Goal: Task Accomplishment & Management: Complete application form

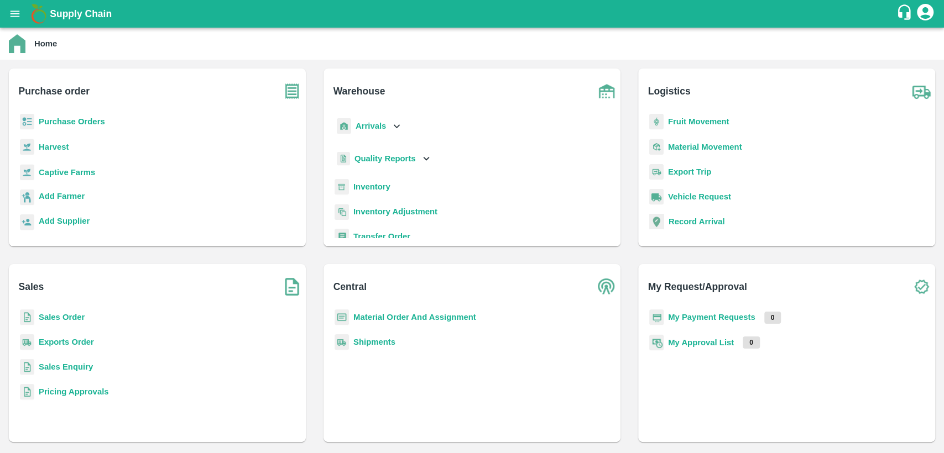
click at [446, 313] on b "Material Order And Assignment" at bounding box center [414, 317] width 123 height 9
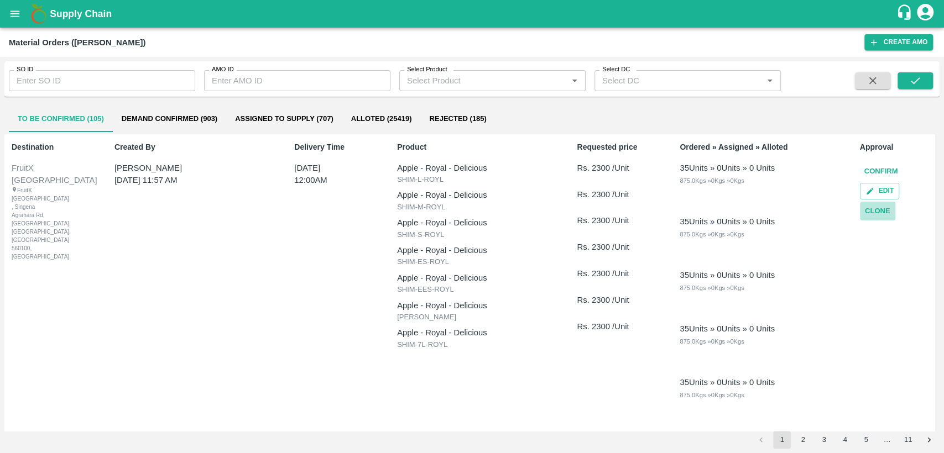
click at [882, 209] on button "Clone" at bounding box center [877, 211] width 35 height 19
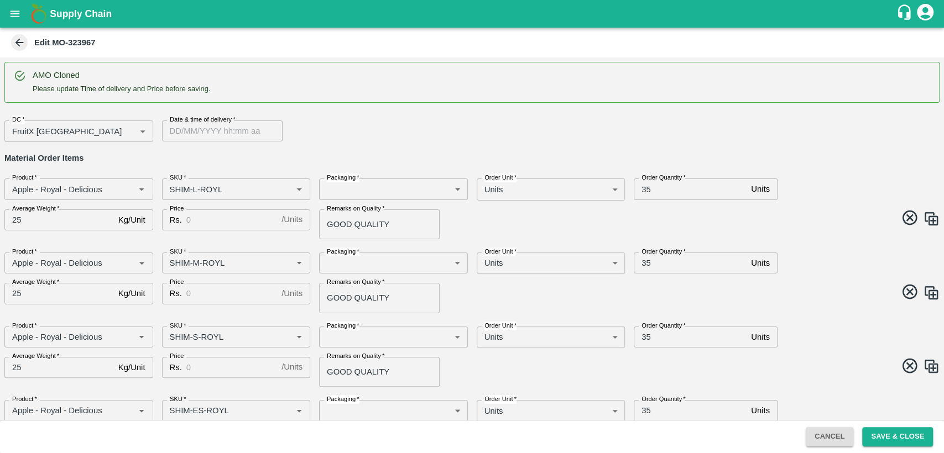
type input "DD/MM/YYYY hh:mm aa"
click at [224, 132] on input "DD/MM/YYYY hh:mm aa" at bounding box center [218, 131] width 113 height 21
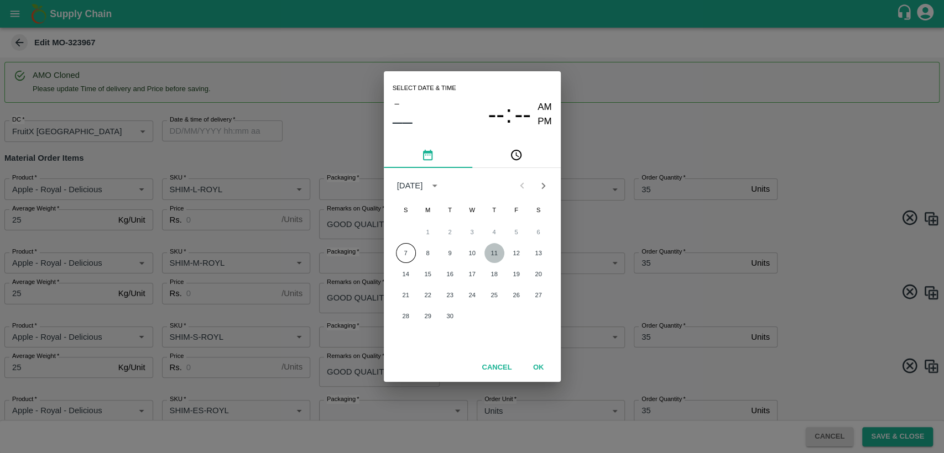
click at [495, 253] on button "11" at bounding box center [494, 253] width 20 height 20
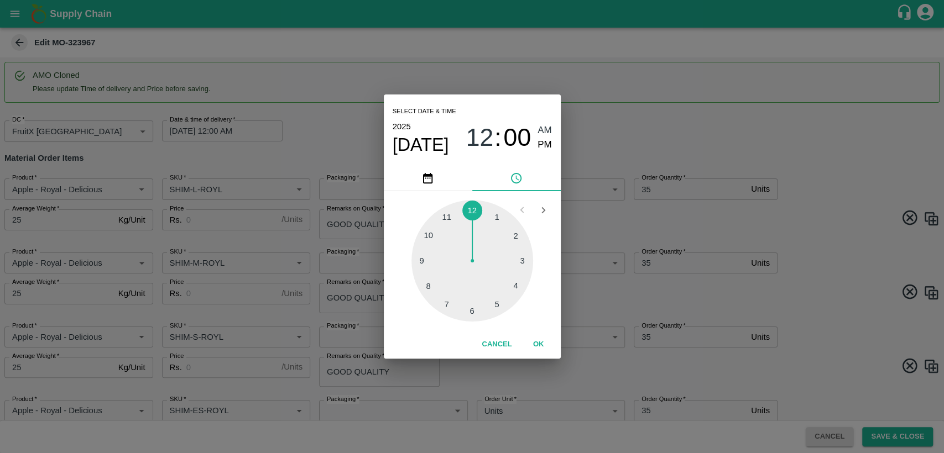
click at [447, 219] on div at bounding box center [472, 261] width 122 height 122
click at [549, 142] on span "PM" at bounding box center [544, 145] width 14 height 15
type input "[DATE] 11:00 PM"
click at [538, 342] on button "OK" at bounding box center [538, 344] width 35 height 19
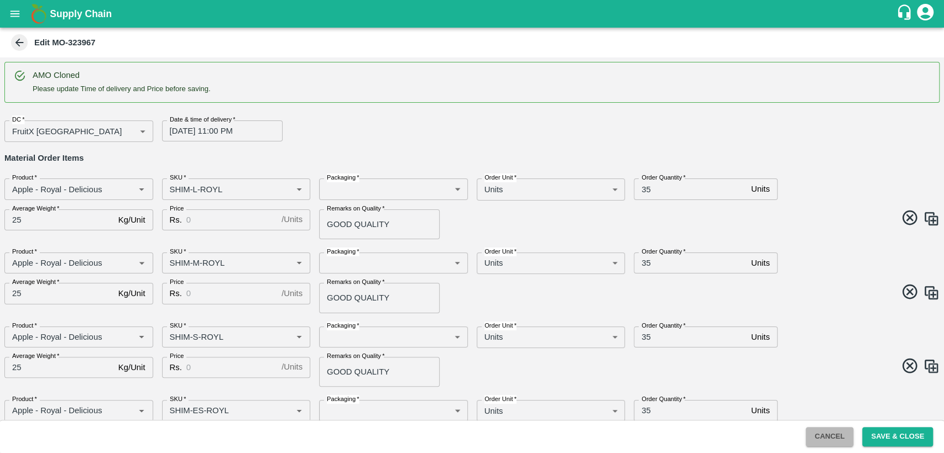
click at [821, 434] on button "Cancel" at bounding box center [829, 436] width 48 height 19
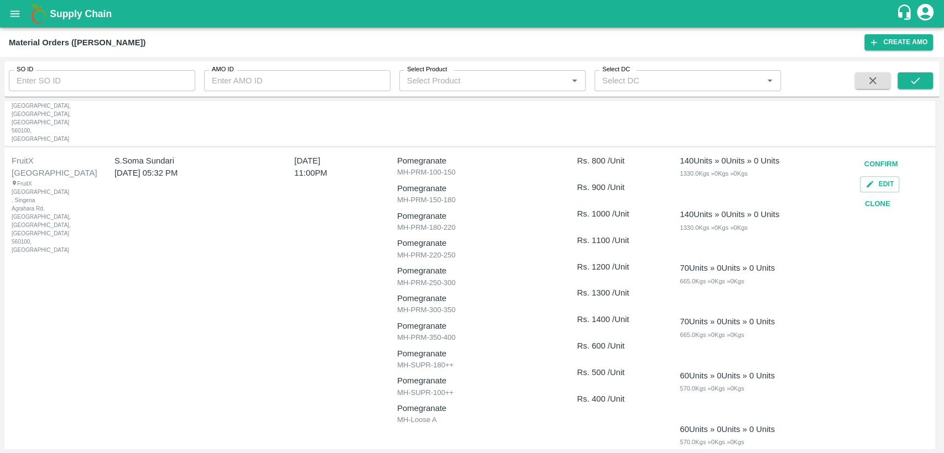
scroll to position [507, 0]
click at [875, 192] on button "Clone" at bounding box center [877, 201] width 35 height 19
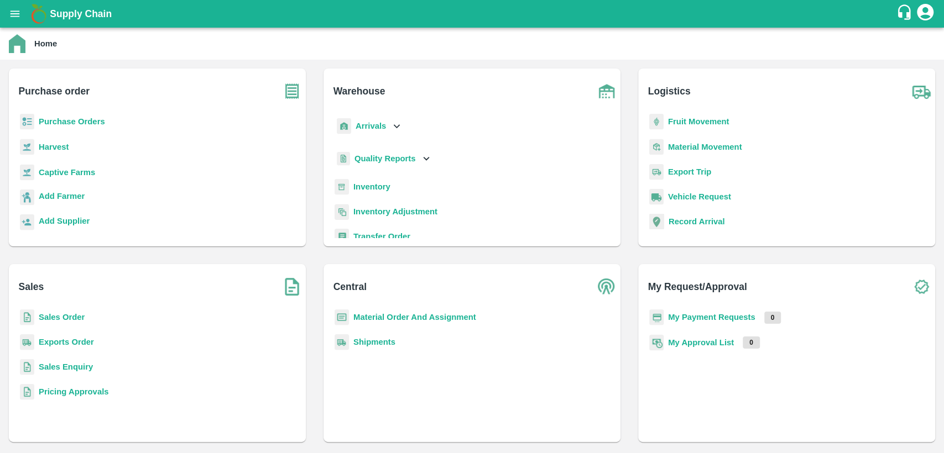
click at [389, 318] on b "Material Order And Assignment" at bounding box center [414, 317] width 123 height 9
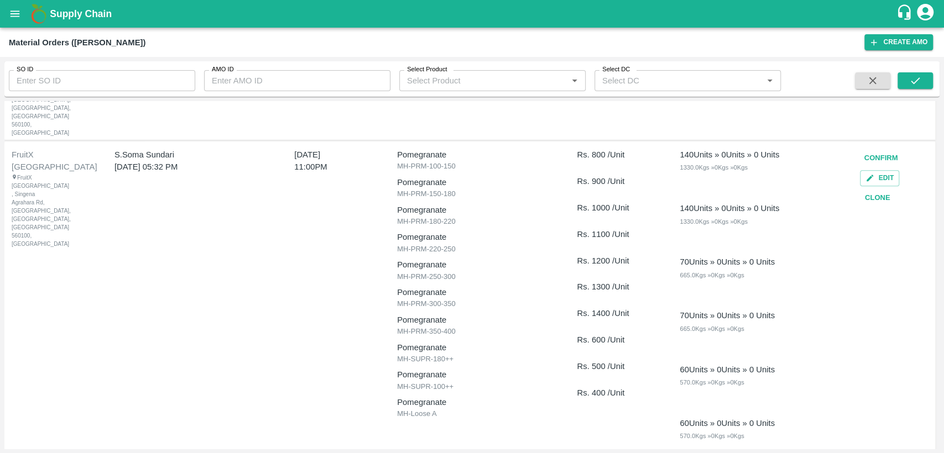
scroll to position [514, 0]
click at [878, 186] on button "Clone" at bounding box center [877, 195] width 35 height 19
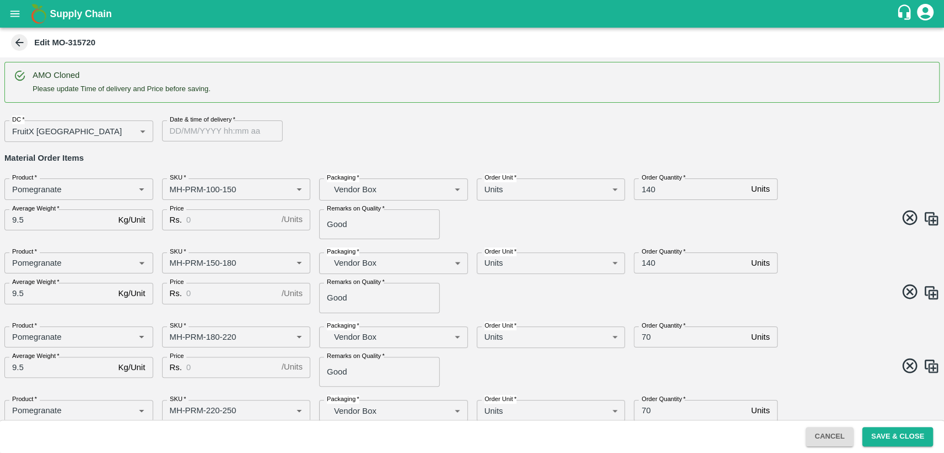
type input "DD/MM/YYYY hh:mm aa"
click at [219, 134] on input "DD/MM/YYYY hh:mm aa" at bounding box center [218, 131] width 113 height 21
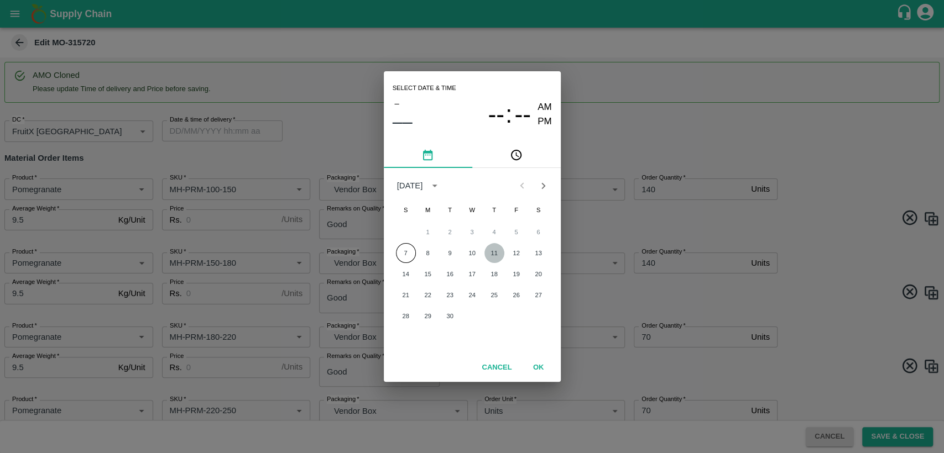
click at [493, 252] on button "11" at bounding box center [494, 253] width 20 height 20
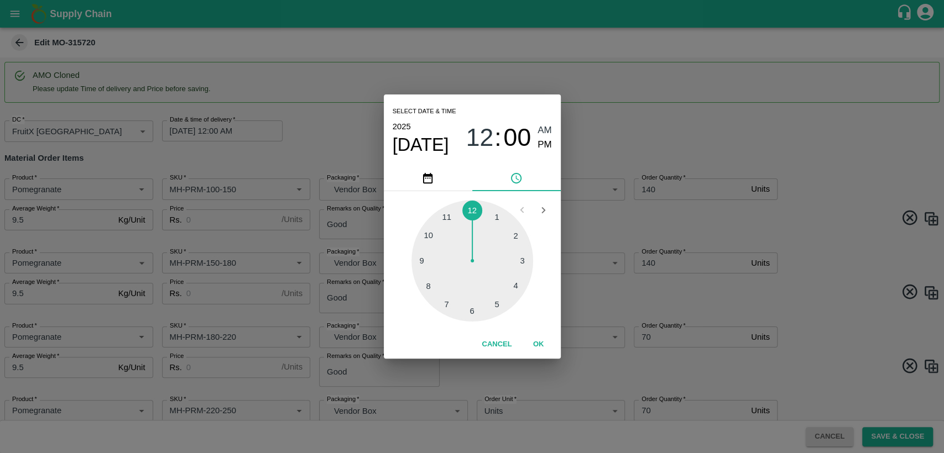
click at [451, 217] on div at bounding box center [472, 261] width 122 height 122
click at [548, 146] on span "PM" at bounding box center [544, 145] width 14 height 15
type input "[DATE] 11:00 PM"
click at [540, 344] on button "OK" at bounding box center [538, 344] width 35 height 19
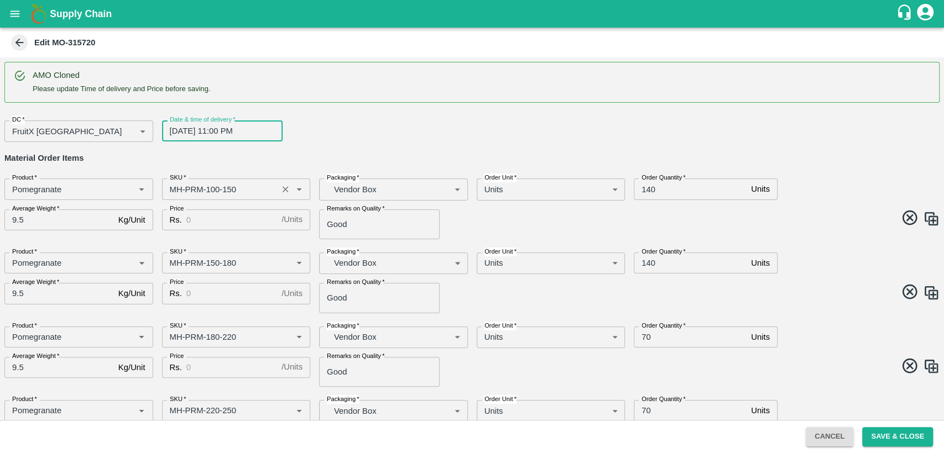
click at [176, 196] on input "SKU   *" at bounding box center [219, 189] width 109 height 14
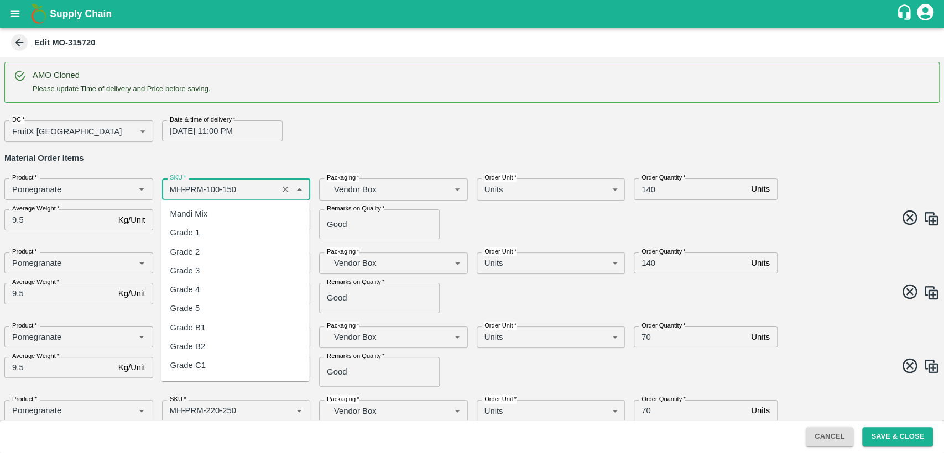
scroll to position [600, 0]
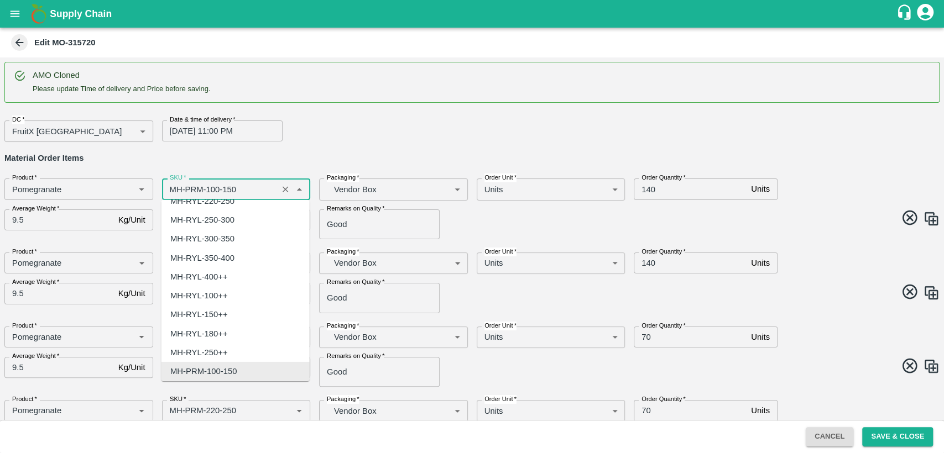
click at [176, 196] on input "SKU   *" at bounding box center [219, 189] width 109 height 14
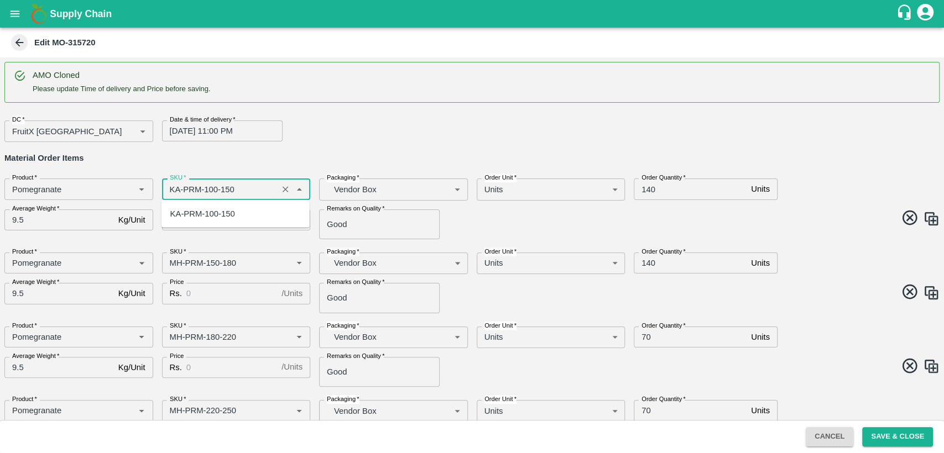
click at [196, 216] on div "KA-PRM-100-150" at bounding box center [202, 214] width 65 height 12
type input "KA-PRM-100-150"
click at [203, 219] on input "Price" at bounding box center [231, 220] width 91 height 21
type input "800"
click at [650, 192] on input "140" at bounding box center [689, 189] width 113 height 21
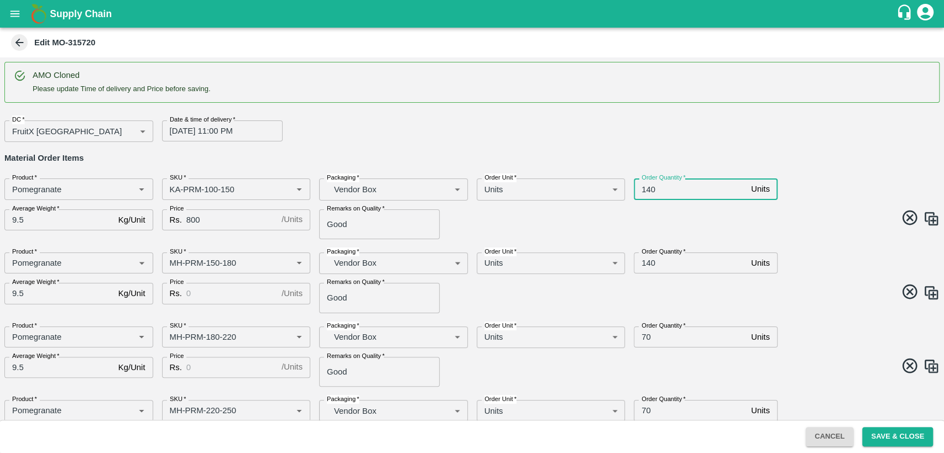
click at [650, 192] on input "140" at bounding box center [689, 189] width 113 height 21
type input "160"
click at [169, 261] on input "SKU   *" at bounding box center [219, 263] width 109 height 14
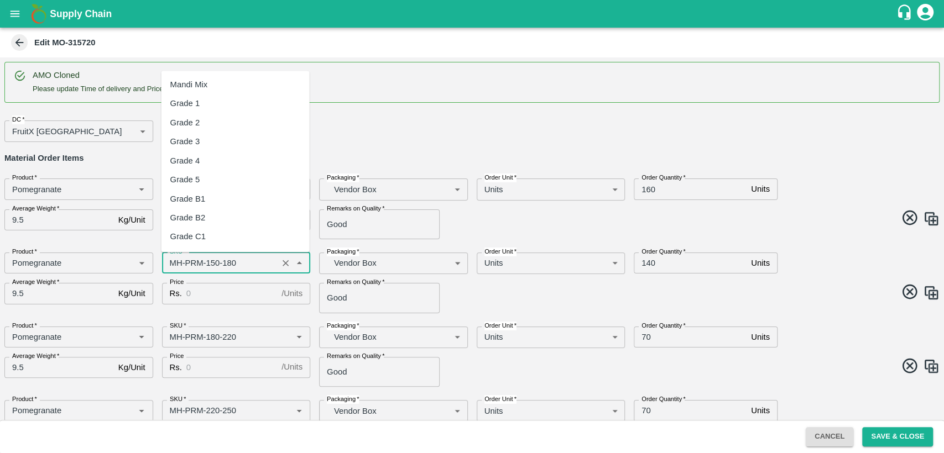
click at [169, 261] on input "SKU   *" at bounding box center [219, 263] width 109 height 14
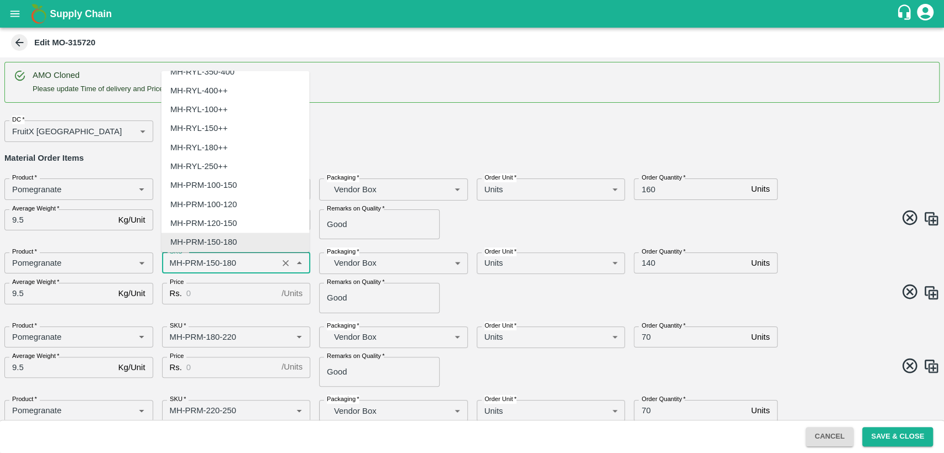
click at [171, 261] on input "SKU   *" at bounding box center [219, 263] width 109 height 14
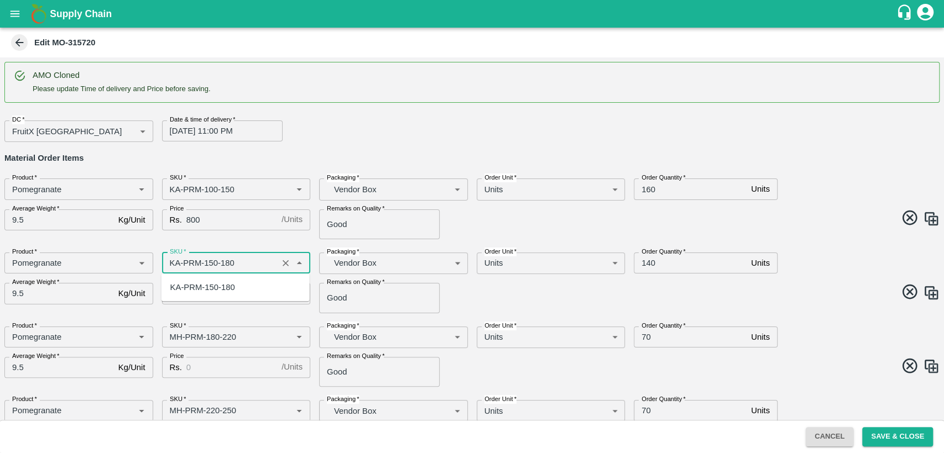
click at [208, 284] on div "KA-PRM-150-180" at bounding box center [202, 287] width 65 height 12
type input "KA-PRM-150-180"
click at [212, 298] on input "Price" at bounding box center [231, 293] width 91 height 21
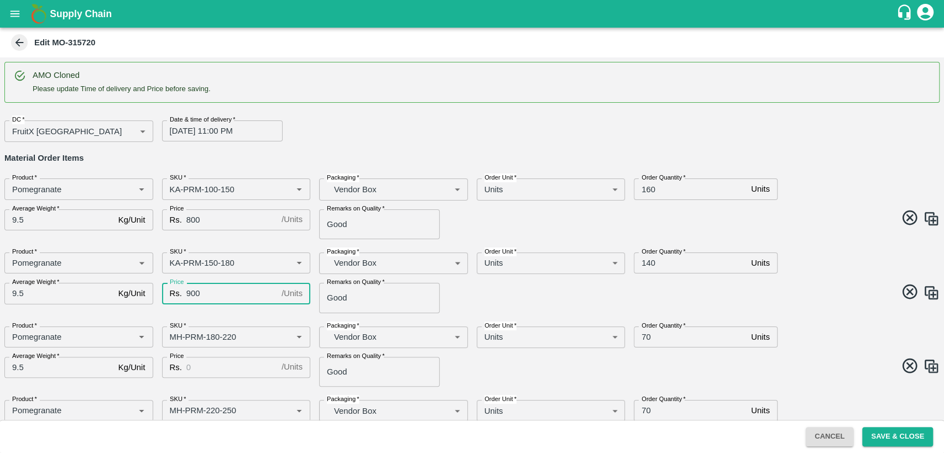
click at [212, 298] on input "900" at bounding box center [231, 293] width 91 height 21
type input "900"
click at [646, 264] on input "140" at bounding box center [689, 263] width 113 height 21
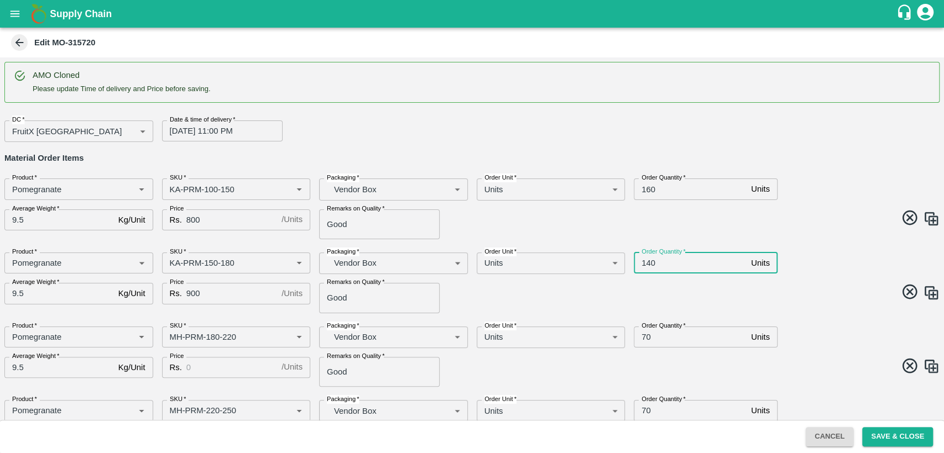
click at [646, 264] on input "140" at bounding box center [689, 263] width 113 height 21
type input "160"
click at [174, 334] on input "SKU   *" at bounding box center [219, 337] width 109 height 14
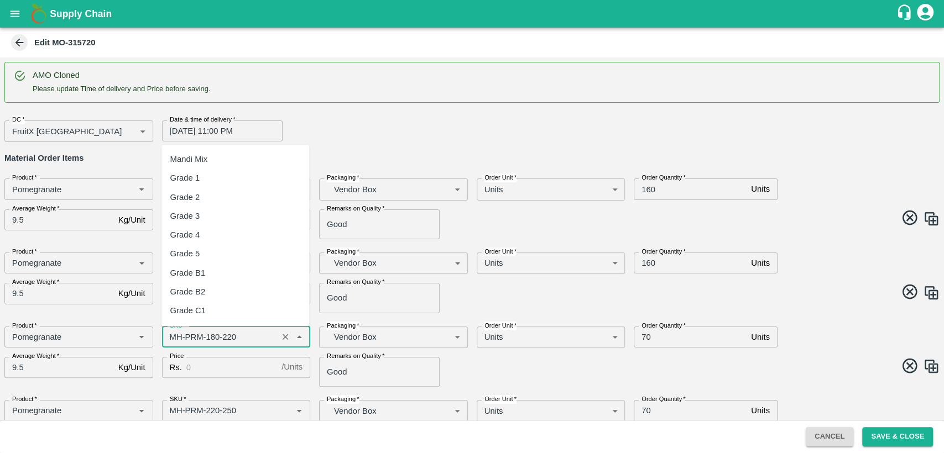
click at [174, 334] on input "SKU   *" at bounding box center [219, 337] width 109 height 14
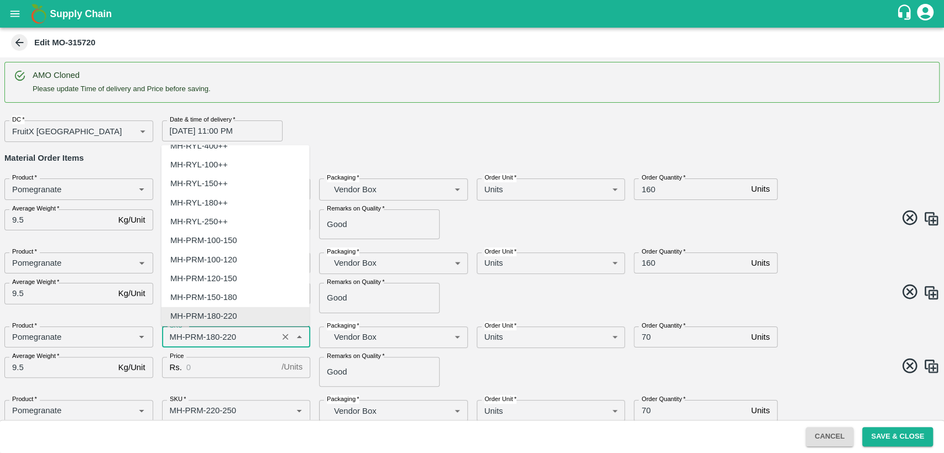
click at [174, 334] on input "SKU   *" at bounding box center [219, 337] width 109 height 14
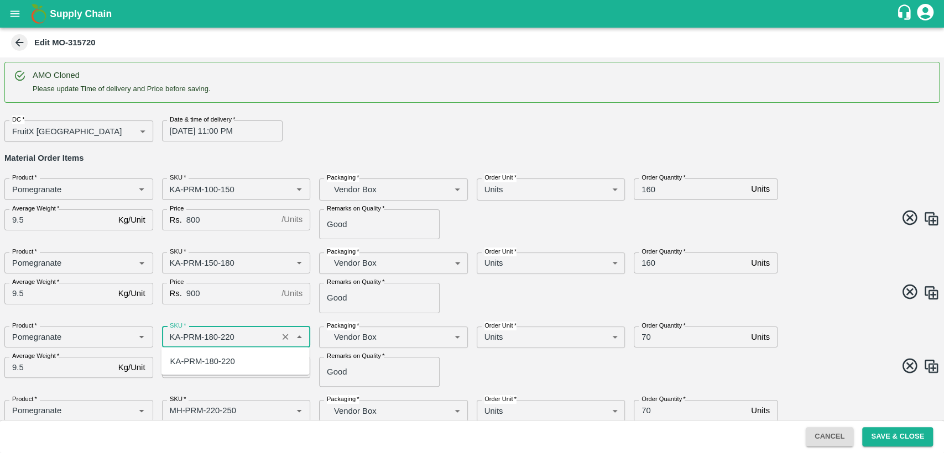
click at [192, 357] on div "KA-PRM-180-220" at bounding box center [202, 361] width 65 height 12
type input "KA-PRM-180-220"
click at [218, 370] on input "Price" at bounding box center [231, 367] width 91 height 21
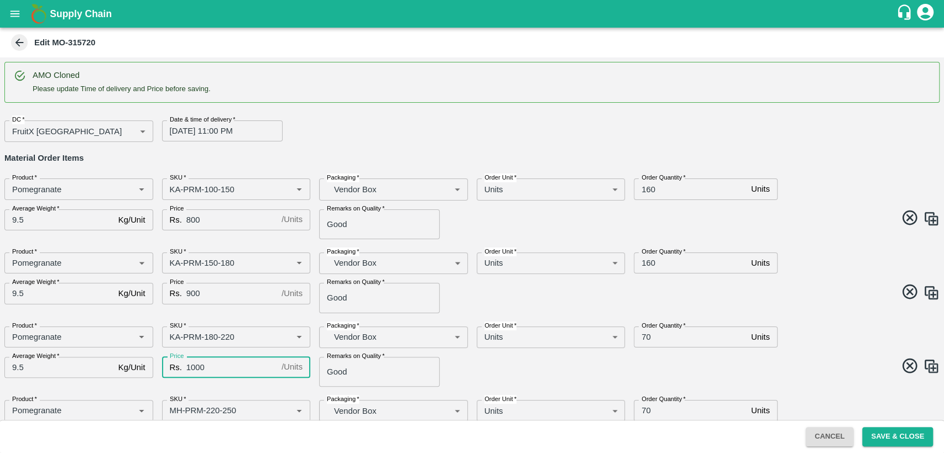
type input "1000"
click at [647, 341] on input "70" at bounding box center [689, 337] width 113 height 21
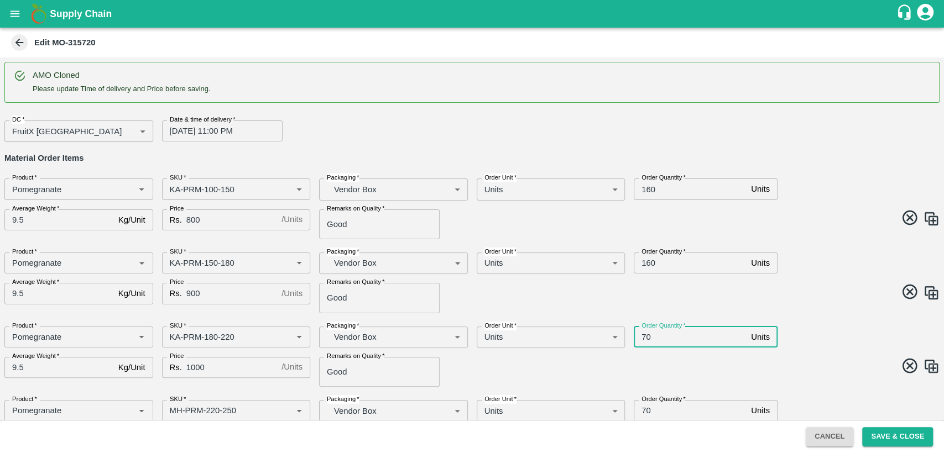
click at [647, 341] on input "70" at bounding box center [689, 337] width 113 height 21
click at [645, 336] on input "70" at bounding box center [689, 337] width 113 height 21
type input "80"
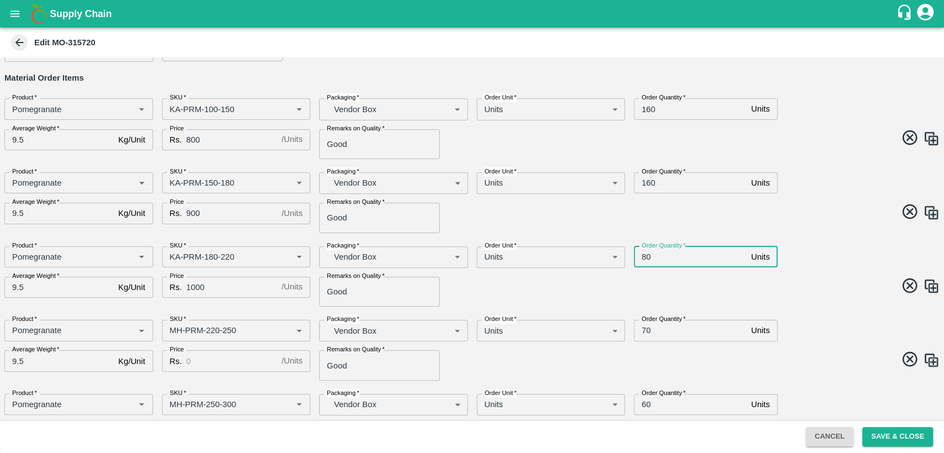
scroll to position [82, 0]
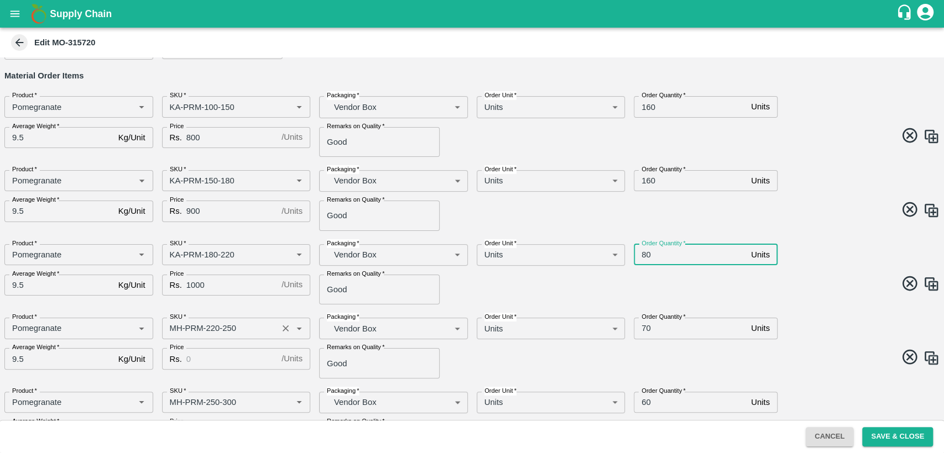
click at [172, 326] on input "SKU   *" at bounding box center [219, 328] width 109 height 14
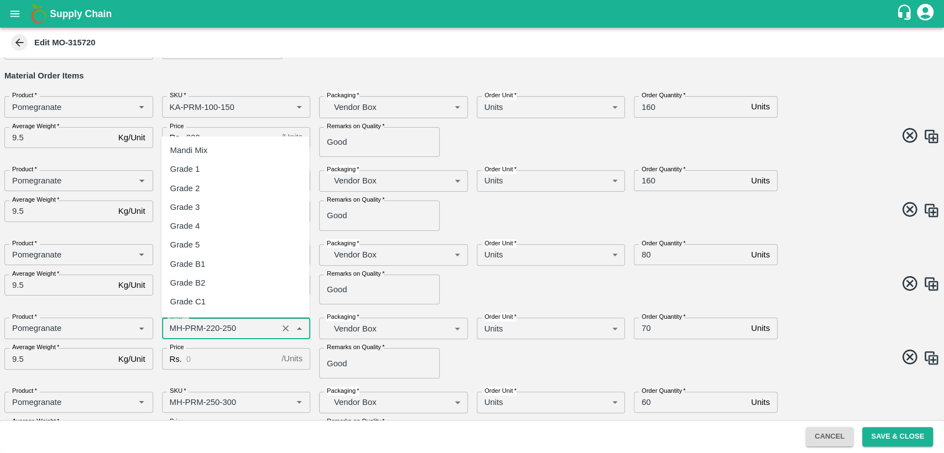
click at [172, 326] on input "SKU   *" at bounding box center [219, 328] width 109 height 14
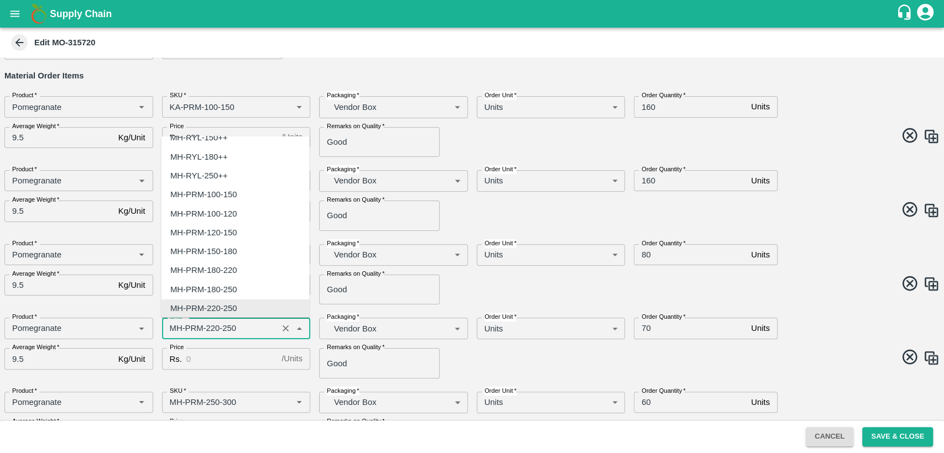
click at [172, 326] on input "SKU   *" at bounding box center [219, 328] width 109 height 14
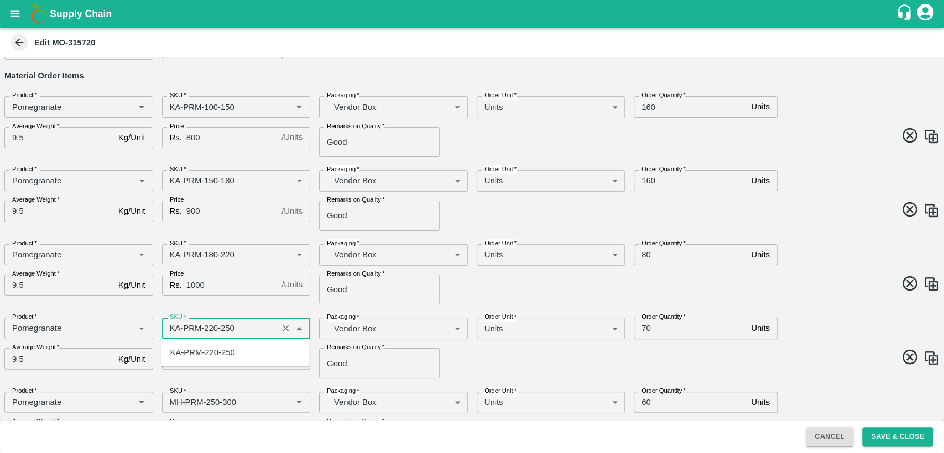
click at [224, 350] on div "KA-PRM-220-250" at bounding box center [202, 353] width 65 height 12
type input "KA-PRM-220-250"
click at [224, 350] on input "Price" at bounding box center [231, 358] width 91 height 21
type input "1100"
click at [642, 328] on input "70" at bounding box center [689, 328] width 113 height 21
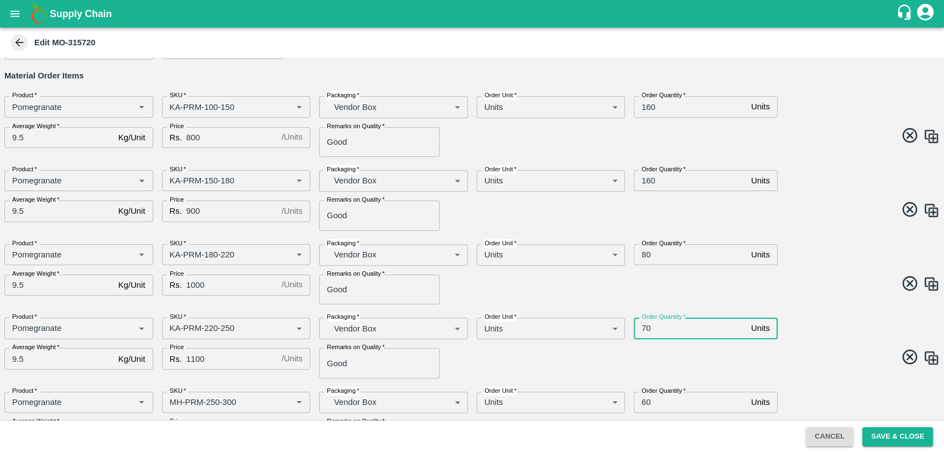
click at [642, 328] on input "70" at bounding box center [689, 328] width 113 height 21
type input "80"
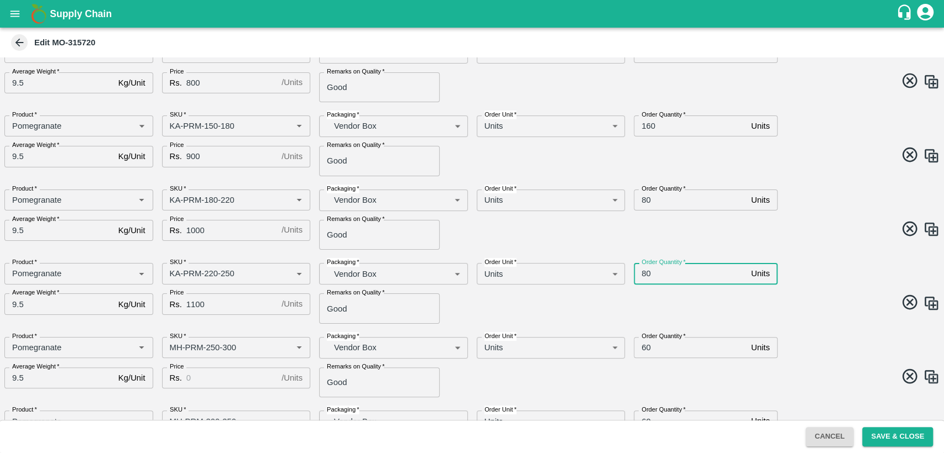
scroll to position [138, 0]
click at [173, 347] on input "SKU   *" at bounding box center [219, 347] width 109 height 14
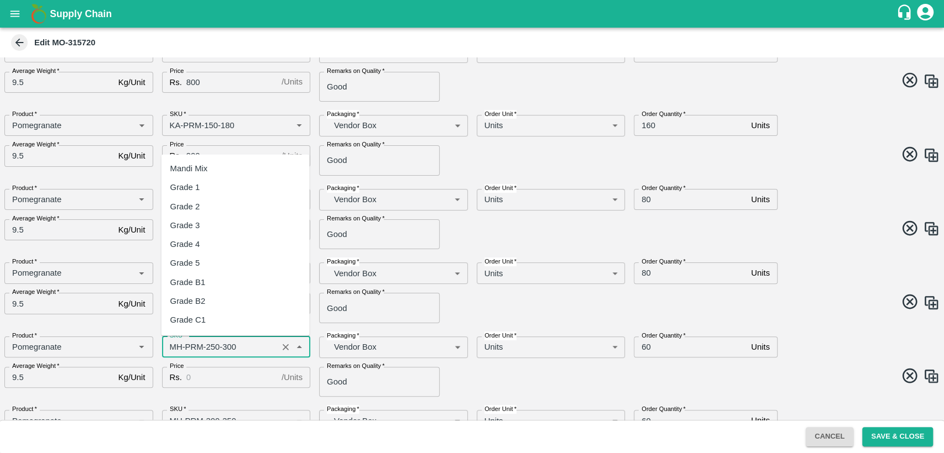
click at [173, 347] on input "SKU   *" at bounding box center [219, 347] width 109 height 14
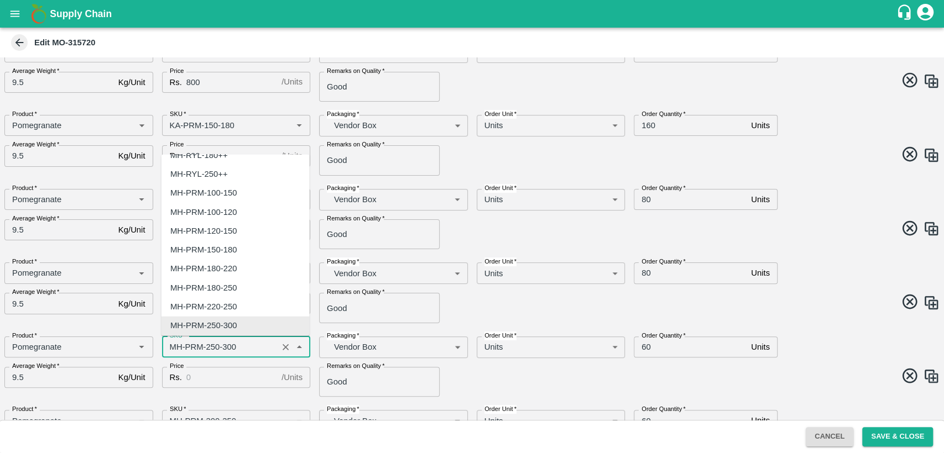
click at [173, 347] on input "SKU   *" at bounding box center [219, 347] width 109 height 14
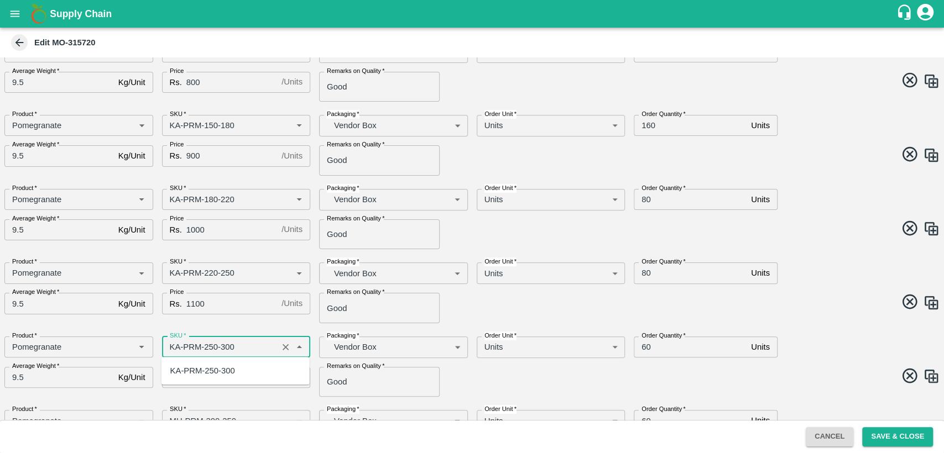
click at [186, 373] on div "KA-PRM-250-300" at bounding box center [202, 371] width 65 height 12
type input "KA-PRM-250-300"
click at [221, 379] on input "Price" at bounding box center [231, 377] width 91 height 21
type input "1200"
click at [645, 350] on input "60" at bounding box center [689, 347] width 113 height 21
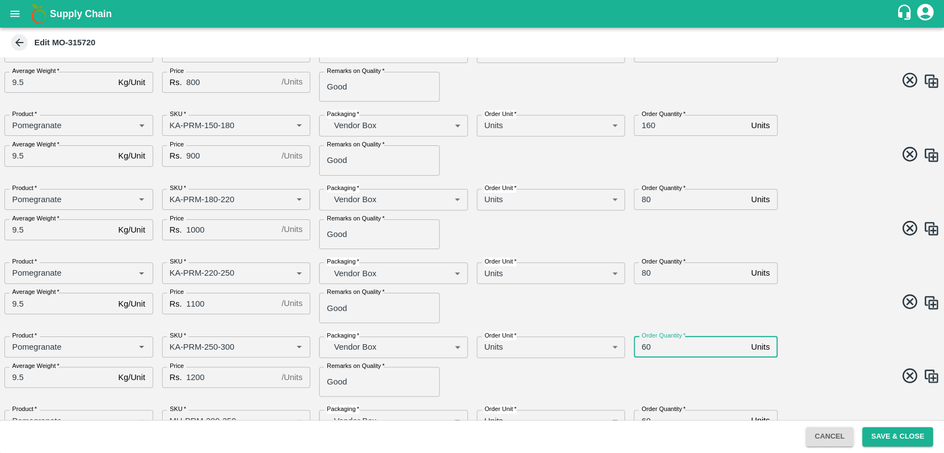
click at [645, 350] on input "60" at bounding box center [689, 347] width 113 height 21
type input "6"
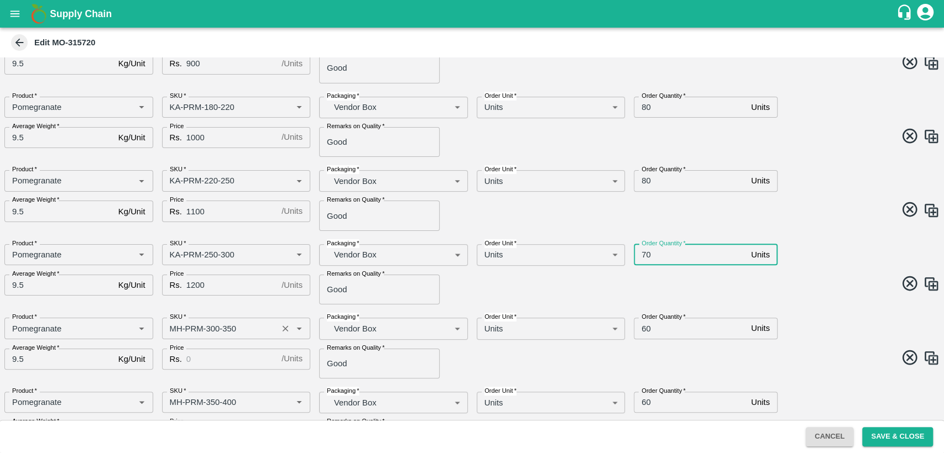
type input "70"
click at [180, 329] on input "SKU   *" at bounding box center [219, 328] width 109 height 14
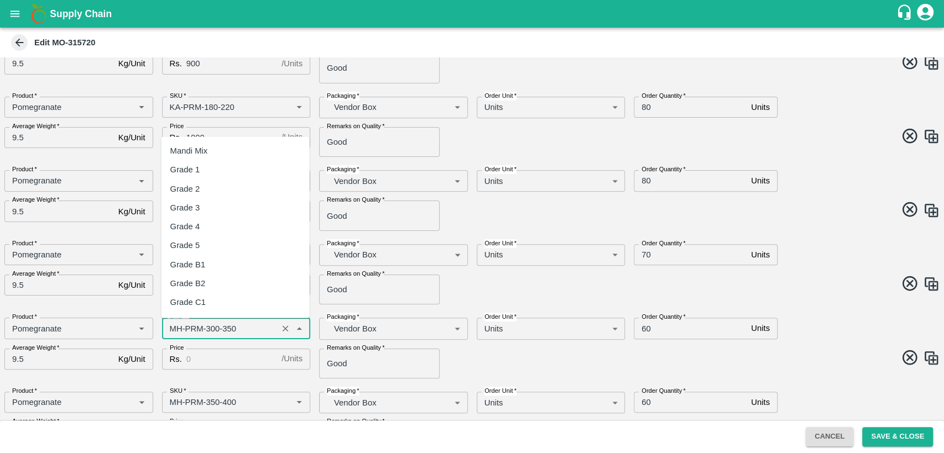
click at [180, 329] on input "SKU   *" at bounding box center [219, 328] width 109 height 14
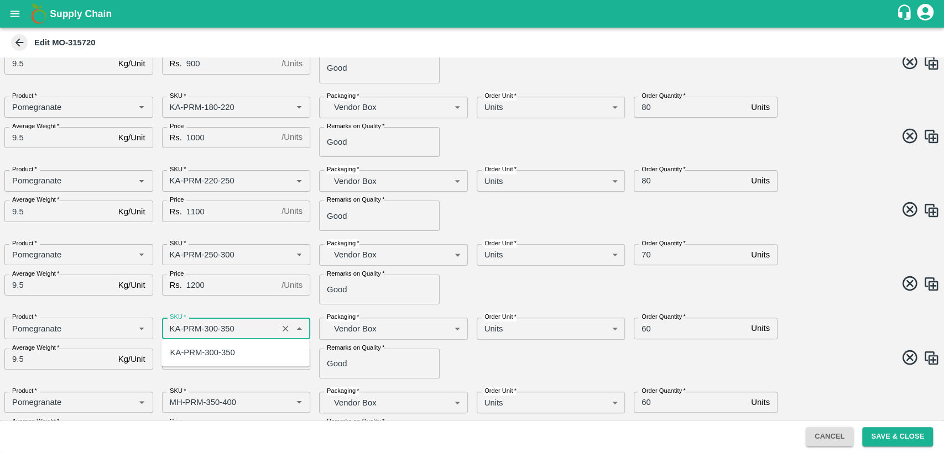
click at [192, 357] on div "KA-PRM-300-350" at bounding box center [202, 353] width 65 height 12
type input "KA-PRM-300-350"
click at [203, 357] on input "Price" at bounding box center [231, 359] width 91 height 21
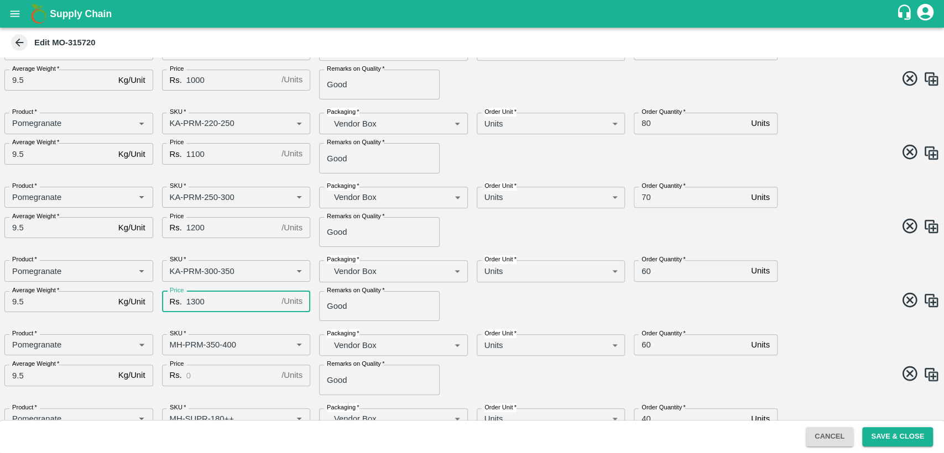
scroll to position [290, 0]
type input "1300"
click at [177, 344] on input "SKU   *" at bounding box center [219, 343] width 109 height 14
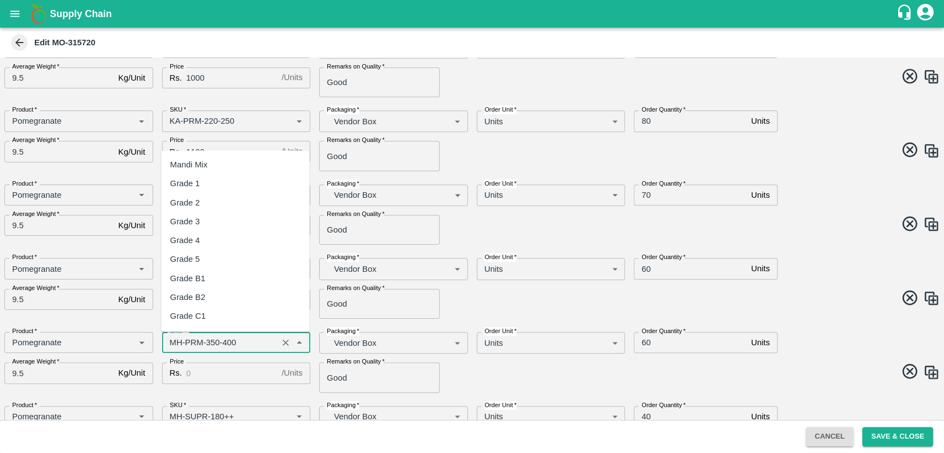
click at [177, 344] on input "SKU   *" at bounding box center [219, 343] width 109 height 14
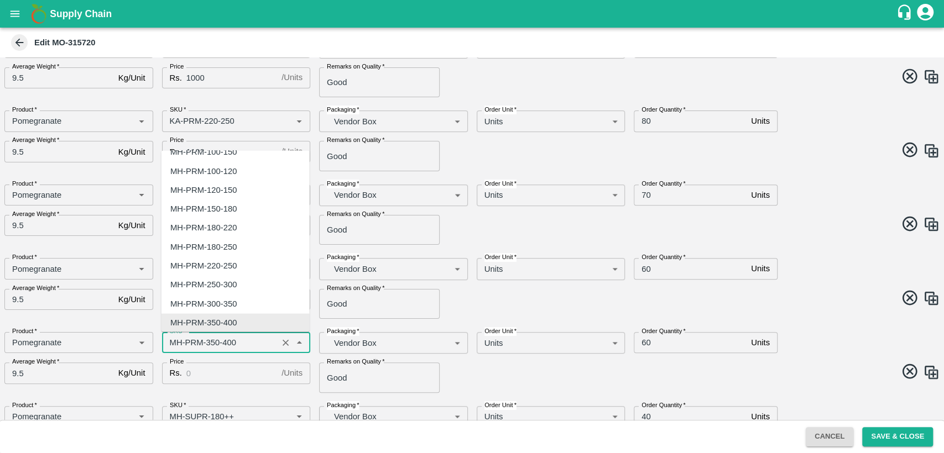
click at [177, 344] on input "SKU   *" at bounding box center [219, 343] width 109 height 14
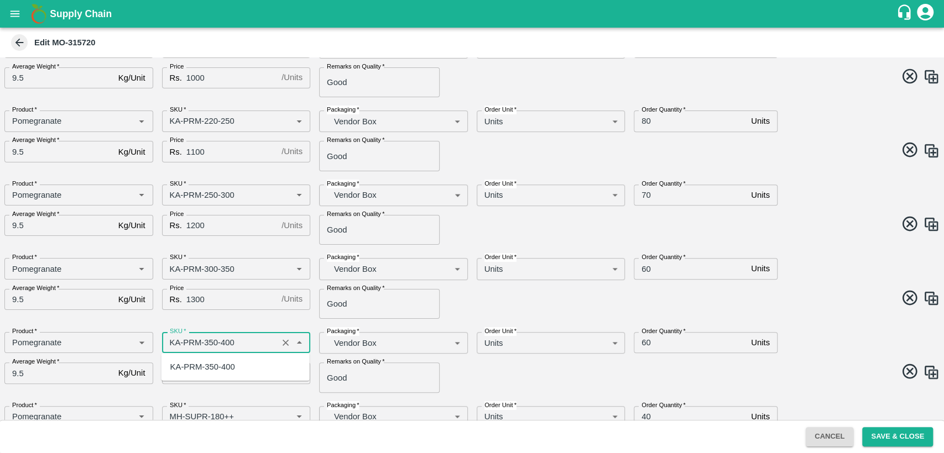
click at [187, 373] on div "KA-PRM-350-400" at bounding box center [202, 367] width 65 height 12
type input "KA-PRM-350-400"
click at [198, 373] on input "Price" at bounding box center [231, 373] width 91 height 21
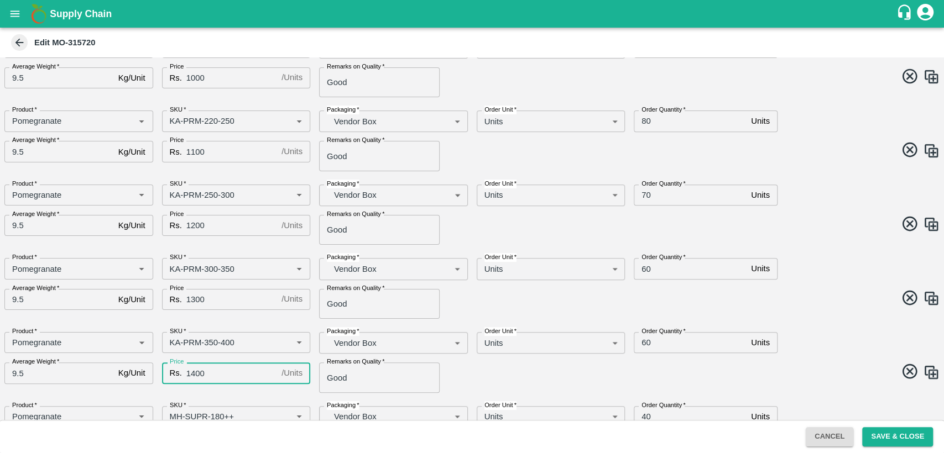
type input "1400"
click at [646, 270] on input "60" at bounding box center [689, 268] width 113 height 21
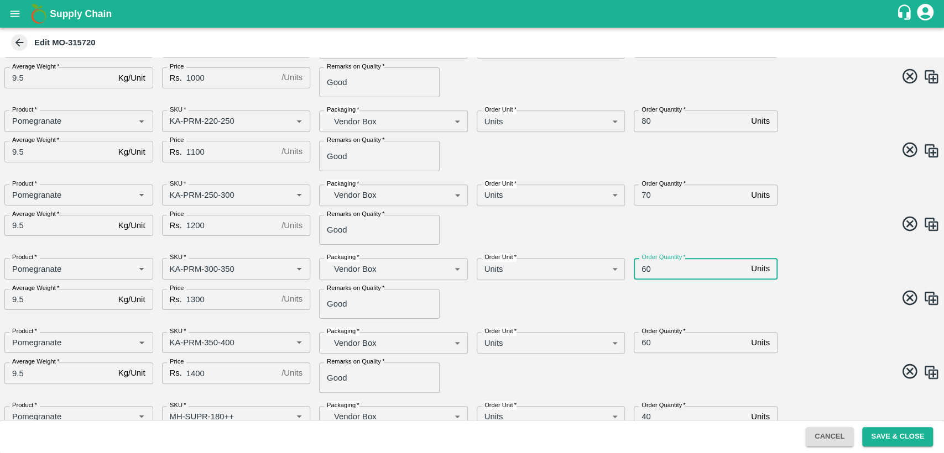
click at [646, 270] on input "60" at bounding box center [689, 268] width 113 height 21
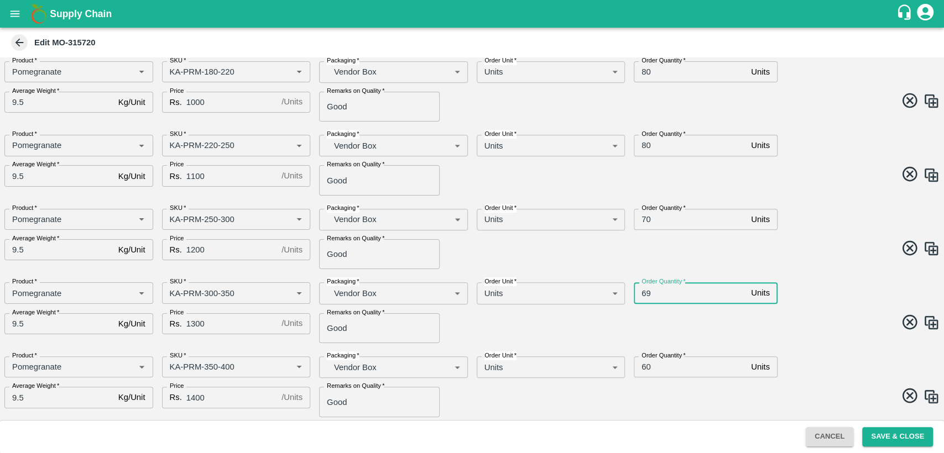
scroll to position [327, 0]
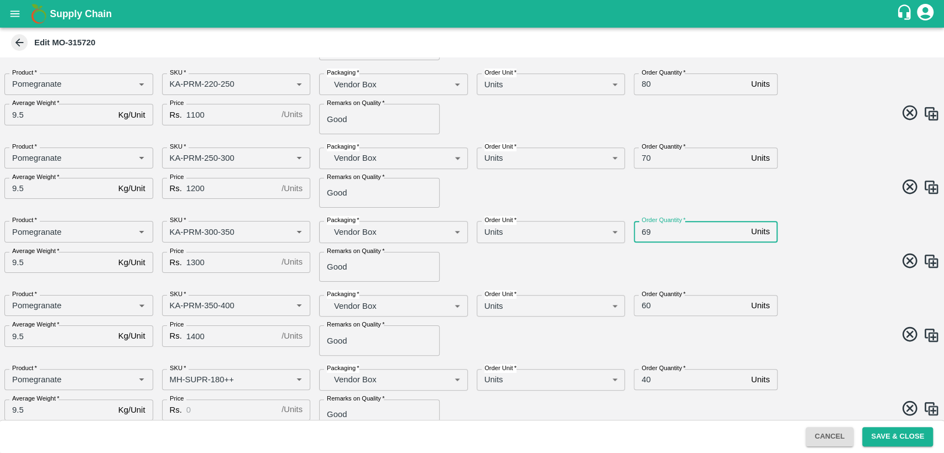
click at [643, 229] on input "69" at bounding box center [689, 231] width 113 height 21
type input "70"
click at [687, 336] on span at bounding box center [704, 337] width 472 height 22
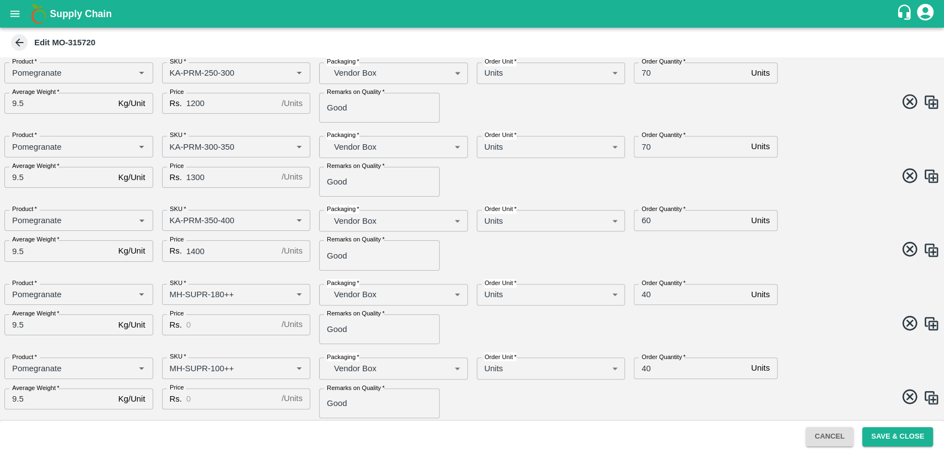
scroll to position [412, 0]
click at [175, 296] on input "SKU   *" at bounding box center [219, 294] width 109 height 14
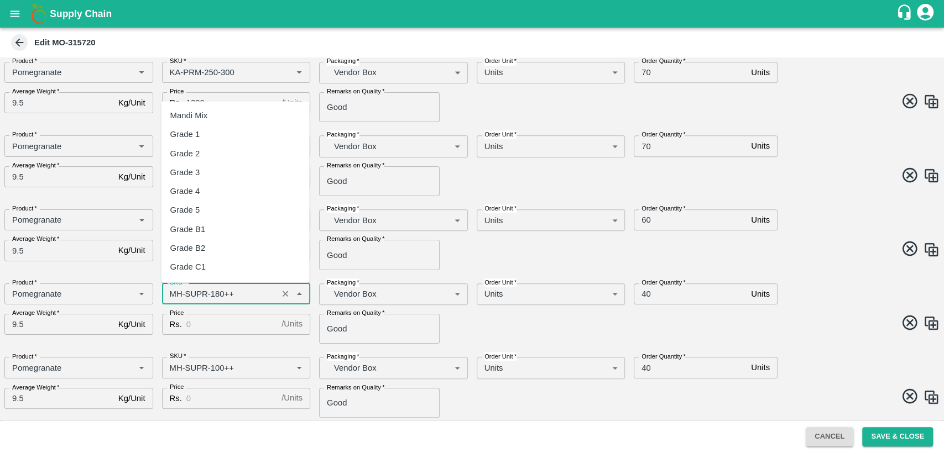
scroll to position [1131, 0]
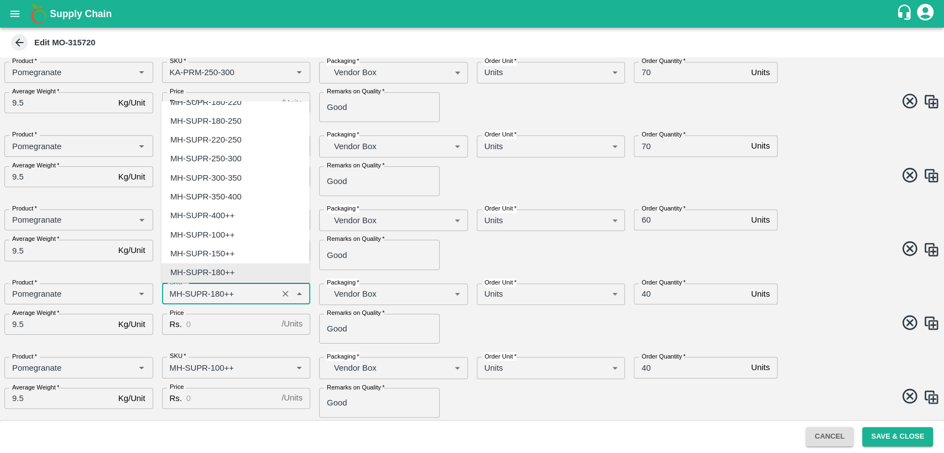
click at [175, 296] on input "SKU   *" at bounding box center [219, 294] width 109 height 14
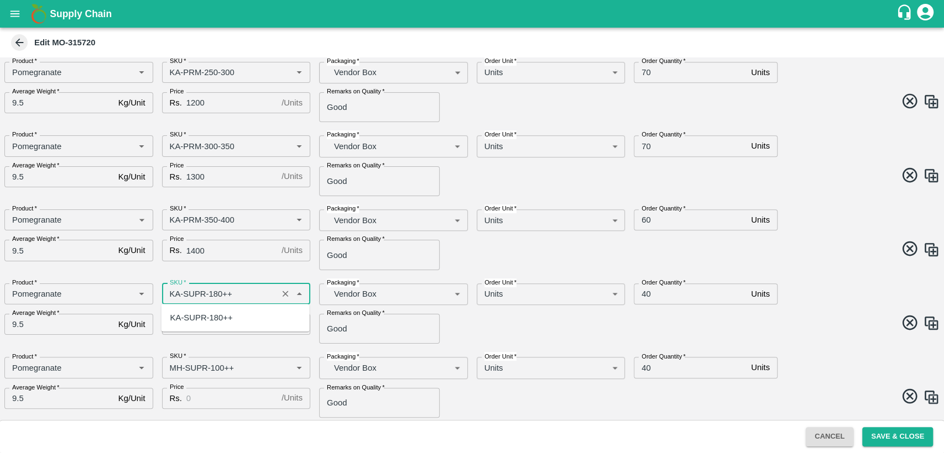
click at [191, 319] on div "KA-SUPR-180++" at bounding box center [201, 318] width 62 height 12
type input "KA-SUPR-180++"
click at [197, 327] on input "Price" at bounding box center [231, 324] width 91 height 21
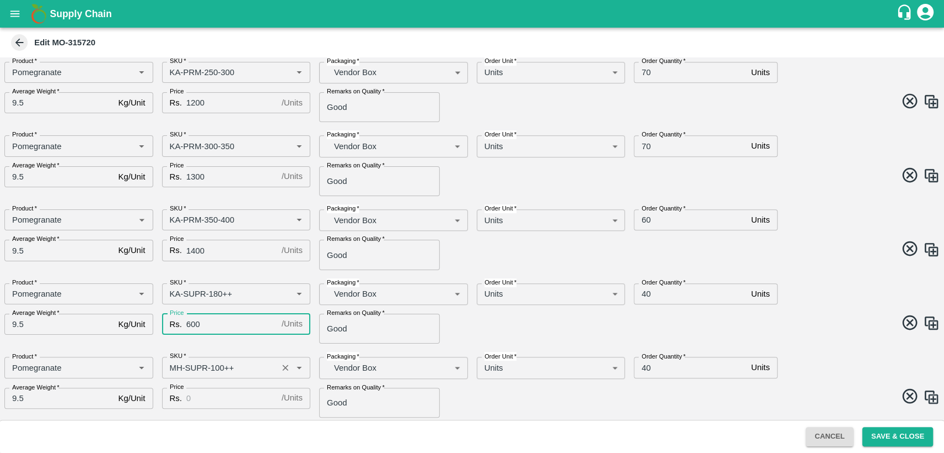
type input "600"
click at [177, 365] on input "SKU   *" at bounding box center [219, 367] width 109 height 14
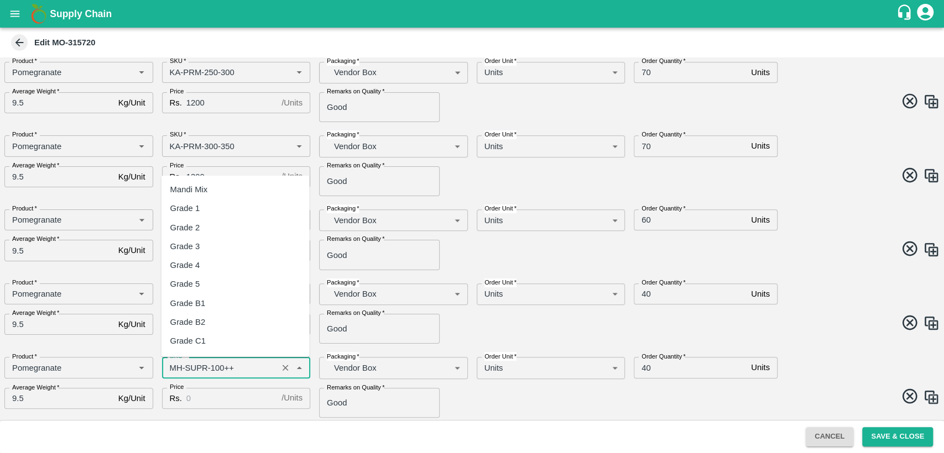
click at [177, 365] on input "SKU   *" at bounding box center [219, 367] width 109 height 14
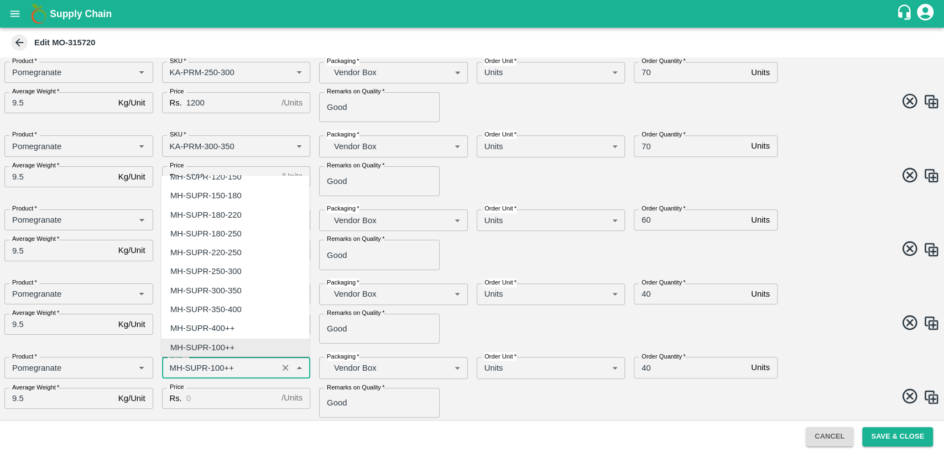
click at [177, 365] on input "SKU   *" at bounding box center [219, 367] width 109 height 14
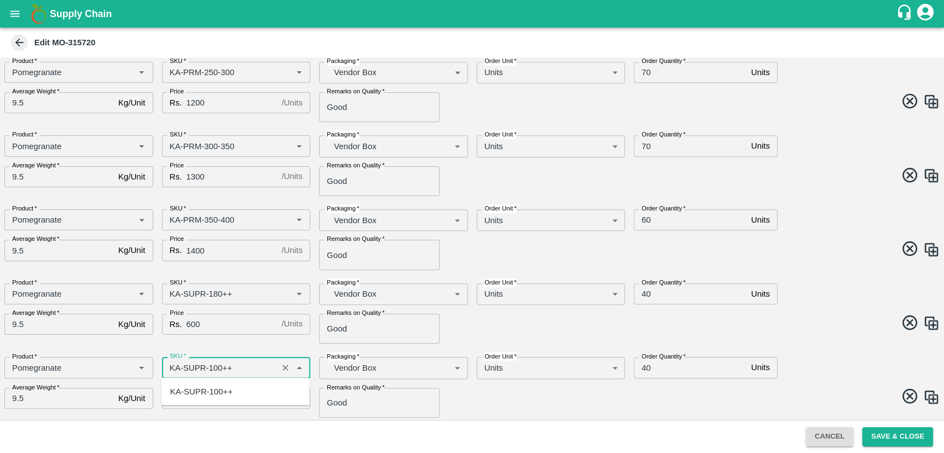
click at [195, 394] on div "KA-SUPR-100++" at bounding box center [201, 392] width 62 height 12
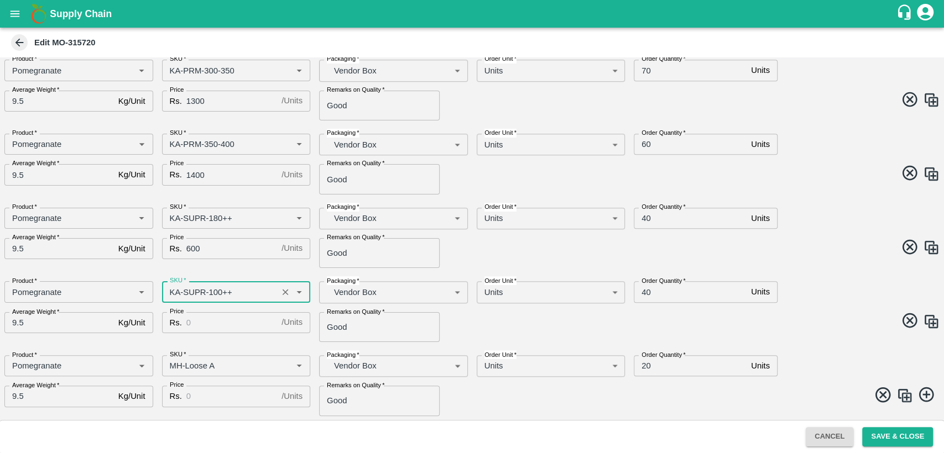
type input "KA-SUPR-100++"
click at [200, 326] on input "Price" at bounding box center [231, 322] width 91 height 21
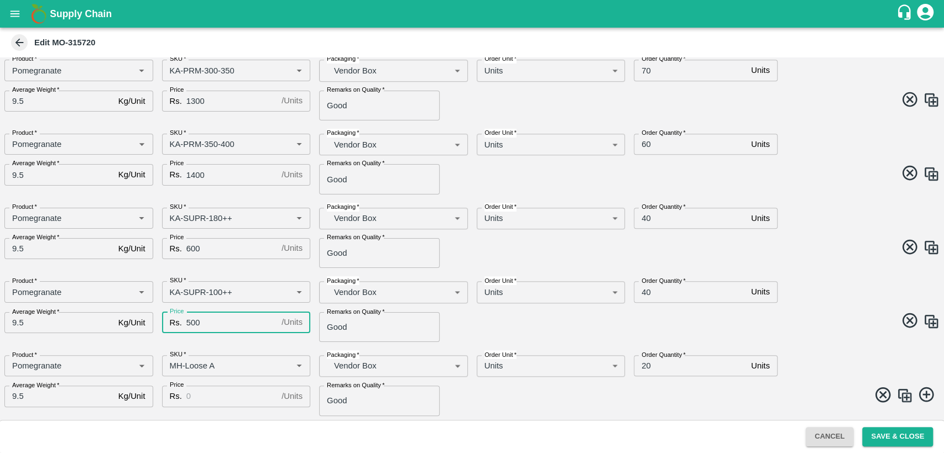
type input "500"
click at [933, 321] on img at bounding box center [931, 321] width 17 height 17
type input "KA-SUPR-100++"
type input "40"
type input "500"
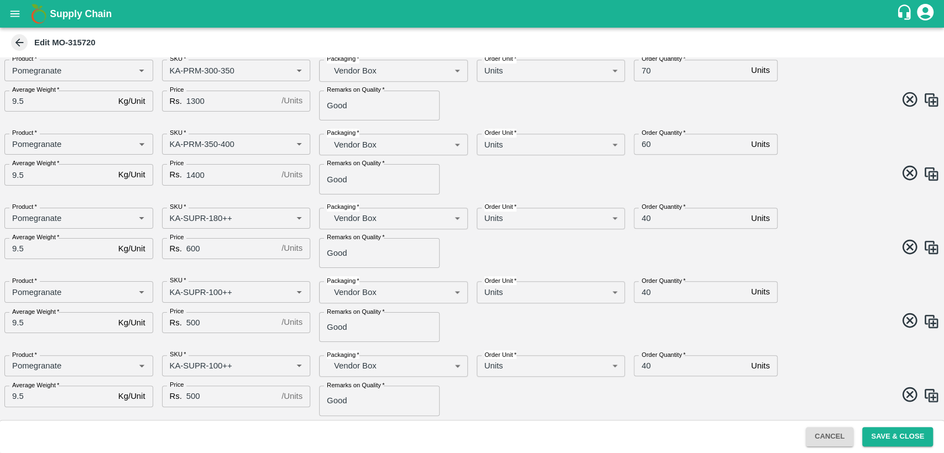
click at [909, 396] on icon at bounding box center [909, 394] width 15 height 15
type input "MH-Loose A"
type input "20"
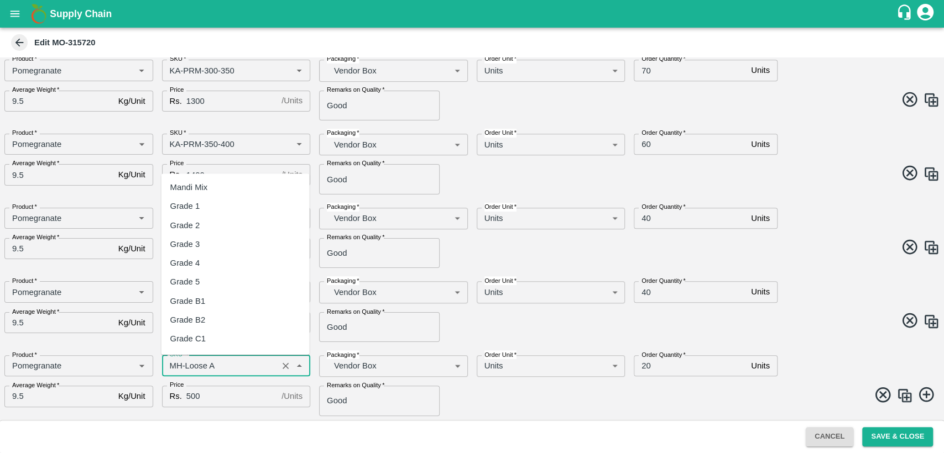
click at [171, 364] on input "SKU   *" at bounding box center [219, 366] width 109 height 14
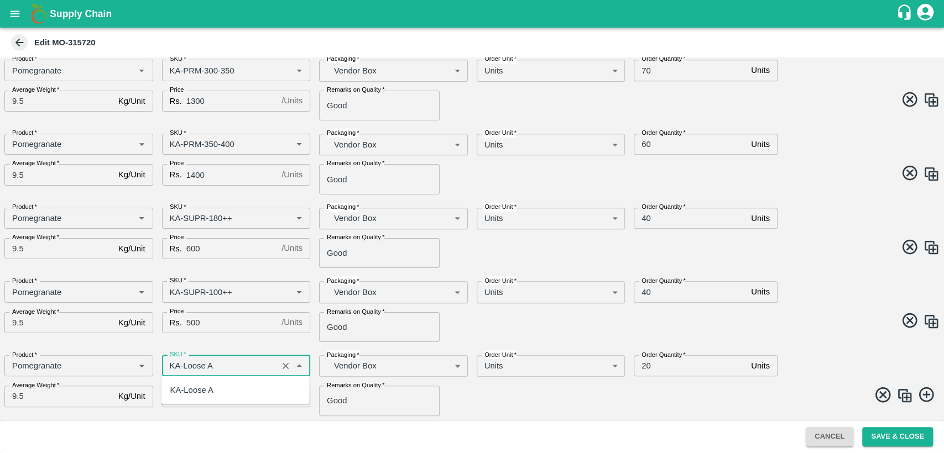
click at [203, 390] on div "KA-Loose A" at bounding box center [191, 390] width 43 height 12
type input "KA-Loose A"
click at [190, 395] on input "500" at bounding box center [231, 396] width 91 height 21
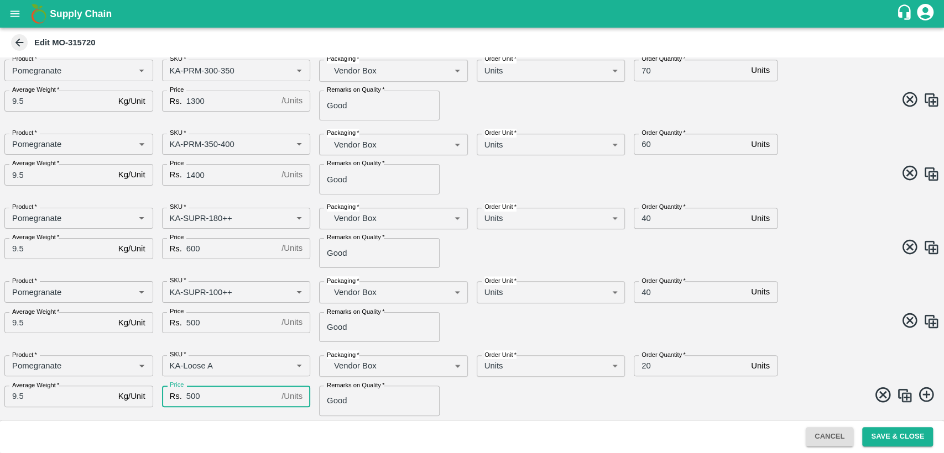
click at [190, 395] on input "500" at bounding box center [231, 396] width 91 height 21
type input "400"
click at [900, 395] on img at bounding box center [904, 395] width 17 height 17
click at [898, 393] on img at bounding box center [904, 395] width 17 height 17
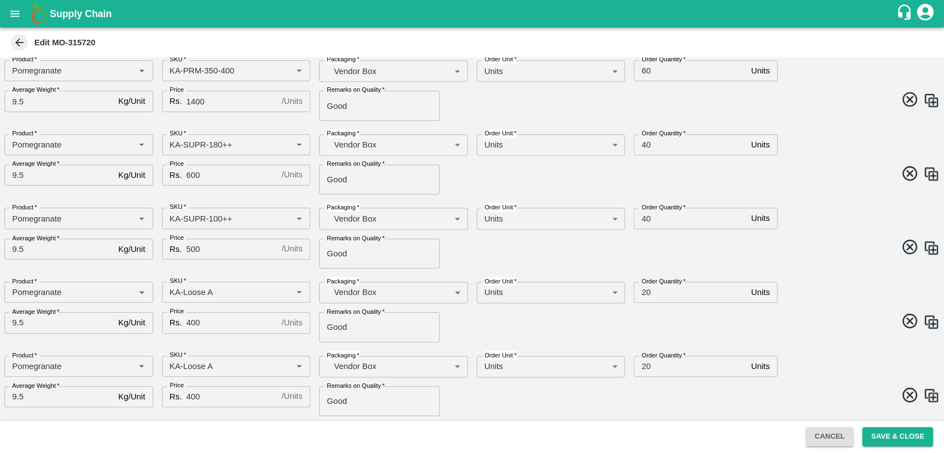
scroll to position [636, 0]
click at [897, 397] on img at bounding box center [904, 395] width 17 height 17
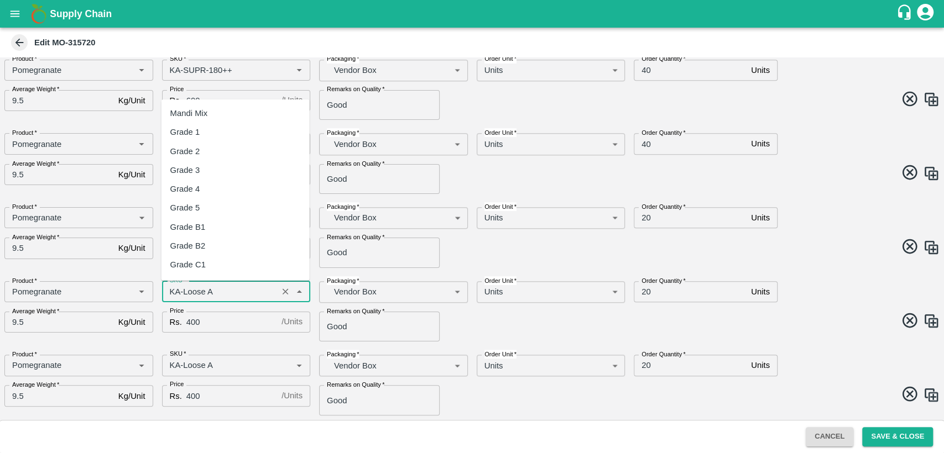
click at [226, 289] on input "SKU   *" at bounding box center [219, 292] width 109 height 14
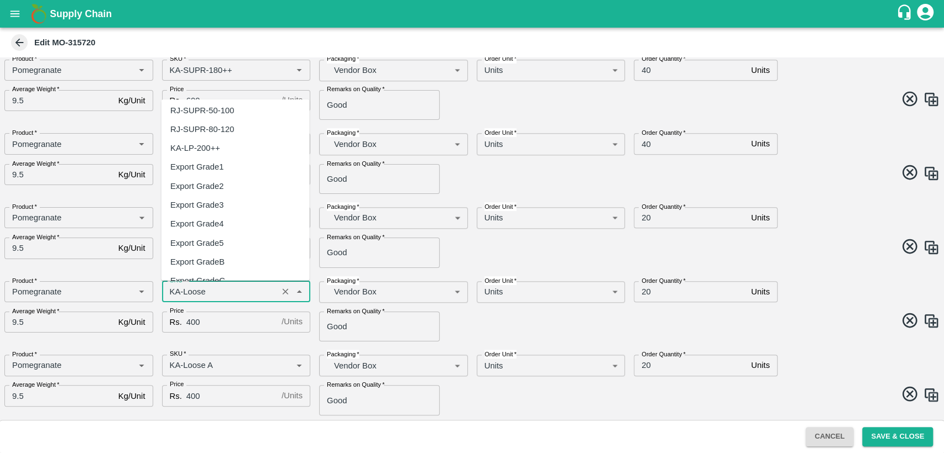
scroll to position [0, 0]
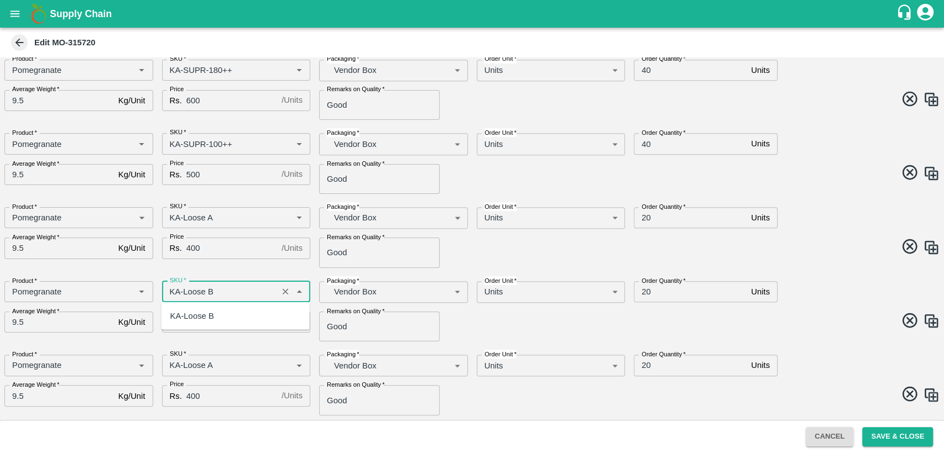
click at [228, 316] on div "KA-Loose B" at bounding box center [235, 316] width 148 height 19
type input "KA-Loose B"
click at [219, 361] on input "SKU   *" at bounding box center [219, 365] width 109 height 14
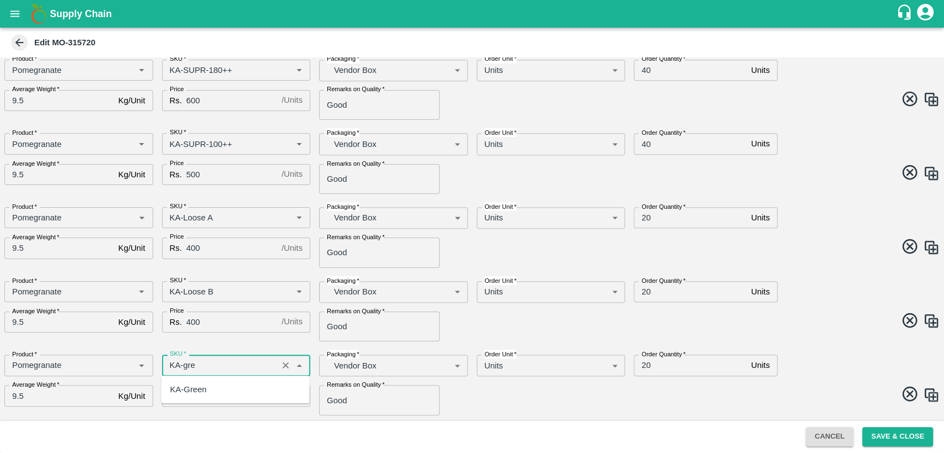
click at [210, 399] on div "KA-Green" at bounding box center [235, 389] width 148 height 19
type input "KA-Green"
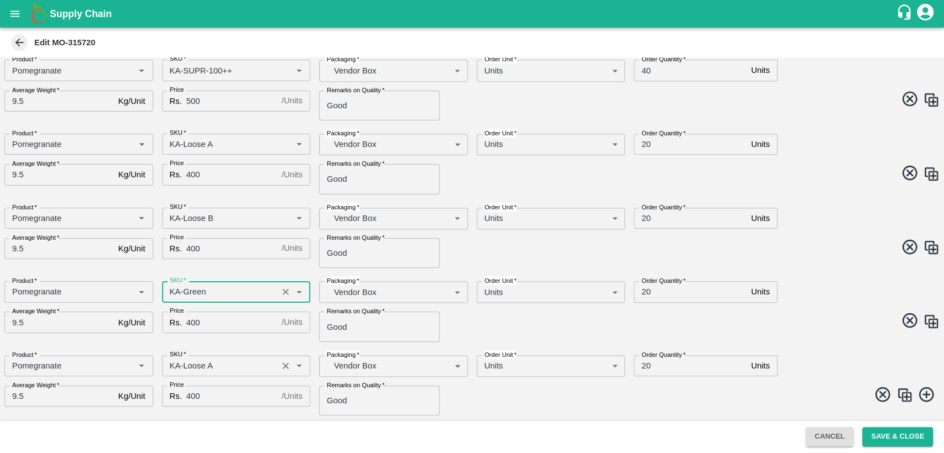
click at [224, 360] on input "SKU   *" at bounding box center [219, 366] width 109 height 14
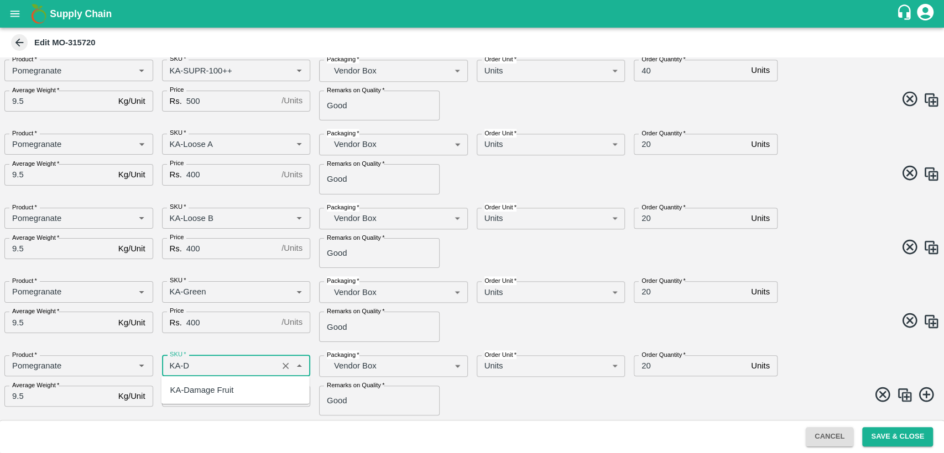
scroll to position [0, 0]
click at [218, 390] on div "KA-Damage Fruit" at bounding box center [202, 390] width 64 height 12
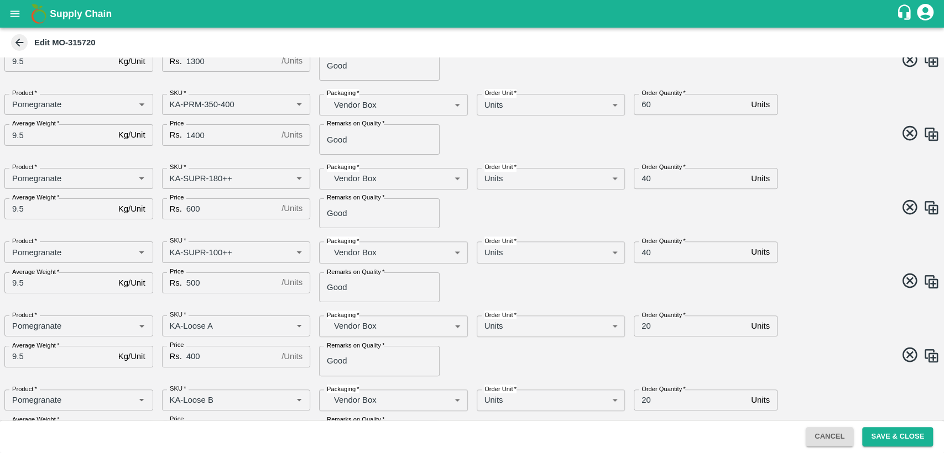
scroll to position [528, 0]
type input "KA-Damage Fruit"
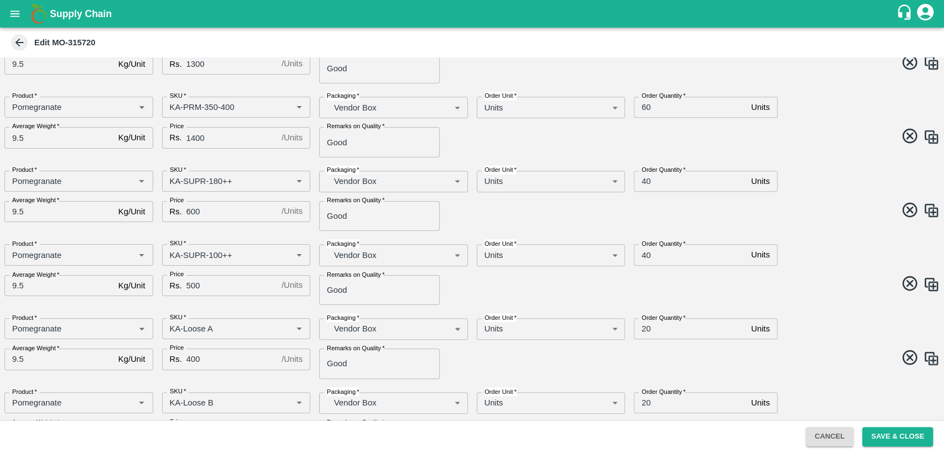
scroll to position [525, 0]
click at [643, 184] on input "40" at bounding box center [689, 181] width 113 height 21
type input "20"
click at [647, 258] on input "40" at bounding box center [689, 255] width 113 height 21
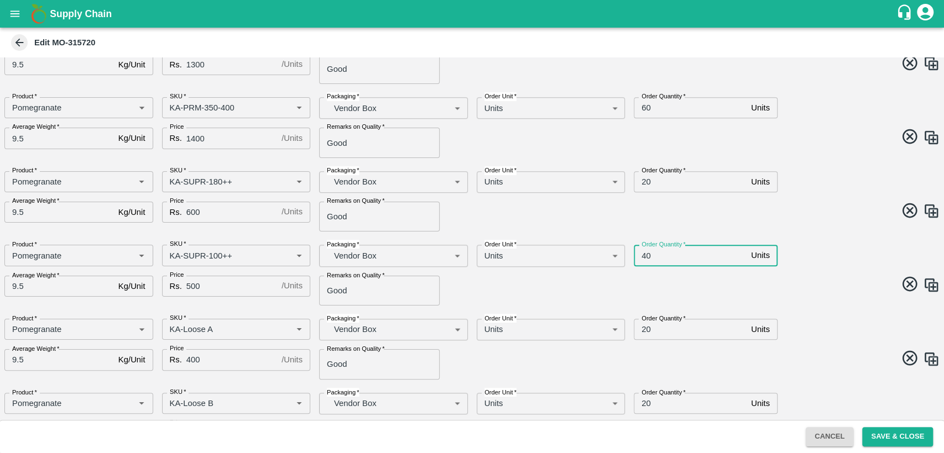
click at [647, 258] on input "40" at bounding box center [689, 255] width 113 height 21
click at [646, 257] on input "40" at bounding box center [689, 255] width 113 height 21
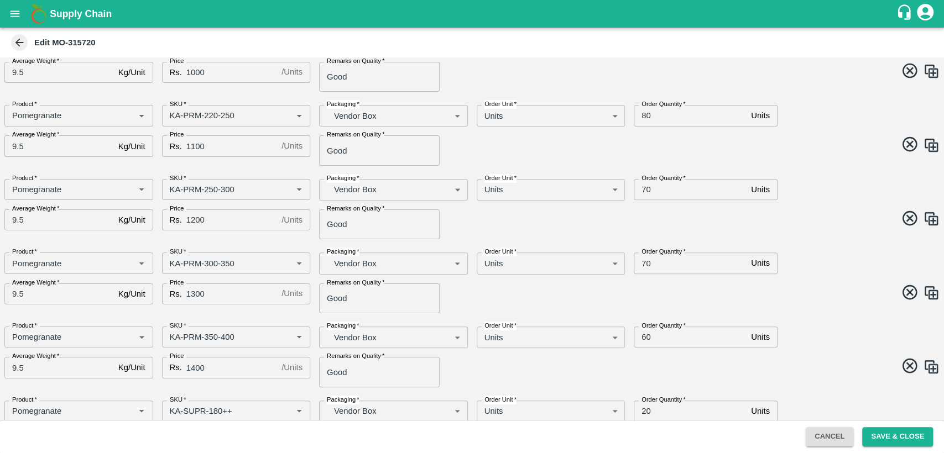
scroll to position [284, 0]
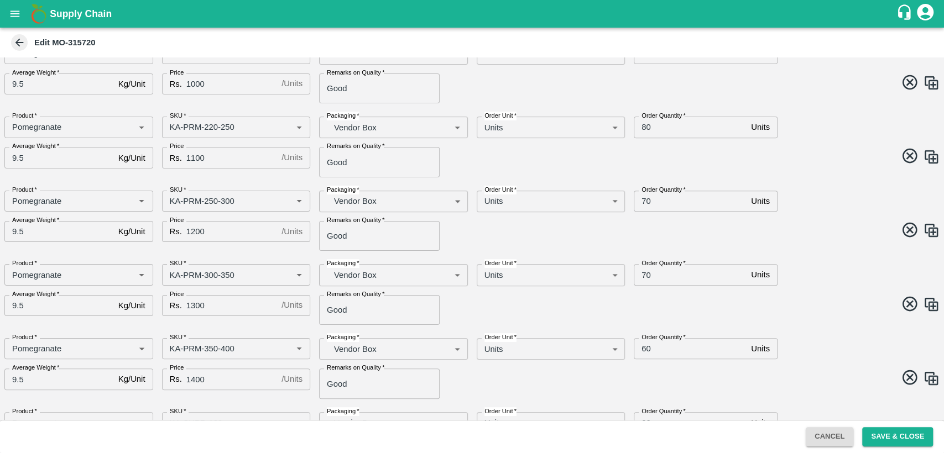
type input "20"
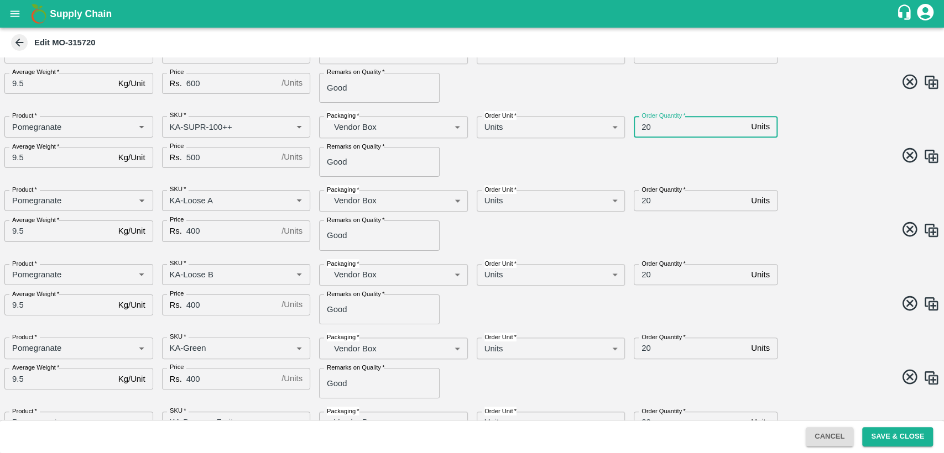
scroll to position [710, 0]
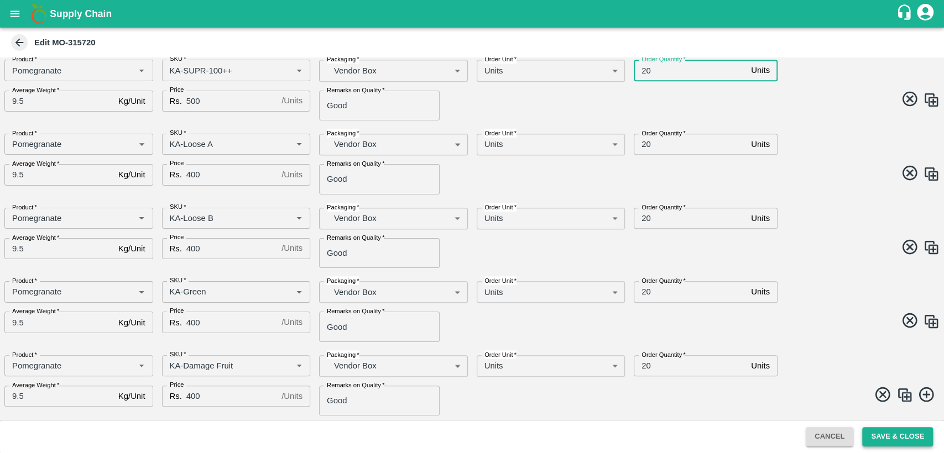
click at [906, 434] on button "Save & Close" at bounding box center [897, 436] width 71 height 19
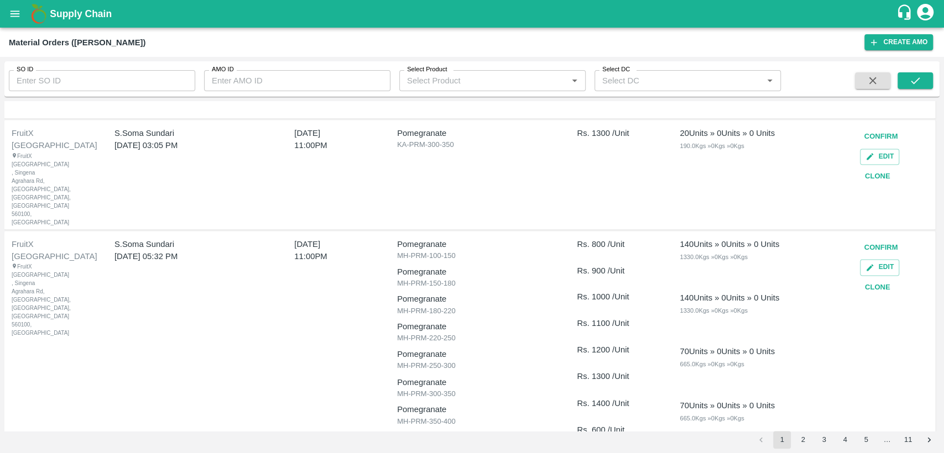
scroll to position [1132, 0]
click at [881, 277] on button "Clone" at bounding box center [877, 286] width 35 height 19
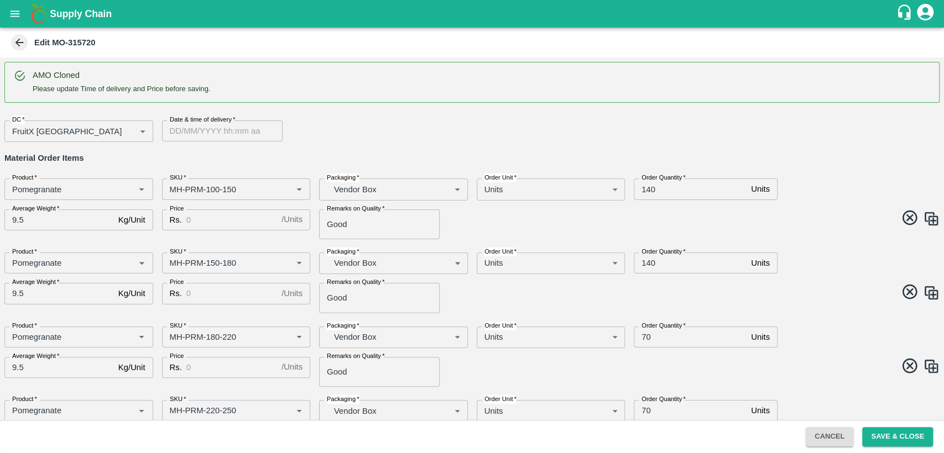
type input "DD/MM/YYYY hh:mm aa"
click at [182, 131] on input "DD/MM/YYYY hh:mm aa" at bounding box center [218, 131] width 113 height 21
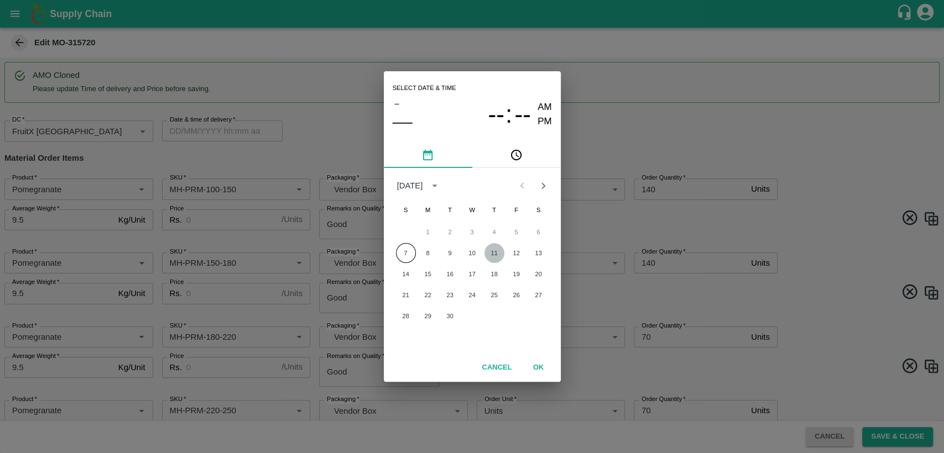
click at [489, 250] on button "11" at bounding box center [494, 253] width 20 height 20
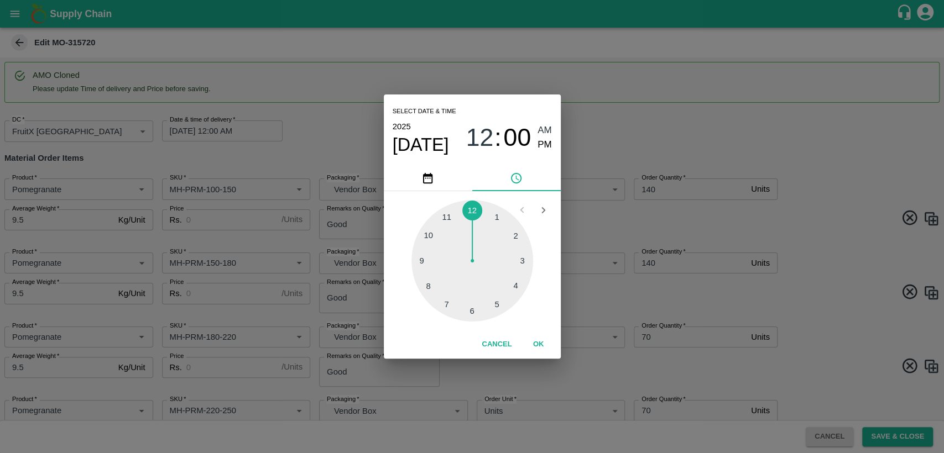
click at [446, 218] on div at bounding box center [472, 261] width 122 height 122
click at [541, 147] on span "PM" at bounding box center [544, 145] width 14 height 15
type input "[DATE] 11:00 PM"
click at [535, 346] on button "OK" at bounding box center [538, 344] width 35 height 19
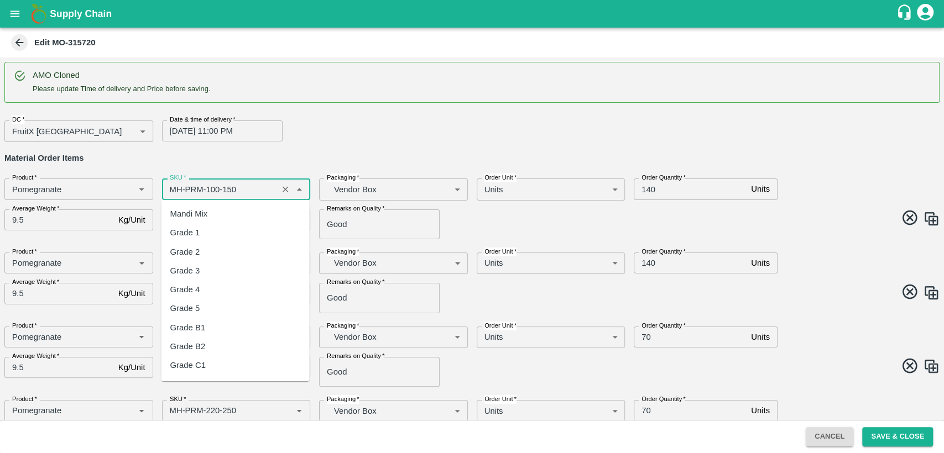
click at [174, 188] on input "SKU   *" at bounding box center [219, 189] width 109 height 14
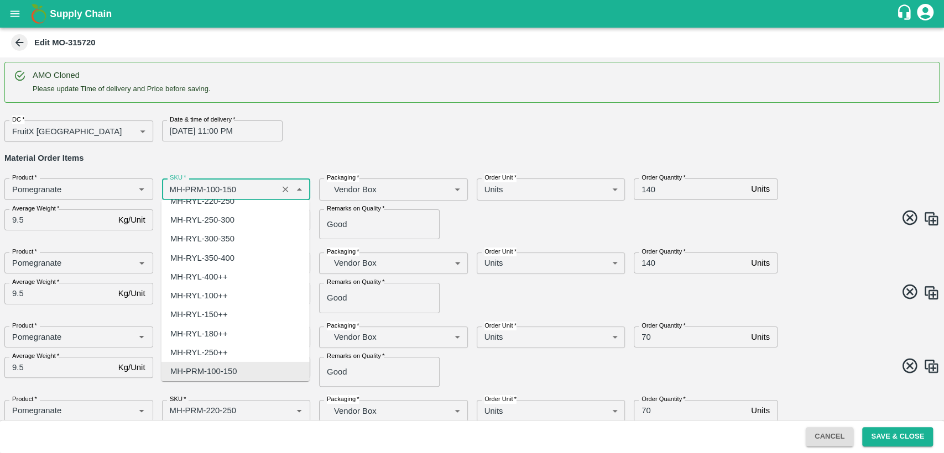
click at [174, 188] on input "SKU   *" at bounding box center [219, 189] width 109 height 14
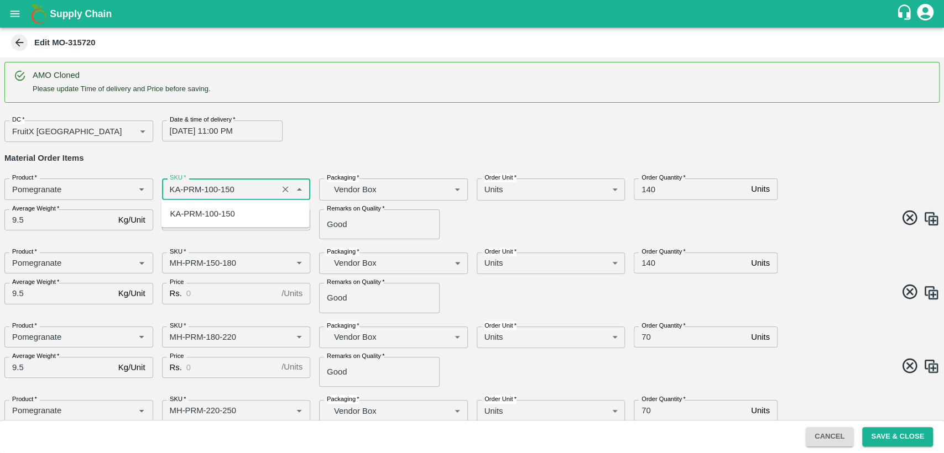
click at [195, 206] on div "KA-PRM-100-150" at bounding box center [235, 214] width 148 height 19
type input "KA-PRM-100-150"
click at [176, 262] on input "SKU   *" at bounding box center [219, 263] width 109 height 14
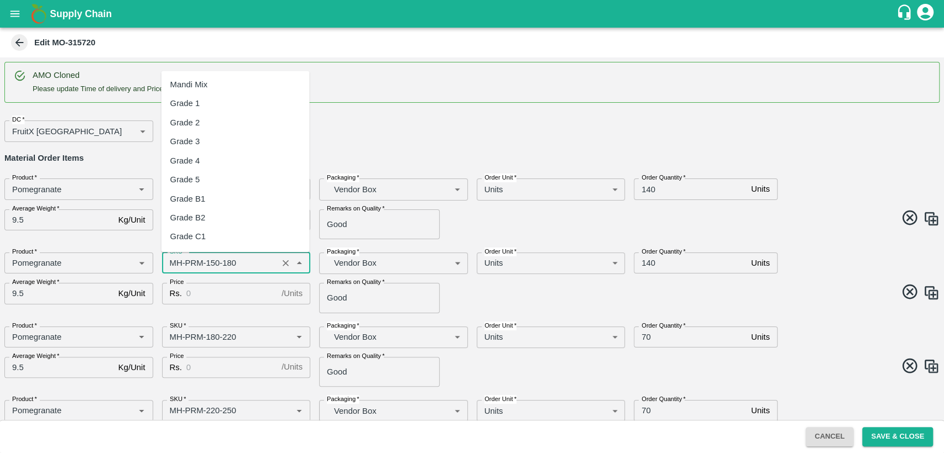
click at [176, 262] on input "SKU   *" at bounding box center [219, 263] width 109 height 14
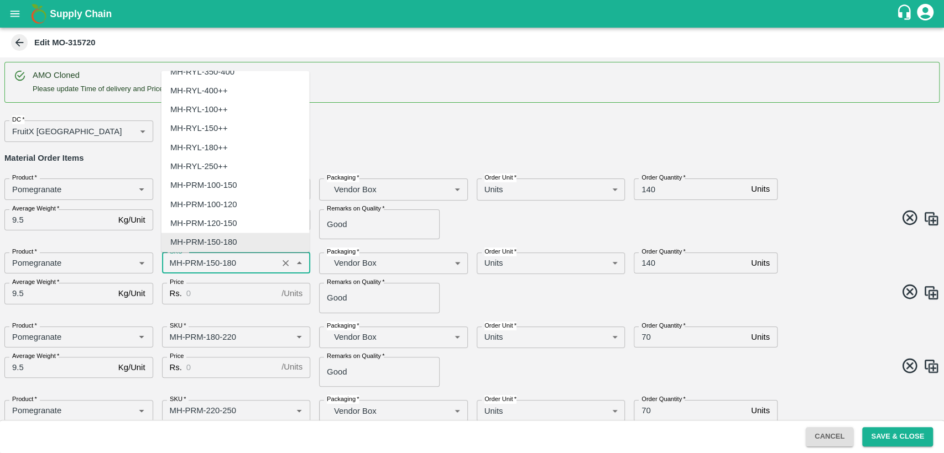
click at [176, 262] on input "SKU   *" at bounding box center [219, 263] width 109 height 14
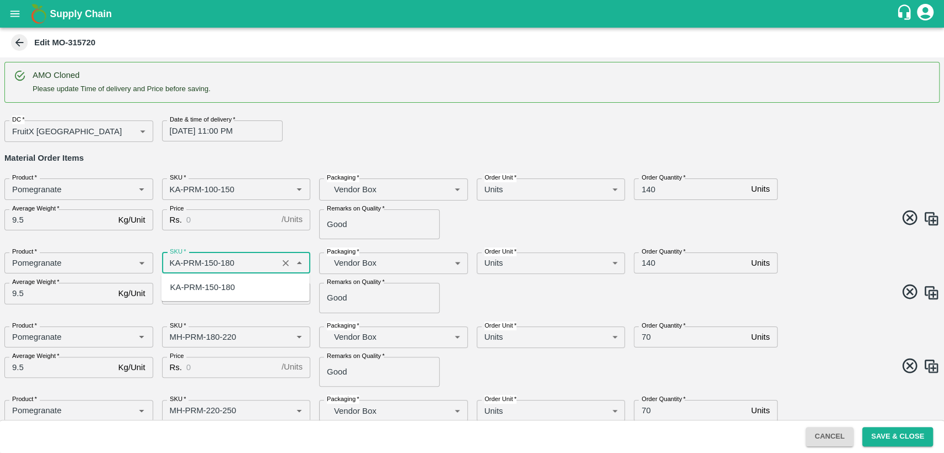
click at [201, 285] on div "KA-PRM-150-180" at bounding box center [202, 287] width 65 height 12
type input "KA-PRM-150-180"
click at [207, 218] on input "Price" at bounding box center [231, 220] width 91 height 21
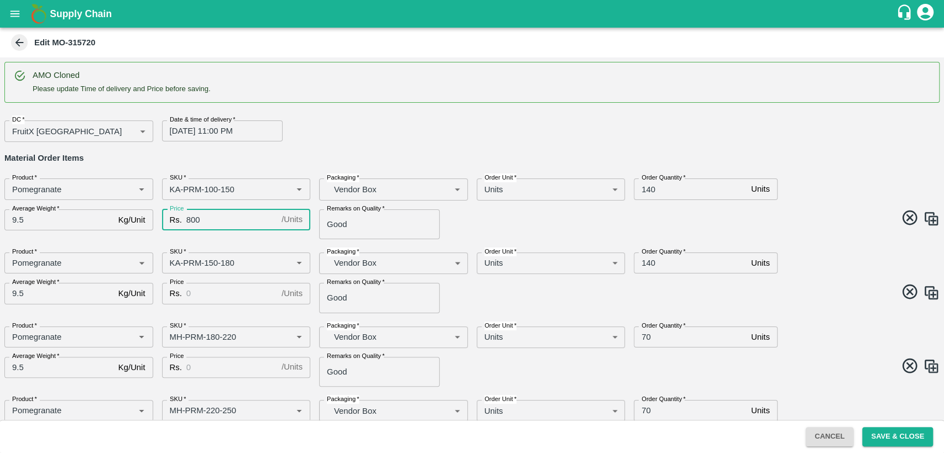
type input "800"
click at [829, 130] on div "DC   * FruitX [GEOGRAPHIC_DATA] 147 DC Date & time of delivery   * [DATE] 11:00…" at bounding box center [468, 127] width 944 height 30
click at [647, 187] on input "140" at bounding box center [689, 189] width 113 height 21
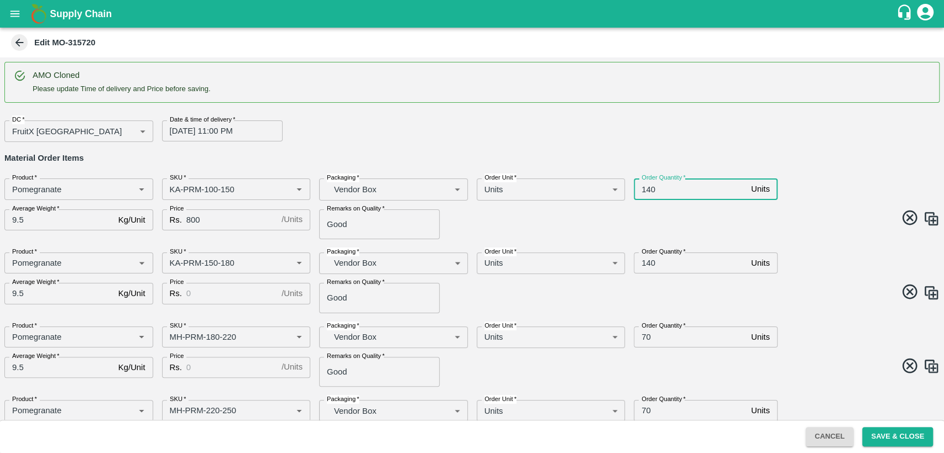
click at [647, 187] on input "140" at bounding box center [689, 189] width 113 height 21
type input "40"
click at [645, 266] on input "140" at bounding box center [689, 263] width 113 height 21
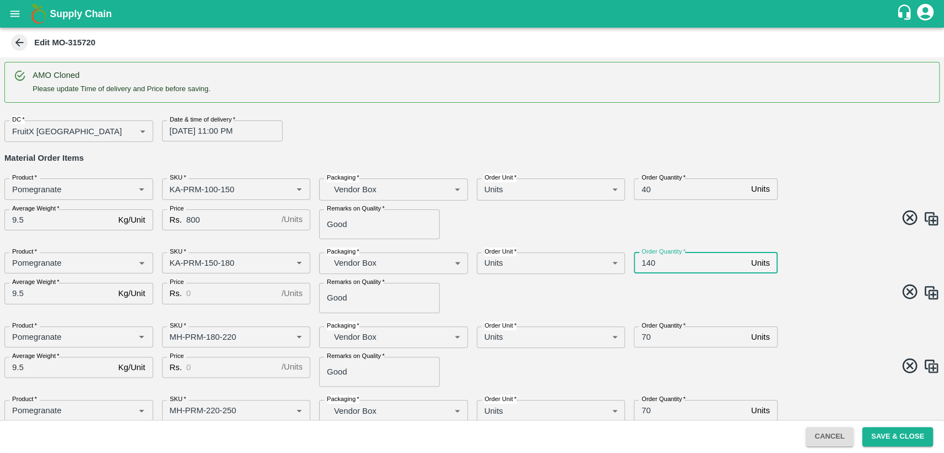
click at [645, 266] on input "140" at bounding box center [689, 263] width 113 height 21
type input "40"
click at [232, 296] on input "Price" at bounding box center [231, 293] width 91 height 21
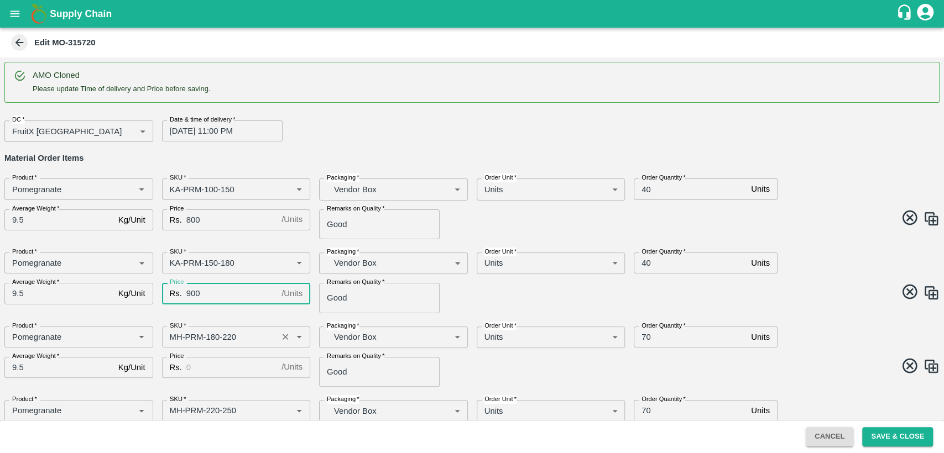
type input "900"
click at [177, 337] on input "SKU   *" at bounding box center [219, 337] width 109 height 14
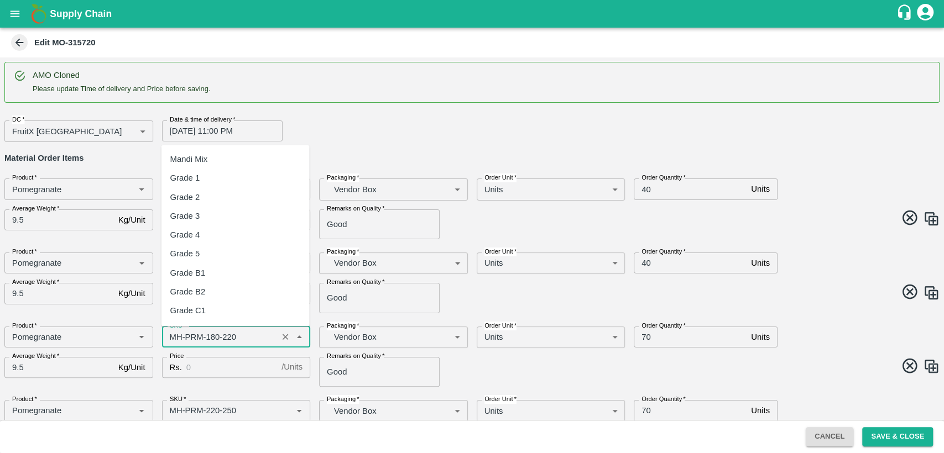
click at [177, 337] on input "SKU   *" at bounding box center [219, 337] width 109 height 14
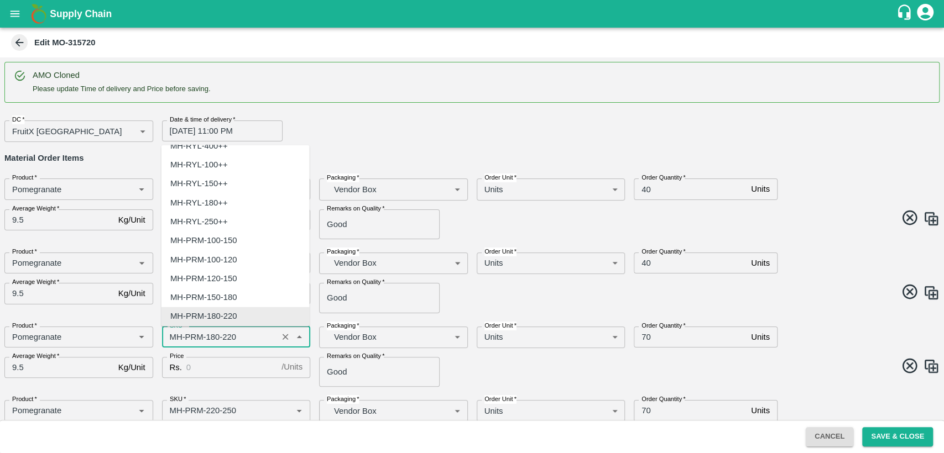
click at [177, 337] on input "SKU   *" at bounding box center [219, 337] width 109 height 14
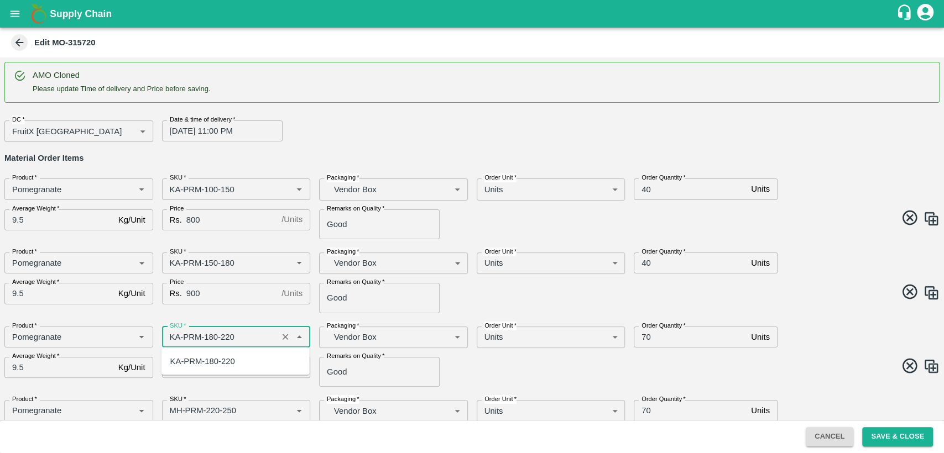
click at [188, 362] on div "KA-PRM-180-220" at bounding box center [202, 361] width 65 height 12
type input "KA-PRM-180-220"
click at [197, 364] on input "Price" at bounding box center [231, 367] width 91 height 21
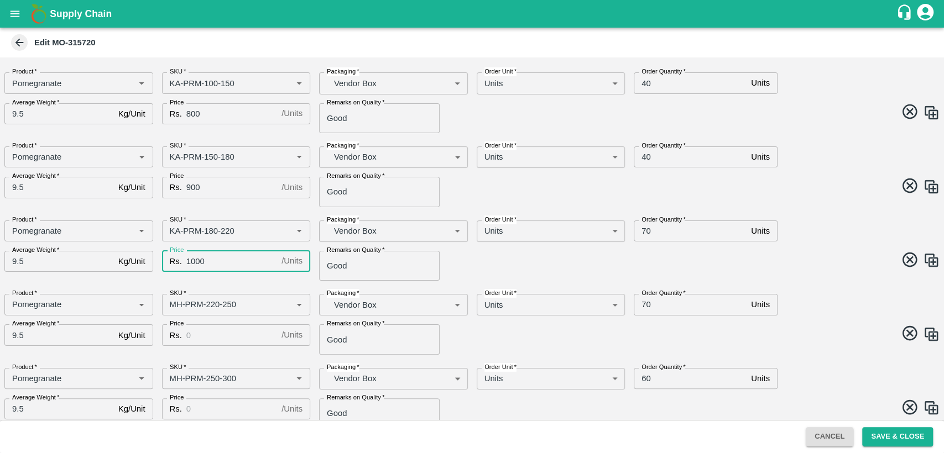
scroll to position [107, 0]
type input "1000"
click at [644, 231] on input "70" at bounding box center [689, 229] width 113 height 21
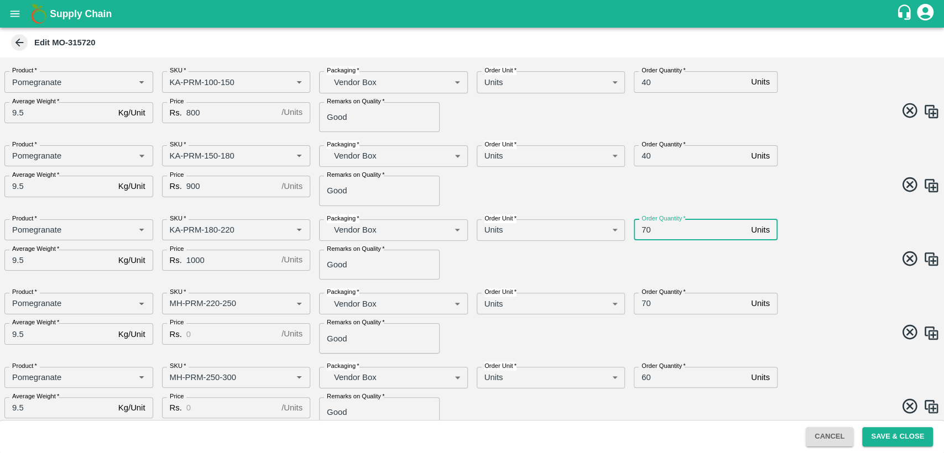
click at [644, 231] on input "70" at bounding box center [689, 229] width 113 height 21
type input "40"
click at [172, 306] on input "SKU   *" at bounding box center [219, 303] width 109 height 14
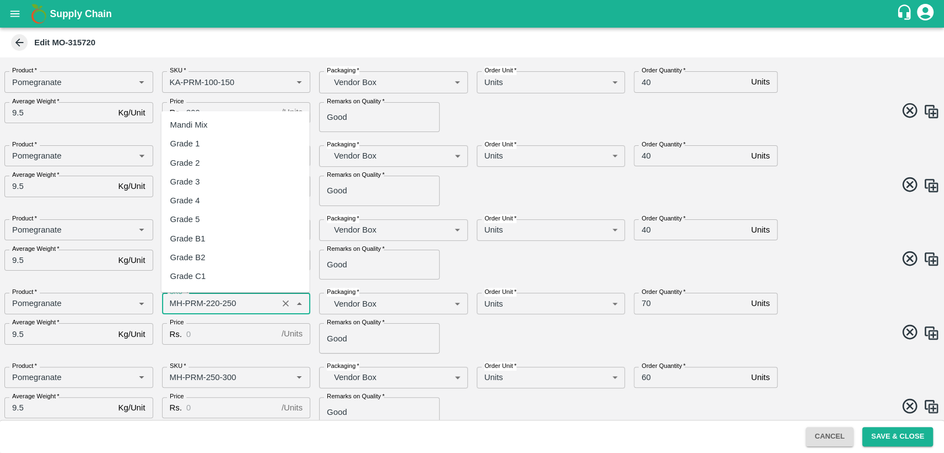
scroll to position [713, 0]
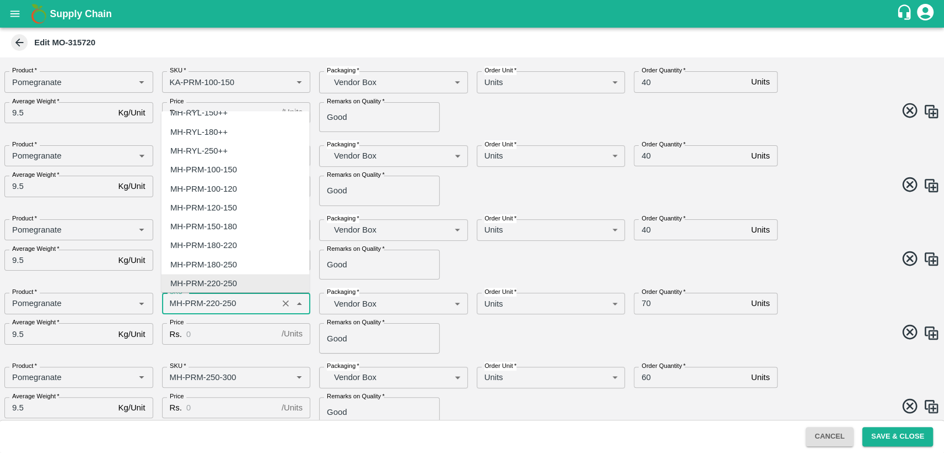
click at [172, 306] on input "SKU   *" at bounding box center [219, 303] width 109 height 14
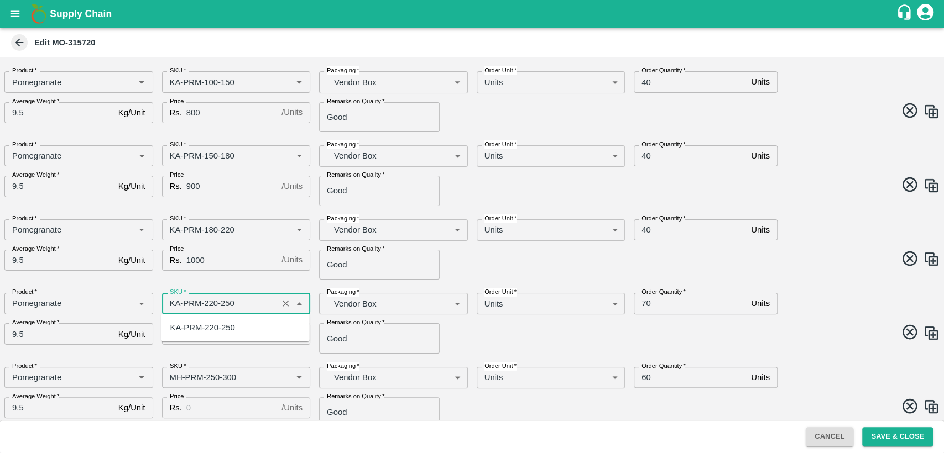
click at [188, 327] on div "KA-PRM-220-250" at bounding box center [202, 328] width 65 height 12
type input "KA-PRM-220-250"
click at [209, 338] on input "Price" at bounding box center [231, 333] width 91 height 21
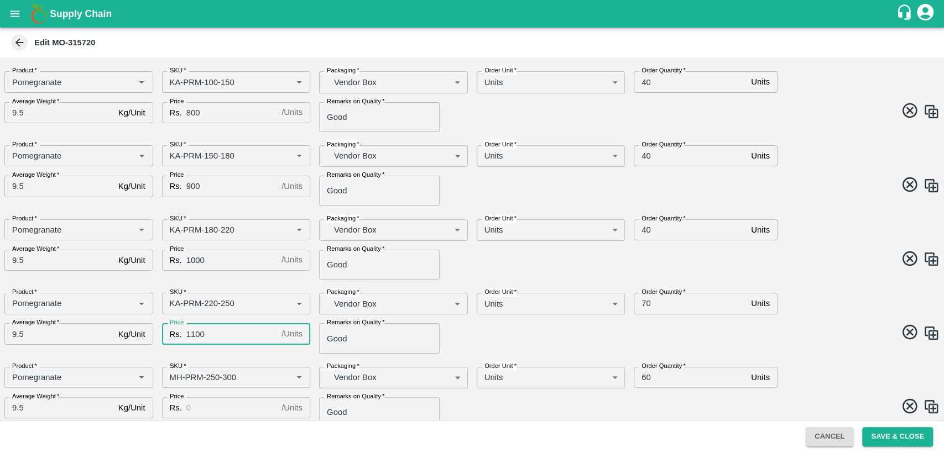
type input "1100"
click at [644, 302] on input "70" at bounding box center [689, 303] width 113 height 21
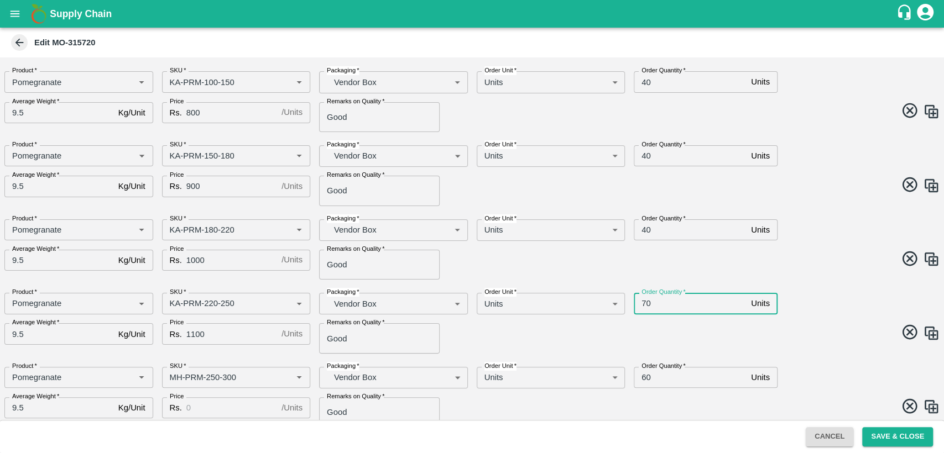
click at [644, 302] on input "70" at bounding box center [689, 303] width 113 height 21
type input "40"
drag, startPoint x: 682, startPoint y: 325, endPoint x: 628, endPoint y: 342, distance: 56.7
click at [628, 342] on span at bounding box center [704, 334] width 472 height 22
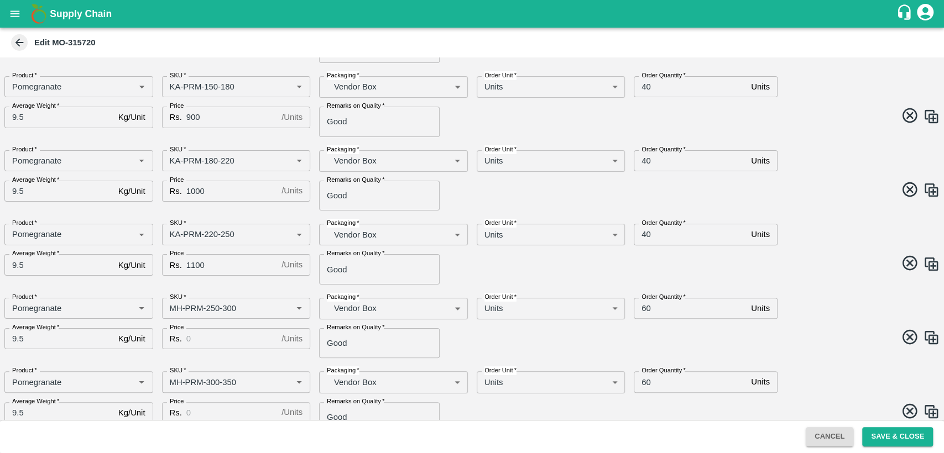
scroll to position [177, 0]
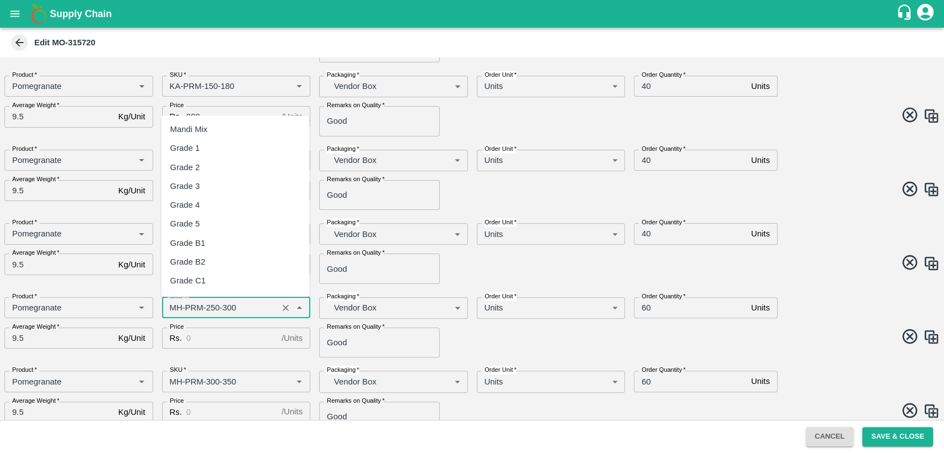
click at [173, 310] on input "SKU   *" at bounding box center [219, 308] width 109 height 14
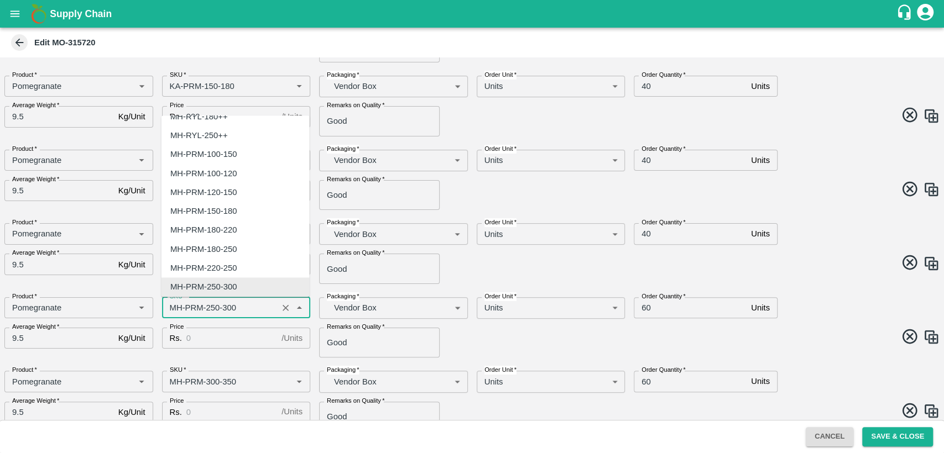
click at [173, 310] on input "SKU   *" at bounding box center [219, 308] width 109 height 14
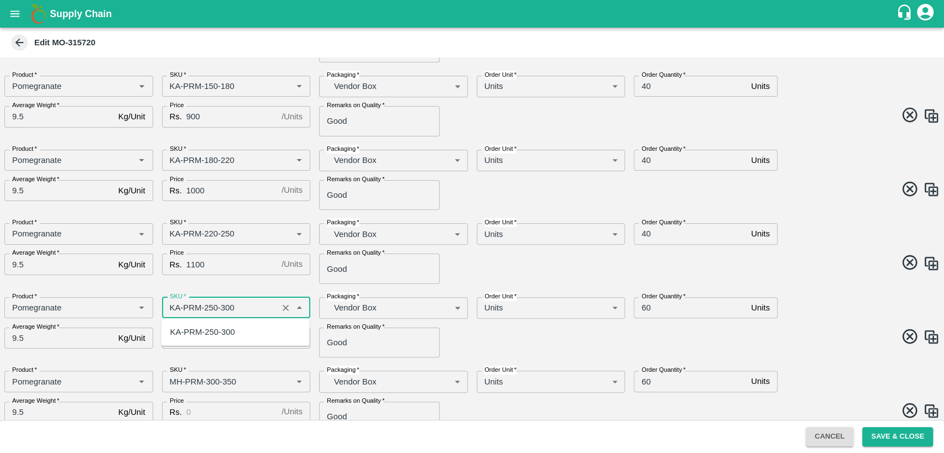
click at [197, 341] on div "KA-PRM-250-300" at bounding box center [235, 332] width 148 height 19
type input "KA-PRM-250-300"
click at [207, 338] on input "Price" at bounding box center [231, 338] width 91 height 21
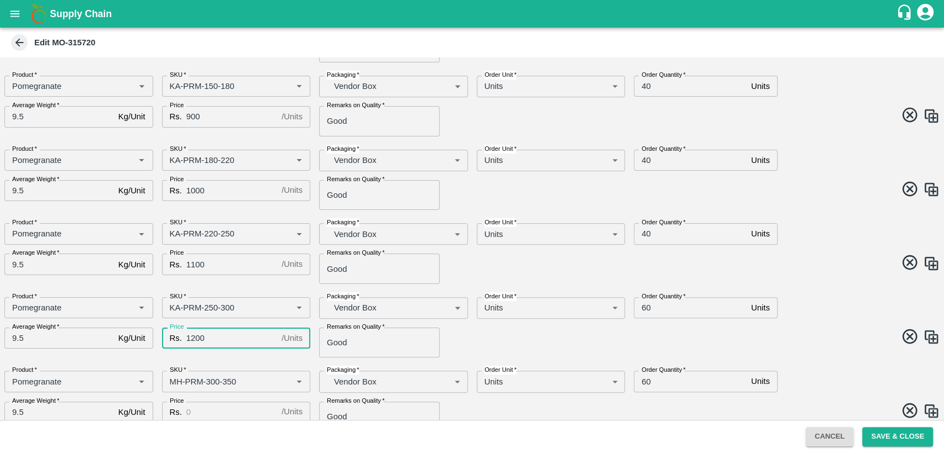
type input "1200"
click at [242, 349] on div "Price Rs. 1200 / Units Price" at bounding box center [232, 338] width 158 height 39
click at [243, 359] on div "AMO Cloned Please update Time of delivery and Price before saving. DC   * Fruit…" at bounding box center [472, 238] width 944 height 363
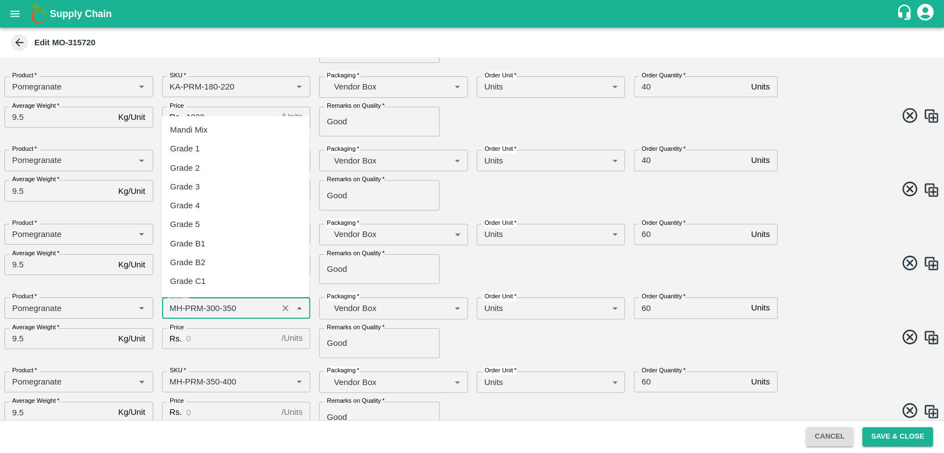
click at [173, 303] on input "SKU   *" at bounding box center [219, 308] width 109 height 14
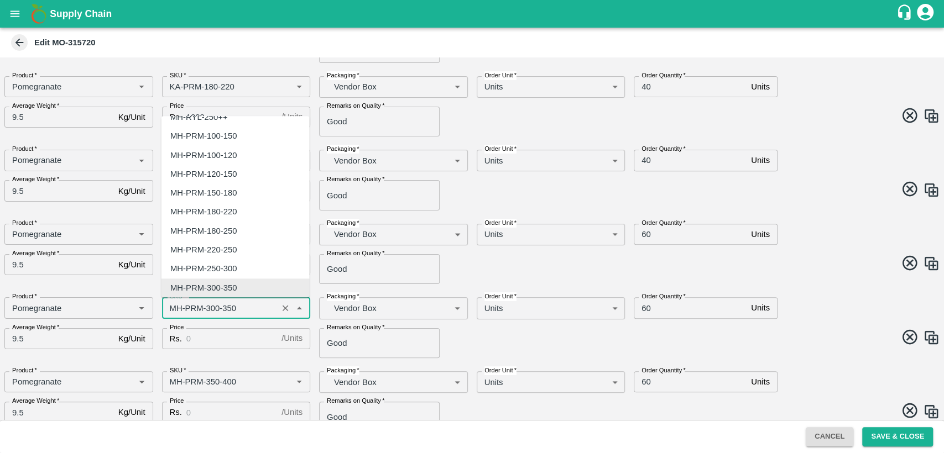
click at [173, 303] on input "SKU   *" at bounding box center [219, 308] width 109 height 14
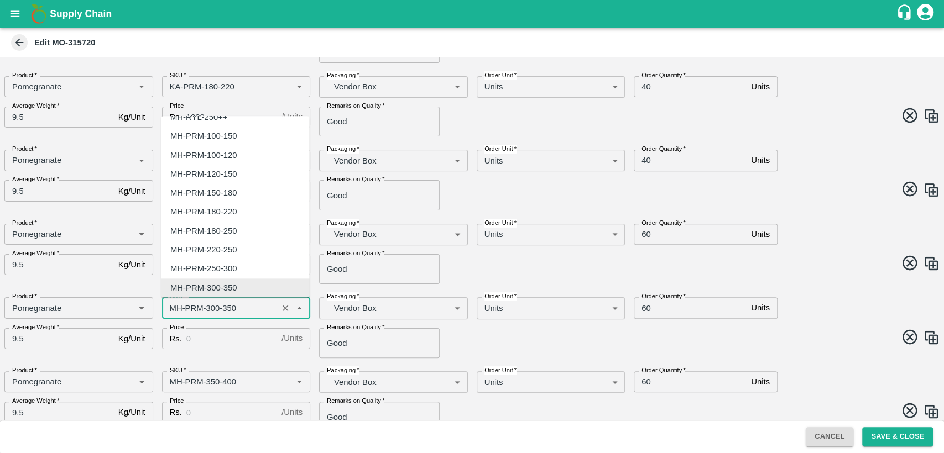
click at [175, 307] on input "SKU   *" at bounding box center [219, 308] width 109 height 14
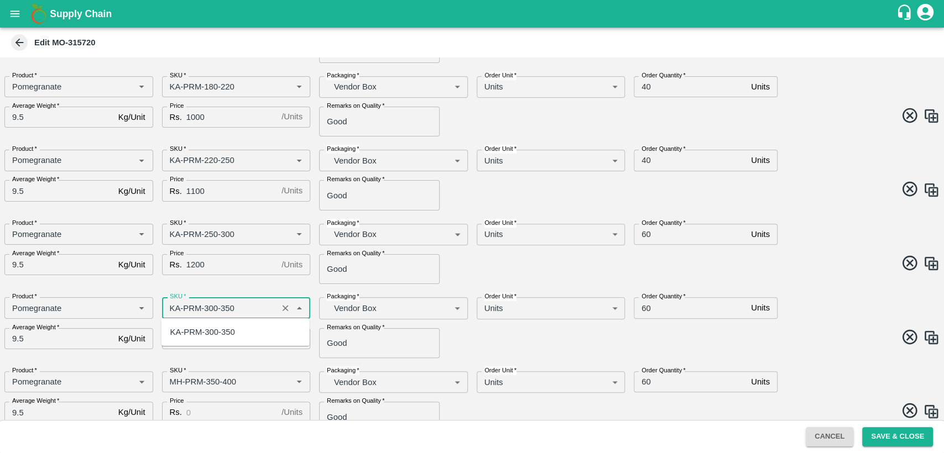
click at [195, 334] on div "KA-PRM-300-350" at bounding box center [202, 332] width 65 height 12
type input "KA-PRM-300-350"
click at [201, 336] on input "Price" at bounding box center [231, 338] width 91 height 21
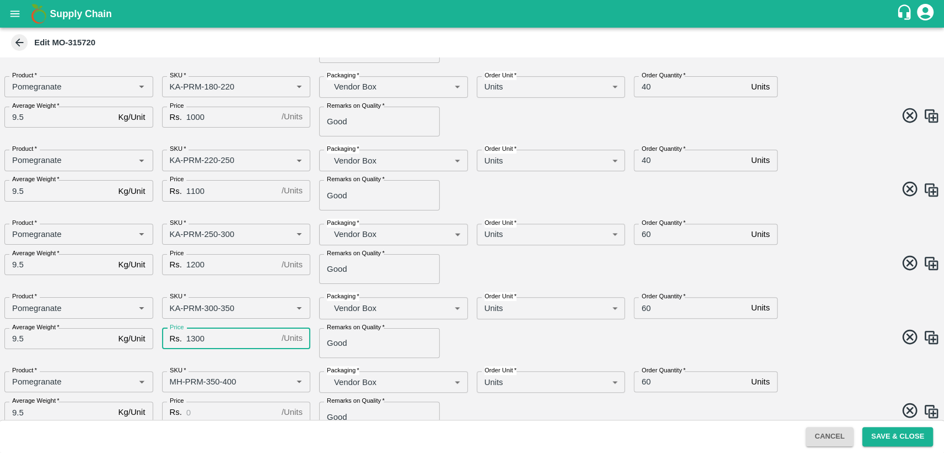
type input "1300"
click at [486, 336] on span at bounding box center [704, 339] width 472 height 22
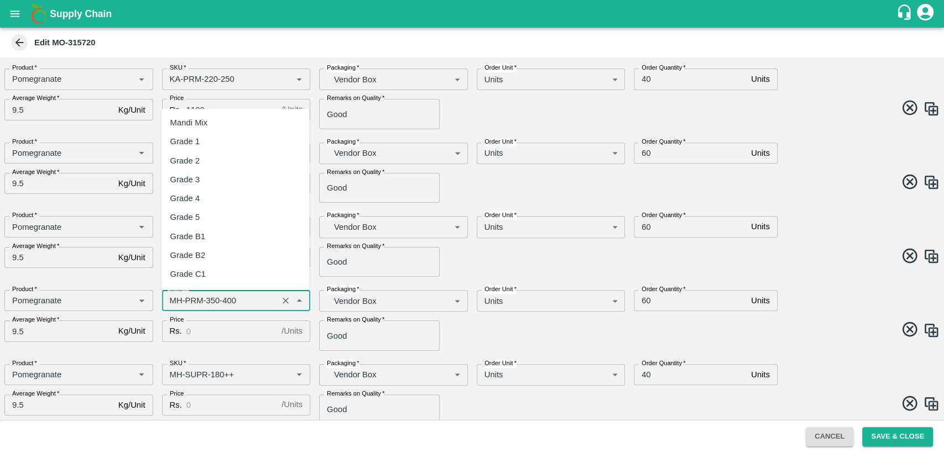
click at [175, 304] on input "SKU   *" at bounding box center [219, 301] width 109 height 14
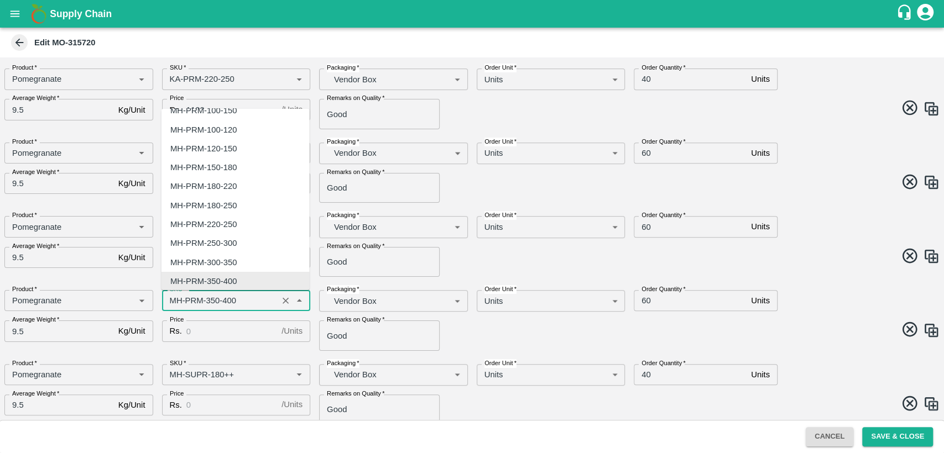
click at [175, 304] on input "SKU   *" at bounding box center [219, 301] width 109 height 14
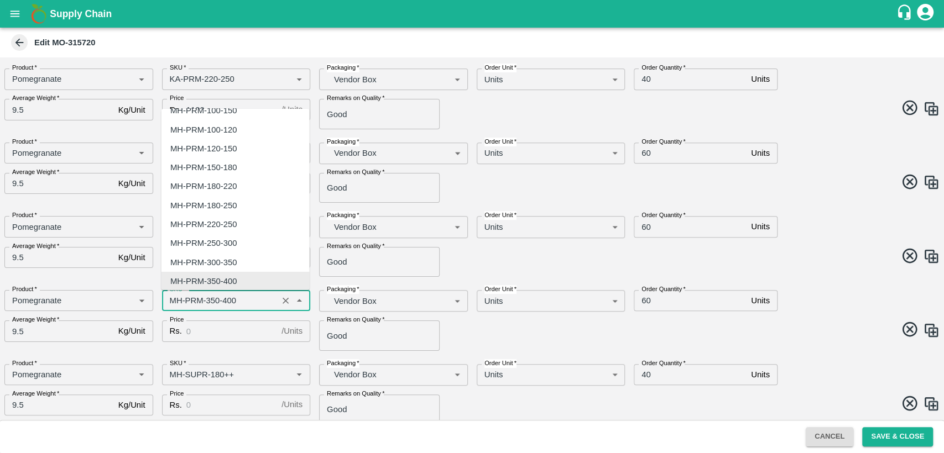
click at [176, 301] on input "SKU   *" at bounding box center [219, 301] width 109 height 14
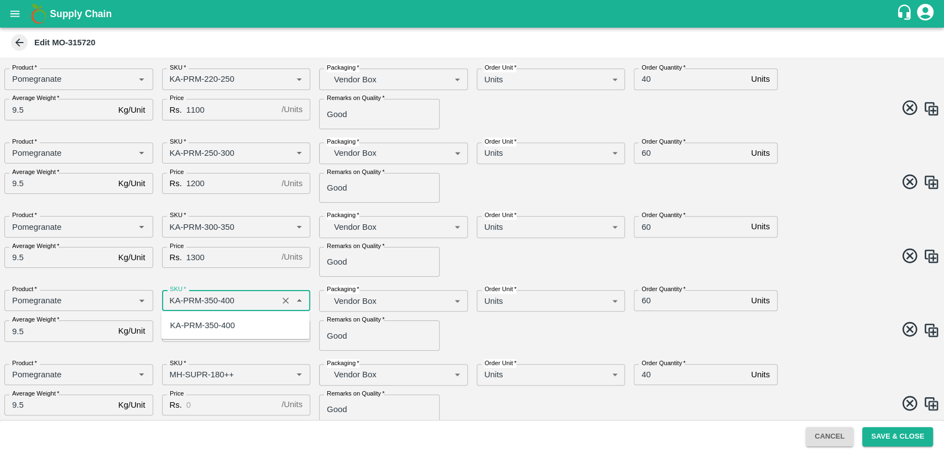
click at [191, 336] on ul "KA-PRM-350-400" at bounding box center [235, 326] width 148 height 28
click at [192, 333] on div "KA-PRM-350-400" at bounding box center [235, 325] width 148 height 19
type input "KA-PRM-350-400"
click at [198, 327] on input "Price" at bounding box center [231, 331] width 91 height 21
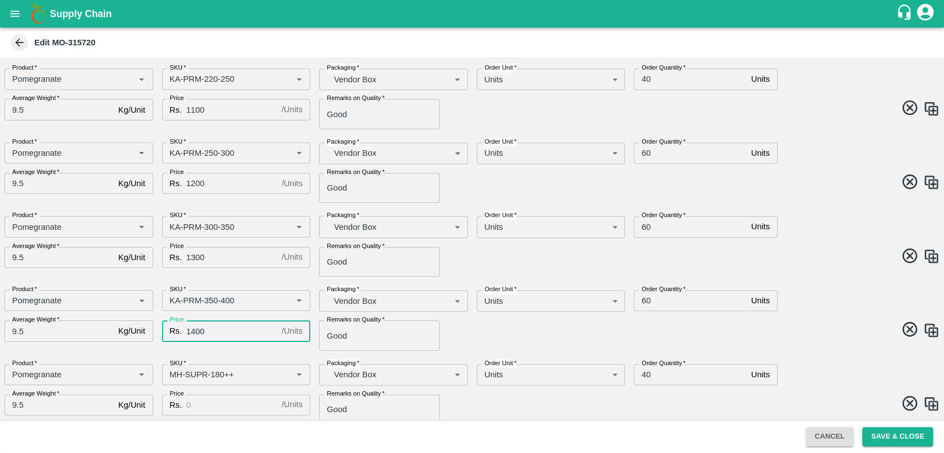
type input "1400"
click at [566, 328] on span at bounding box center [704, 332] width 472 height 22
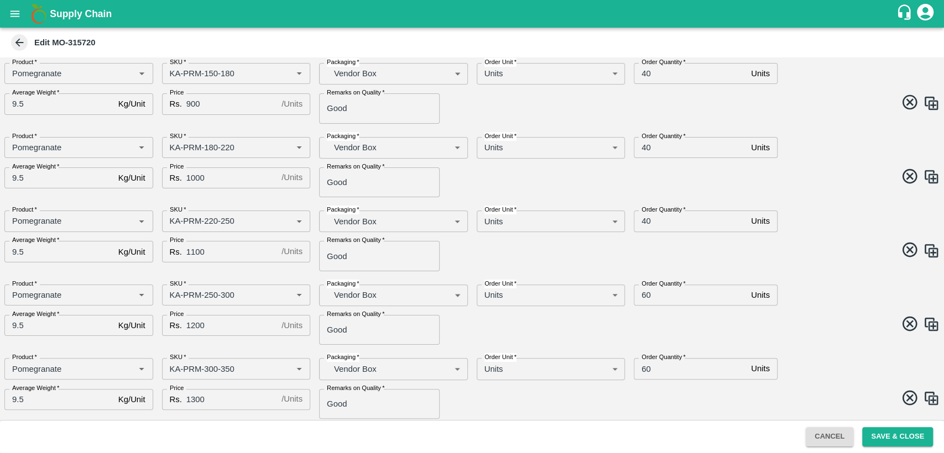
scroll to position [195, 0]
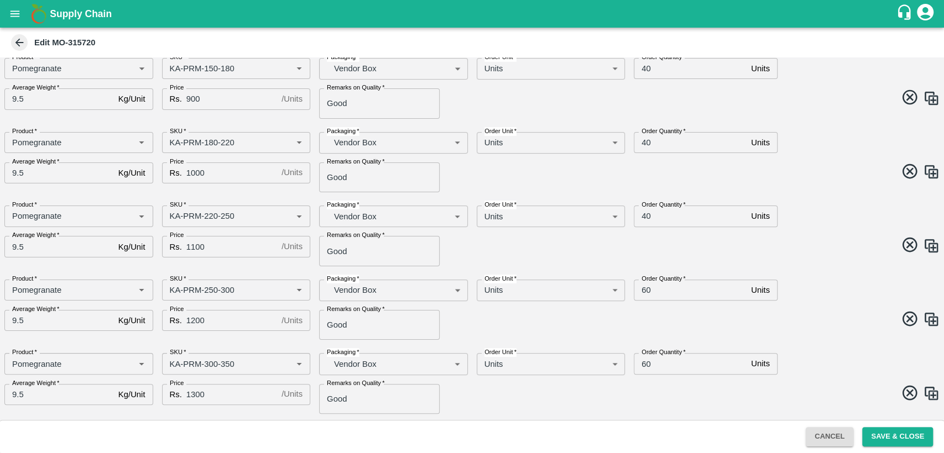
click at [645, 294] on input "60" at bounding box center [689, 290] width 113 height 21
type input "40"
click at [646, 364] on input "60" at bounding box center [689, 363] width 113 height 21
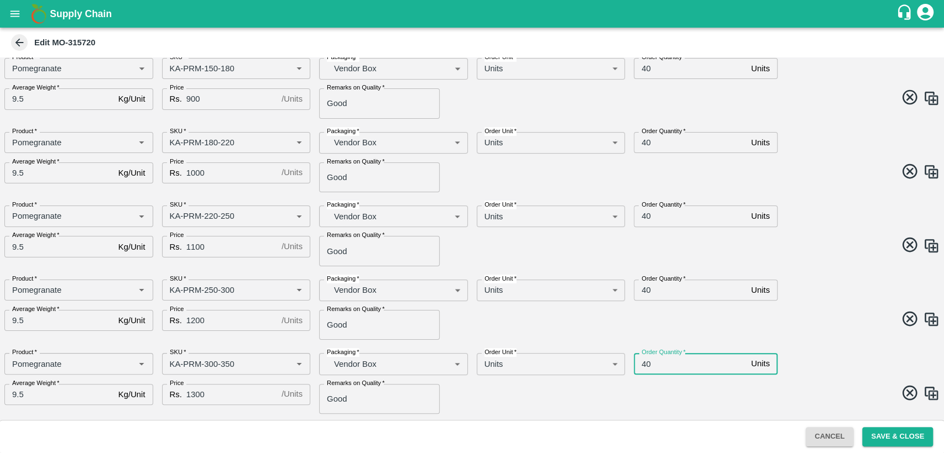
type input "40"
click at [798, 340] on div "AMO Cloned Please update Time of delivery and Price before saving. DC   * Fruit…" at bounding box center [472, 238] width 944 height 363
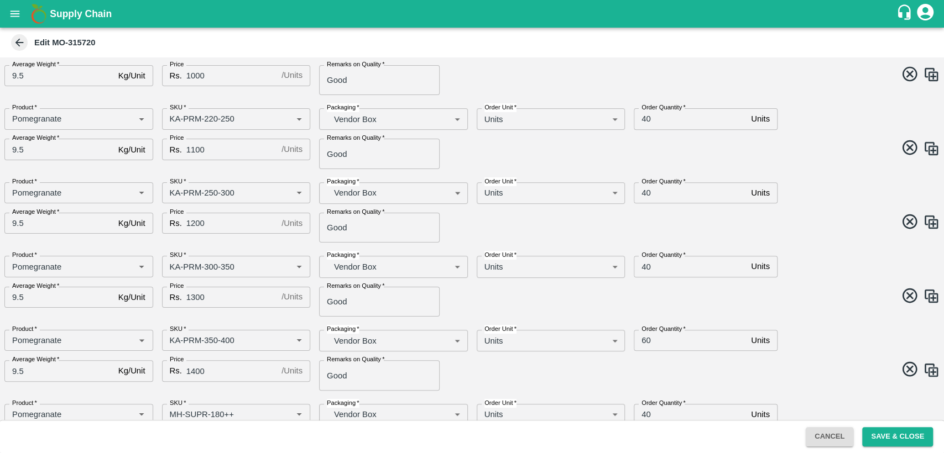
scroll to position [294, 0]
click at [643, 336] on input "60" at bounding box center [689, 338] width 113 height 21
type input "40"
click at [696, 371] on span at bounding box center [704, 370] width 472 height 22
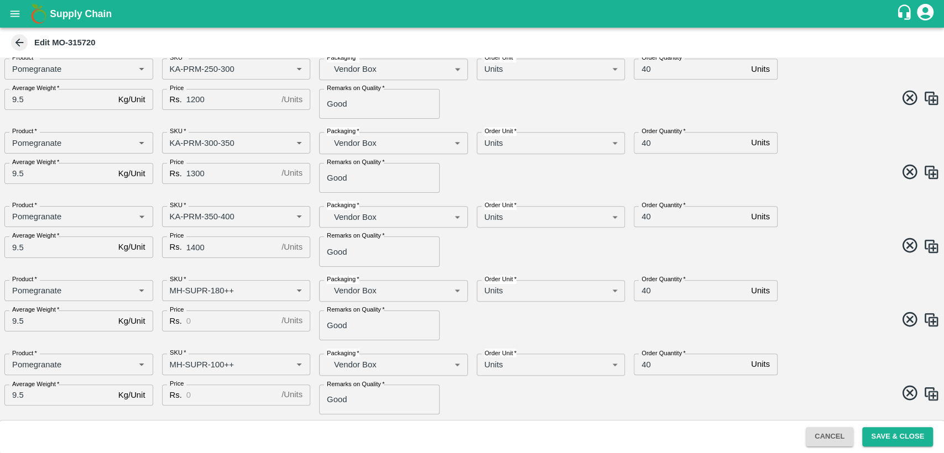
scroll to position [416, 0]
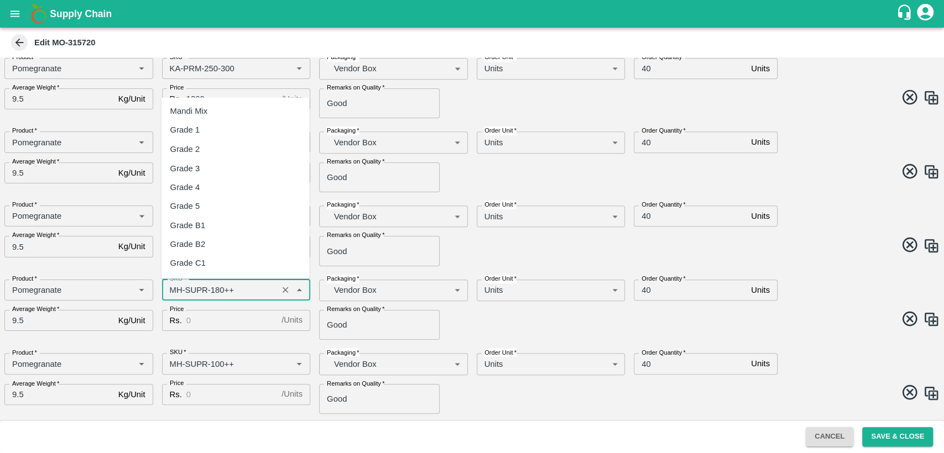
click at [173, 290] on input "SKU   *" at bounding box center [219, 290] width 109 height 14
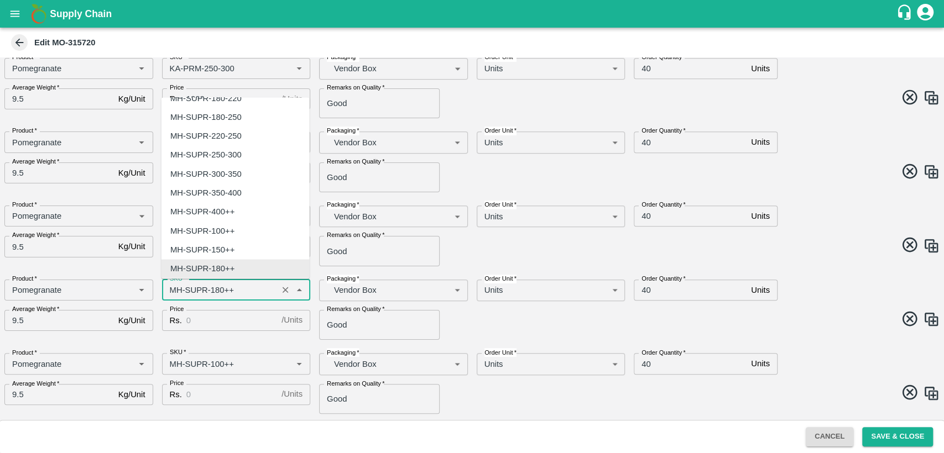
click at [173, 290] on input "SKU   *" at bounding box center [219, 290] width 109 height 14
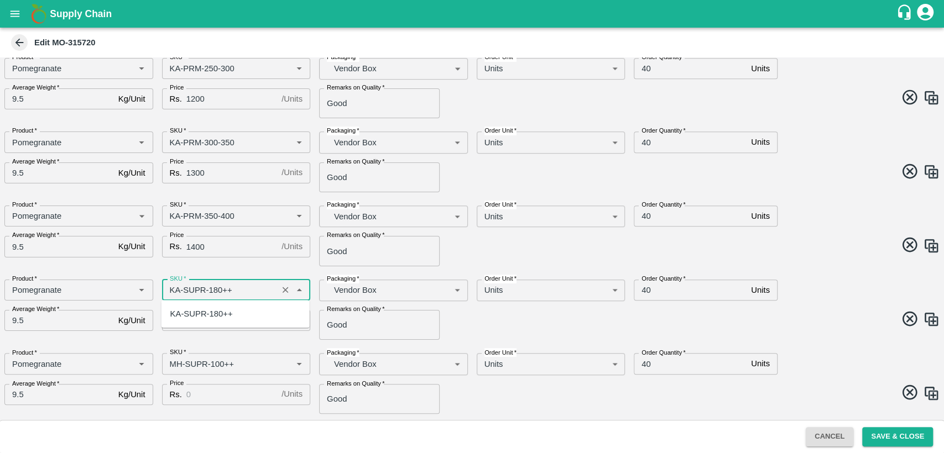
click at [188, 317] on div "KA-SUPR-180++" at bounding box center [201, 314] width 62 height 12
type input "KA-SUPR-180++"
click at [205, 320] on input "Price" at bounding box center [231, 320] width 91 height 21
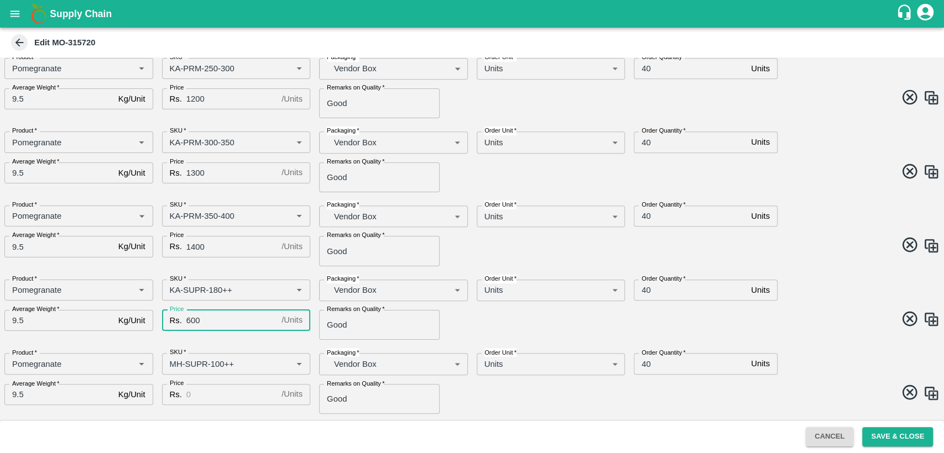
type input "600"
click at [647, 288] on input "40" at bounding box center [689, 290] width 113 height 21
click at [647, 290] on input "40" at bounding box center [689, 290] width 113 height 21
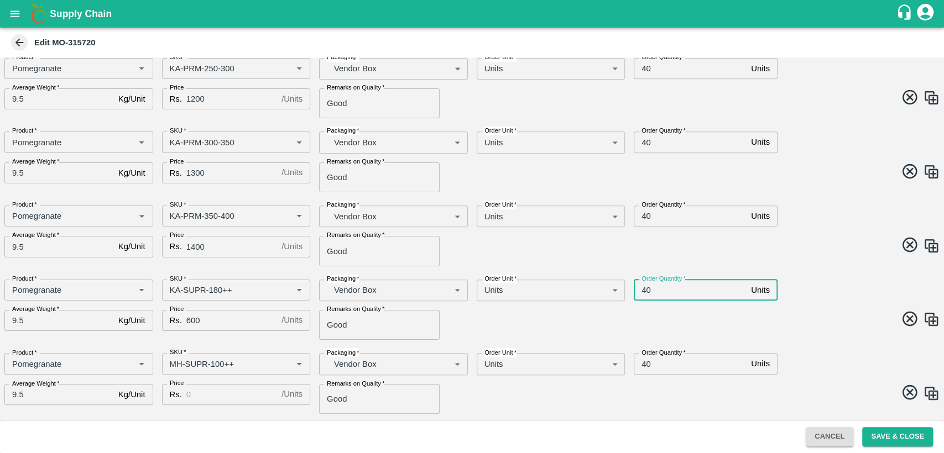
click at [646, 289] on input "40" at bounding box center [689, 290] width 113 height 21
type input "20"
click at [725, 316] on span at bounding box center [704, 321] width 472 height 22
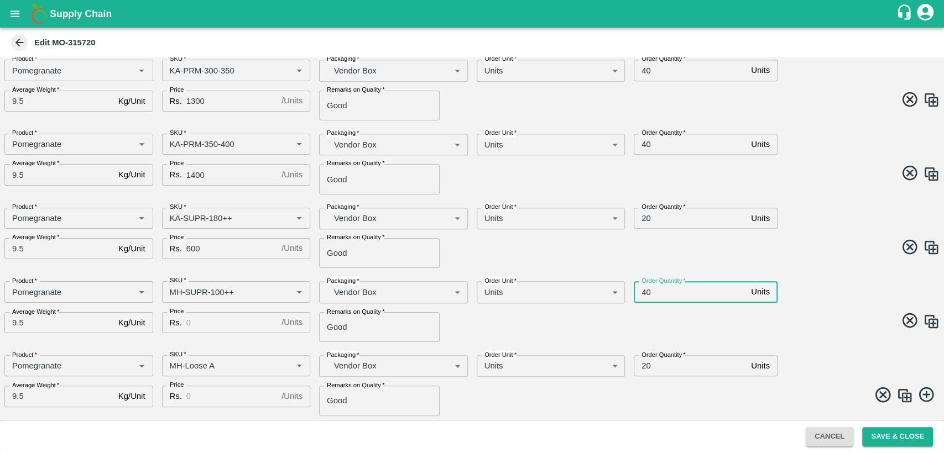
click at [643, 294] on input "40" at bounding box center [689, 291] width 113 height 21
type input "20"
click at [201, 322] on input "Price" at bounding box center [231, 322] width 91 height 21
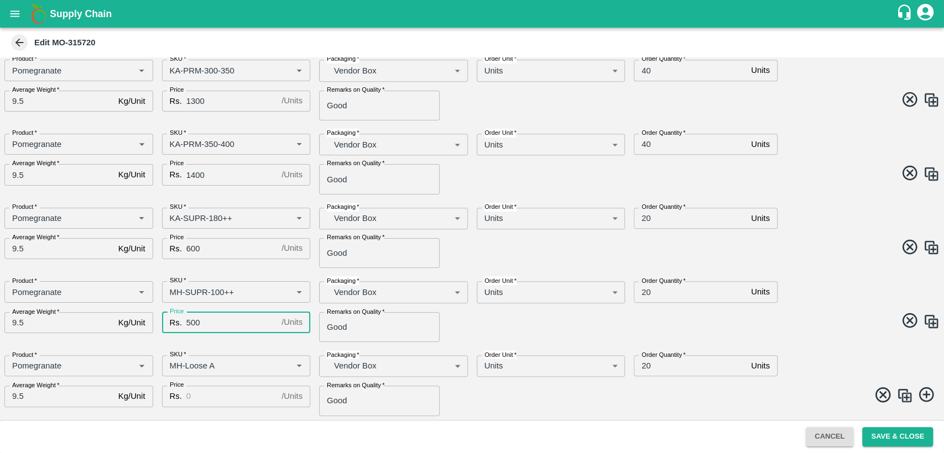
type input "500"
click at [230, 395] on input "Price" at bounding box center [231, 396] width 91 height 21
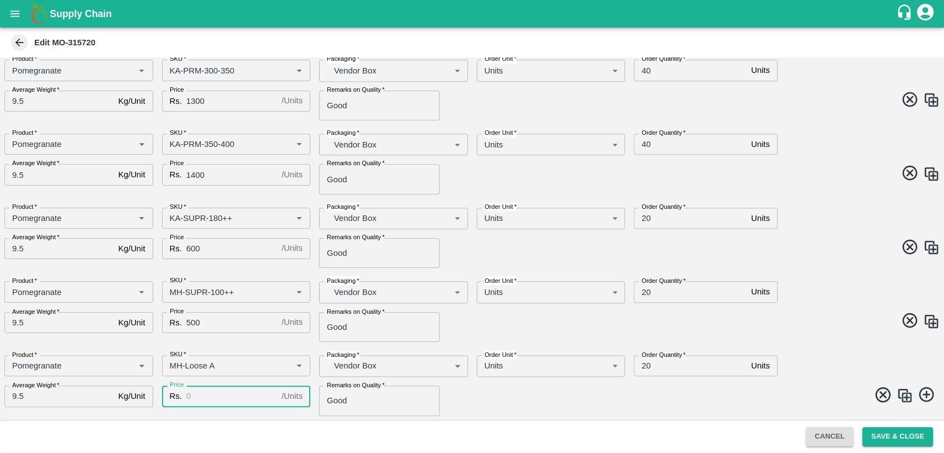
click at [645, 222] on input "20" at bounding box center [689, 218] width 113 height 21
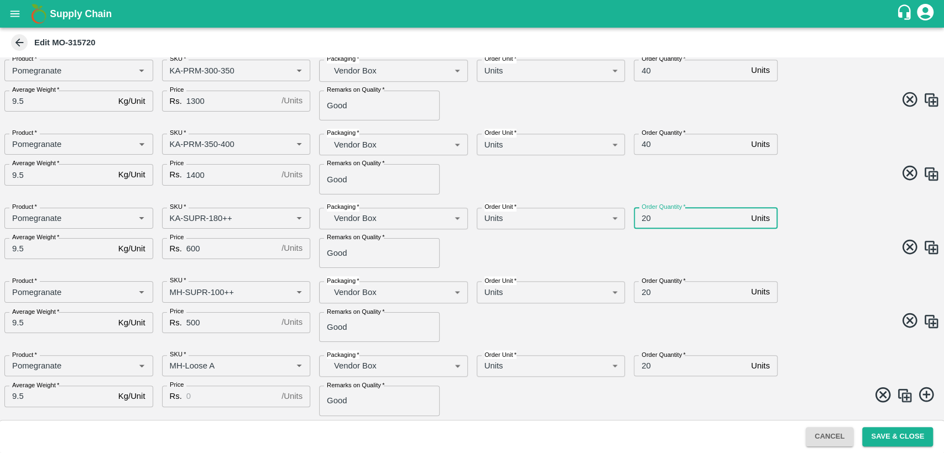
click at [645, 222] on input "20" at bounding box center [689, 218] width 113 height 21
type input "1"
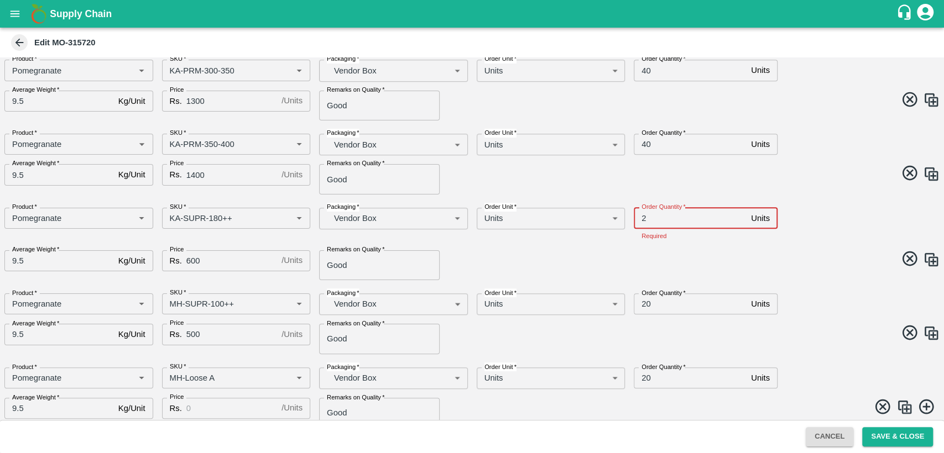
type input "20"
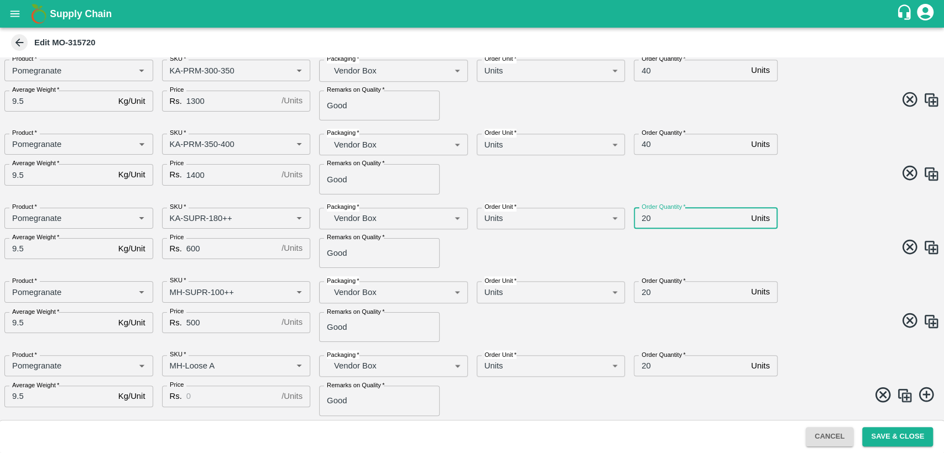
click at [643, 292] on input "20" at bounding box center [689, 291] width 113 height 21
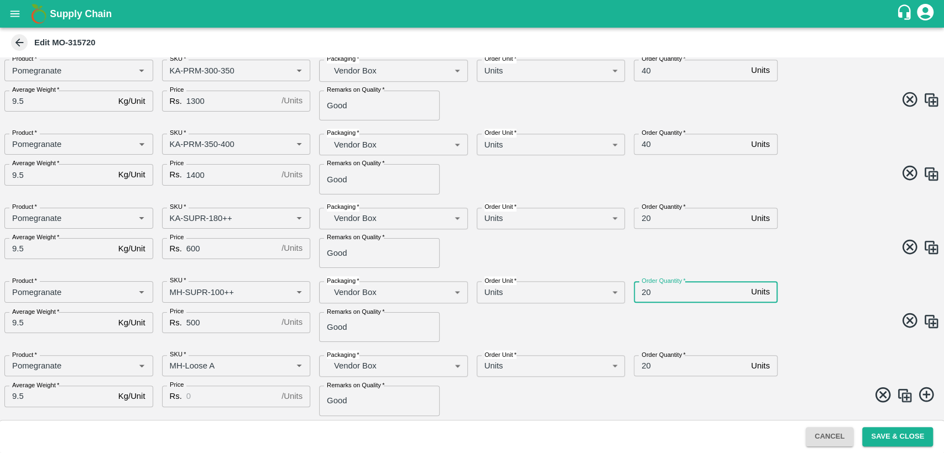
click at [643, 292] on input "20" at bounding box center [689, 291] width 113 height 21
type input "10"
click at [646, 366] on input "20" at bounding box center [689, 365] width 113 height 21
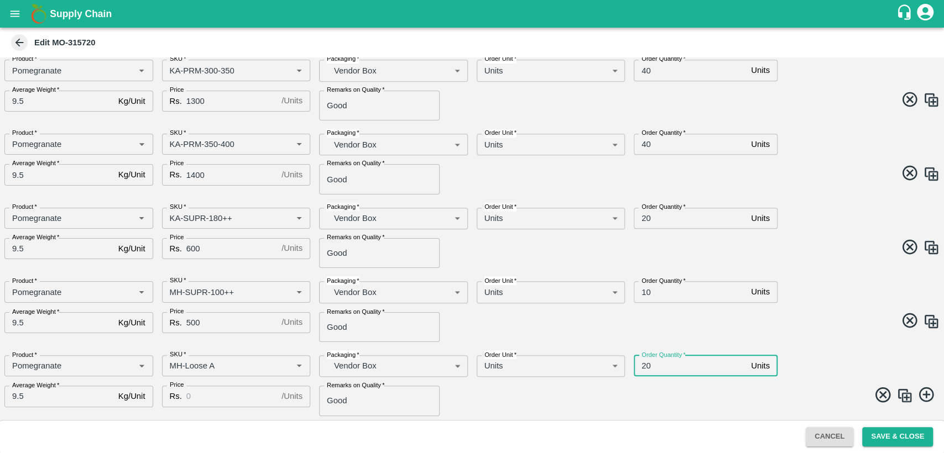
click at [646, 366] on input "20" at bounding box center [689, 365] width 113 height 21
type input "10"
click at [240, 401] on input "Price" at bounding box center [231, 396] width 91 height 21
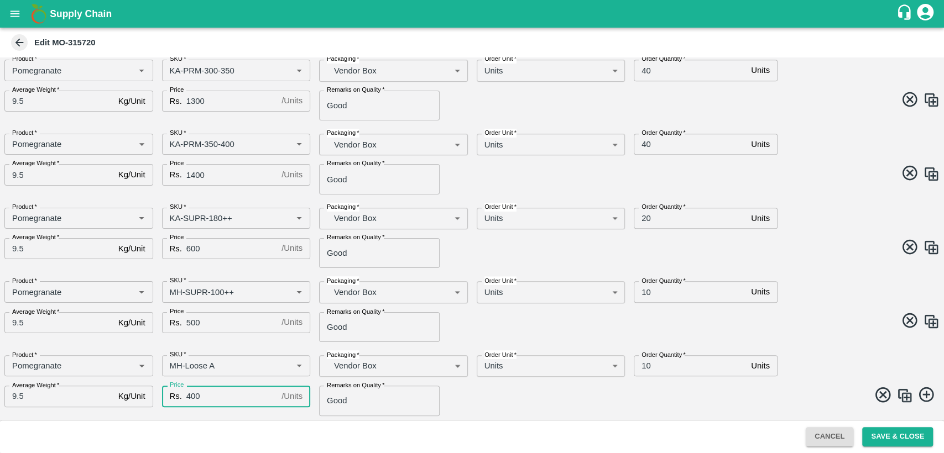
type input "400"
click at [905, 394] on img at bounding box center [904, 395] width 17 height 17
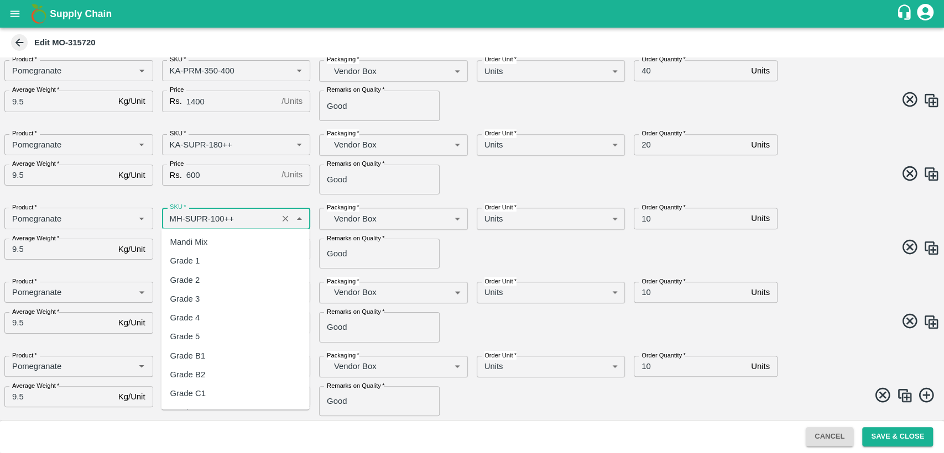
click at [174, 218] on input "SKU   *" at bounding box center [219, 218] width 109 height 14
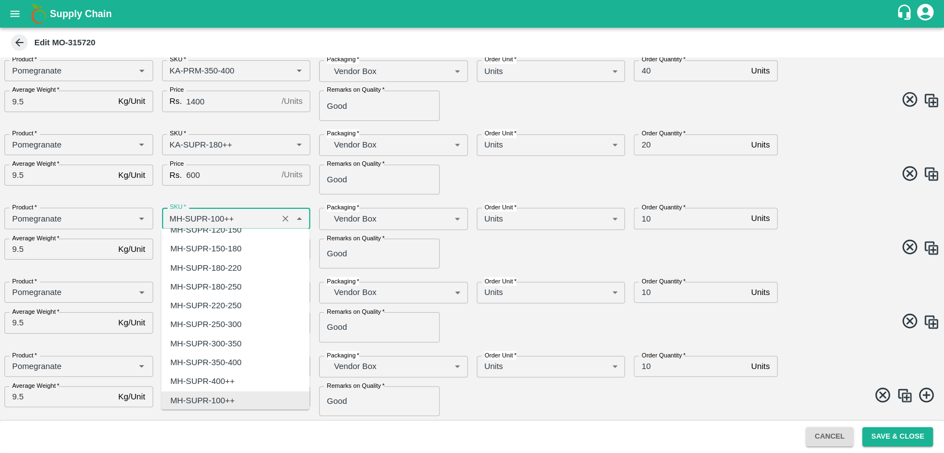
click at [174, 218] on input "SKU   *" at bounding box center [219, 218] width 109 height 14
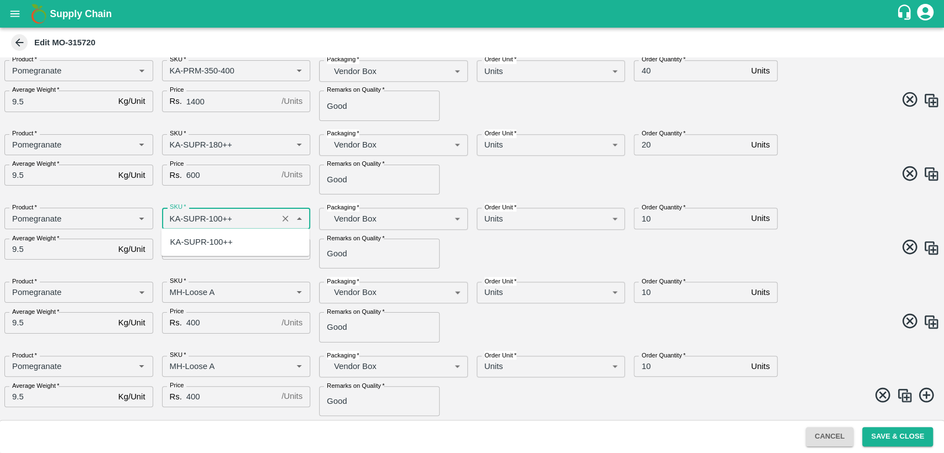
click at [191, 238] on div "KA-SUPR-100++" at bounding box center [201, 242] width 62 height 12
type input "KA-SUPR-100++"
click at [174, 290] on input "SKU   *" at bounding box center [219, 292] width 109 height 14
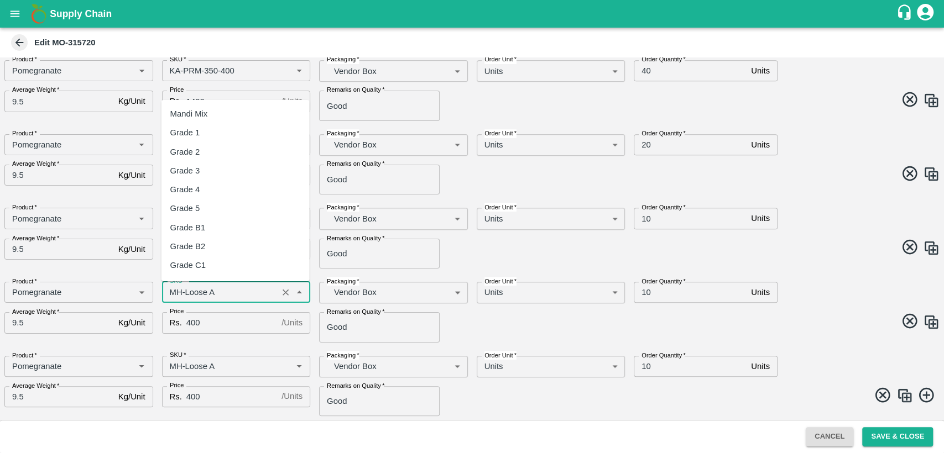
click at [174, 290] on input "SKU   *" at bounding box center [219, 292] width 109 height 14
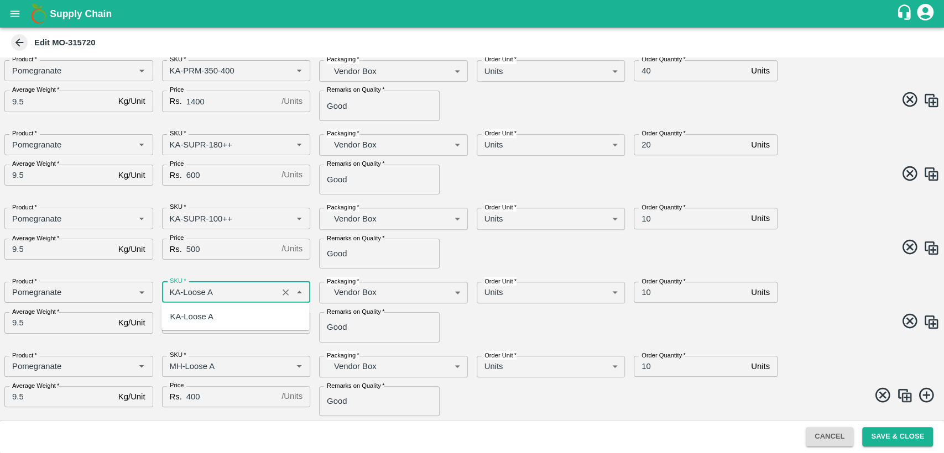
click at [190, 325] on div "KA-Loose A" at bounding box center [235, 316] width 148 height 19
type input "KA-Loose A"
click at [173, 366] on input "SKU   *" at bounding box center [219, 366] width 109 height 14
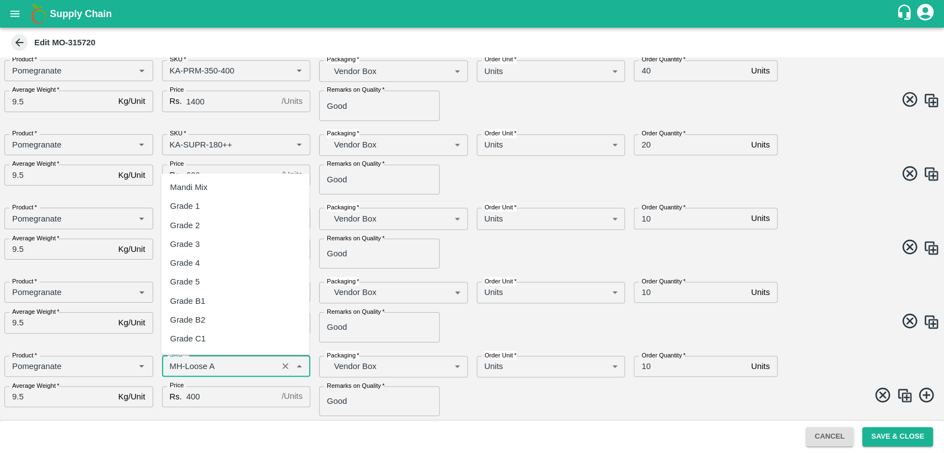
click at [173, 366] on input "SKU   *" at bounding box center [219, 366] width 109 height 14
click at [176, 366] on input "SKU   *" at bounding box center [219, 366] width 109 height 14
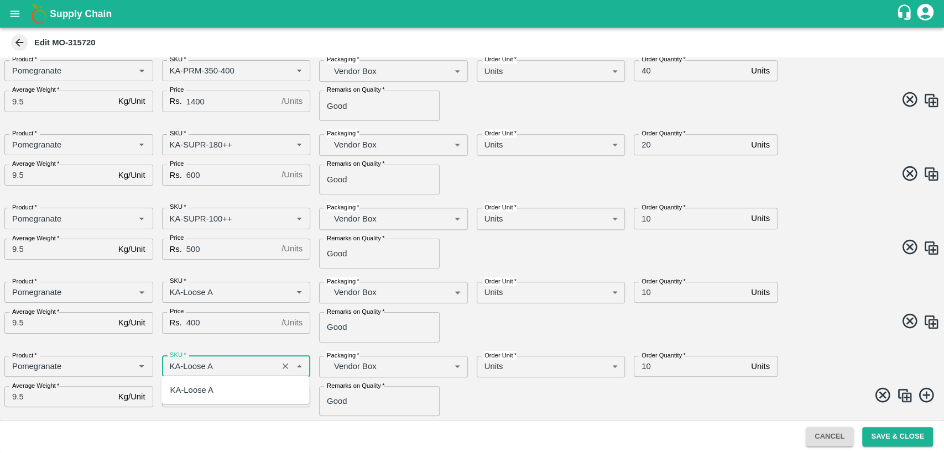
click at [235, 366] on input "SKU   *" at bounding box center [219, 366] width 109 height 14
click at [234, 412] on div "KA-Loose B" at bounding box center [235, 409] width 148 height 19
type input "KA-Loose B"
click at [514, 399] on span at bounding box center [704, 397] width 472 height 22
click at [924, 397] on icon at bounding box center [925, 394] width 15 height 15
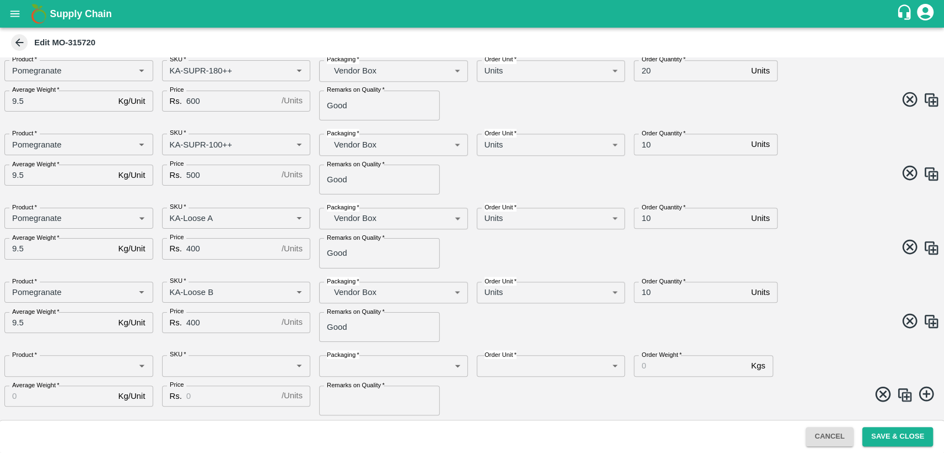
scroll to position [635, 0]
click at [883, 391] on icon at bounding box center [882, 395] width 18 height 18
click at [904, 395] on img at bounding box center [904, 395] width 17 height 17
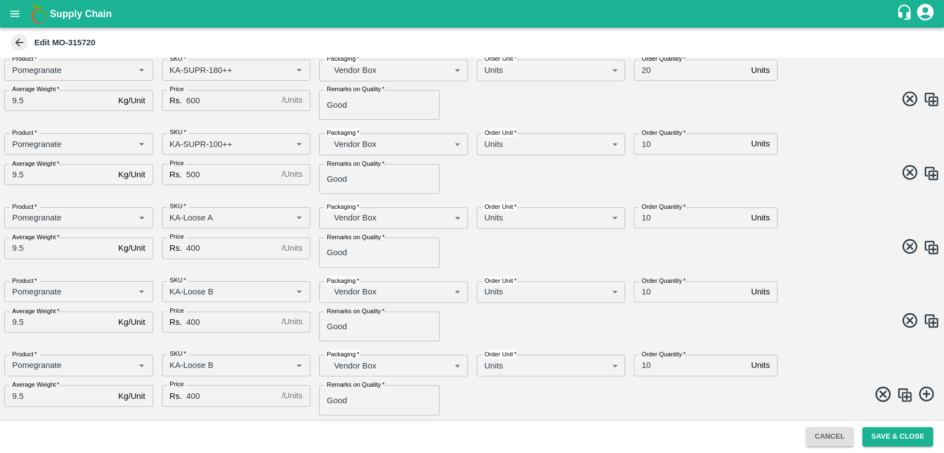
click at [904, 395] on img at bounding box center [904, 395] width 17 height 17
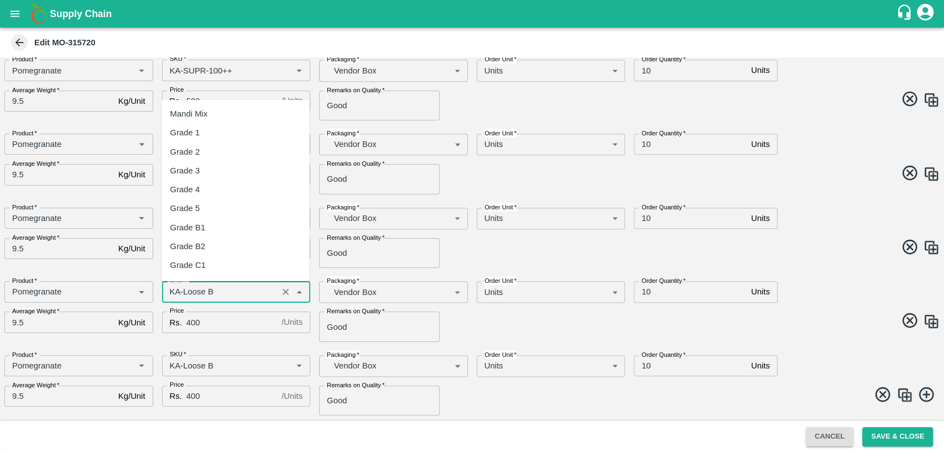
click at [252, 286] on input "SKU   *" at bounding box center [219, 292] width 109 height 14
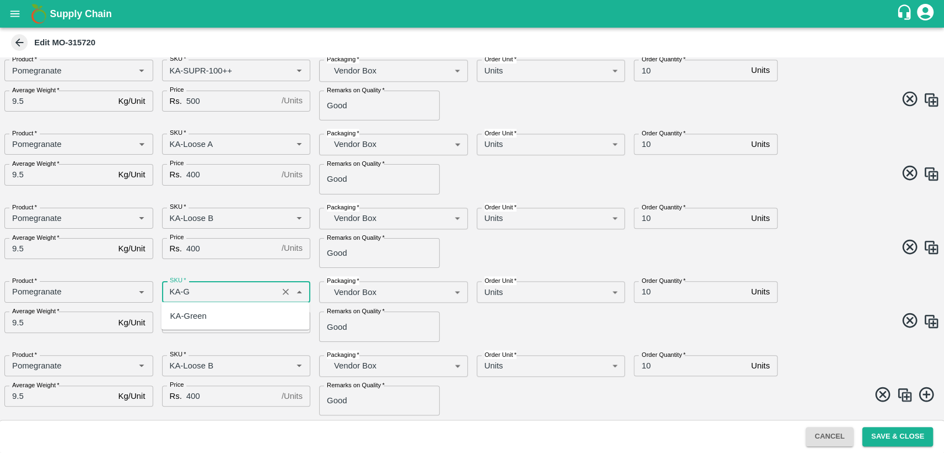
scroll to position [0, 0]
type input "KA-Green"
click at [196, 323] on input "400" at bounding box center [231, 322] width 91 height 21
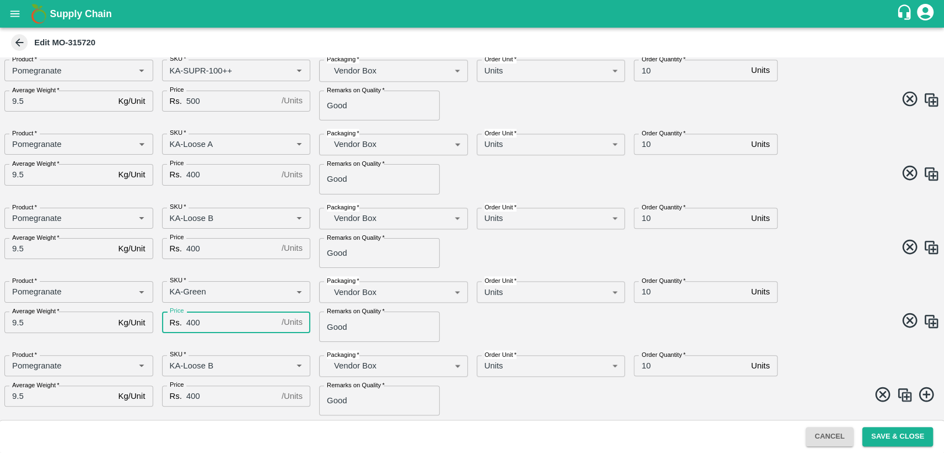
click at [196, 323] on input "400" at bounding box center [231, 322] width 91 height 21
click at [225, 365] on input "SKU   *" at bounding box center [219, 366] width 109 height 14
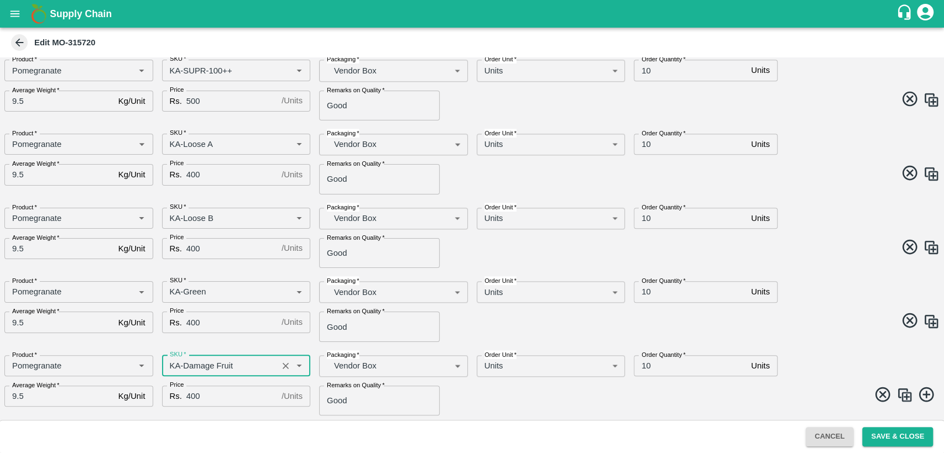
type input "KA-Damage Fruit"
click at [533, 380] on div "Product   * Product   * SKU   * SKU   * Packaging   * Vendor Box BOM/276 Packag…" at bounding box center [468, 382] width 944 height 70
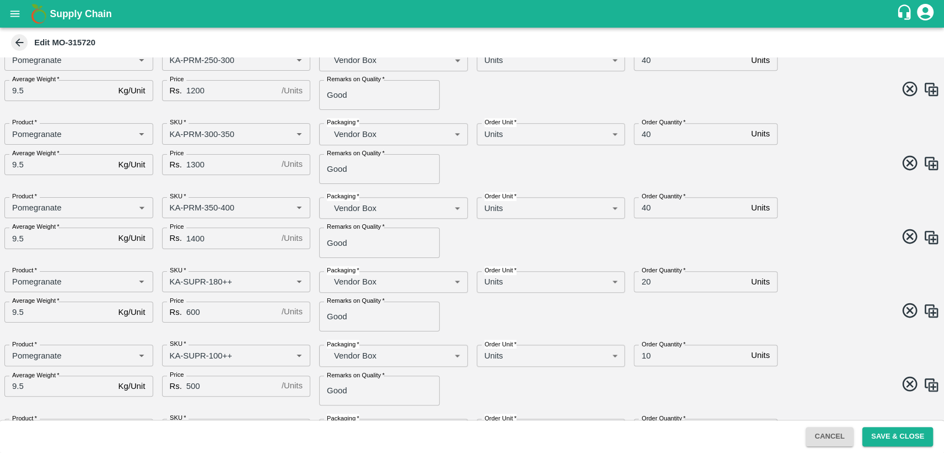
scroll to position [423, 0]
click at [643, 210] on input "40" at bounding box center [689, 209] width 113 height 21
click at [711, 248] on span at bounding box center [704, 240] width 472 height 22
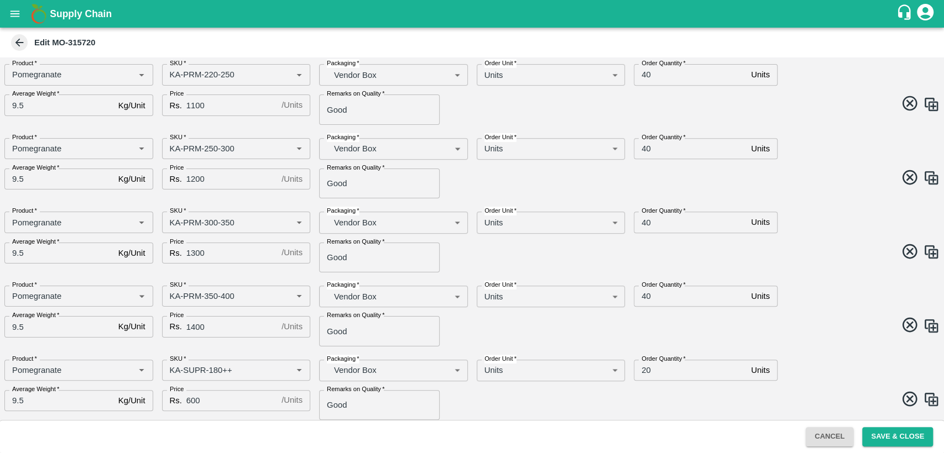
scroll to position [336, 0]
click at [643, 370] on input "20" at bounding box center [689, 370] width 113 height 21
type input "10"
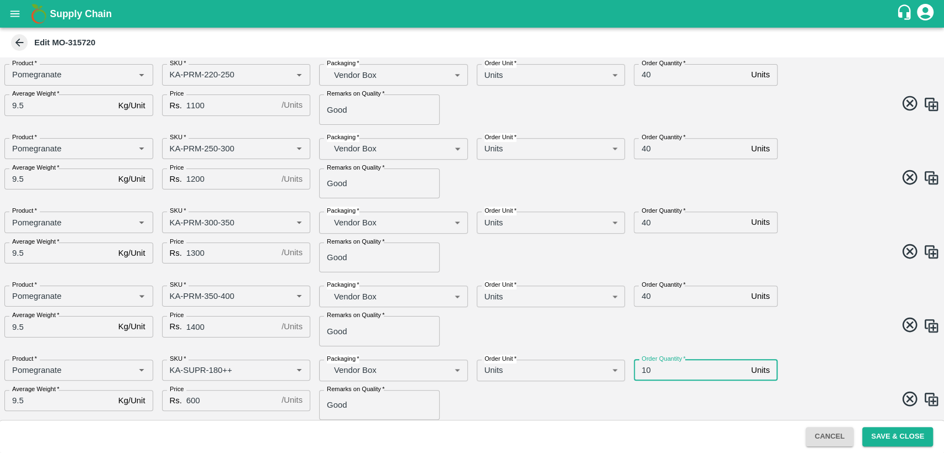
click at [807, 332] on span at bounding box center [704, 327] width 472 height 22
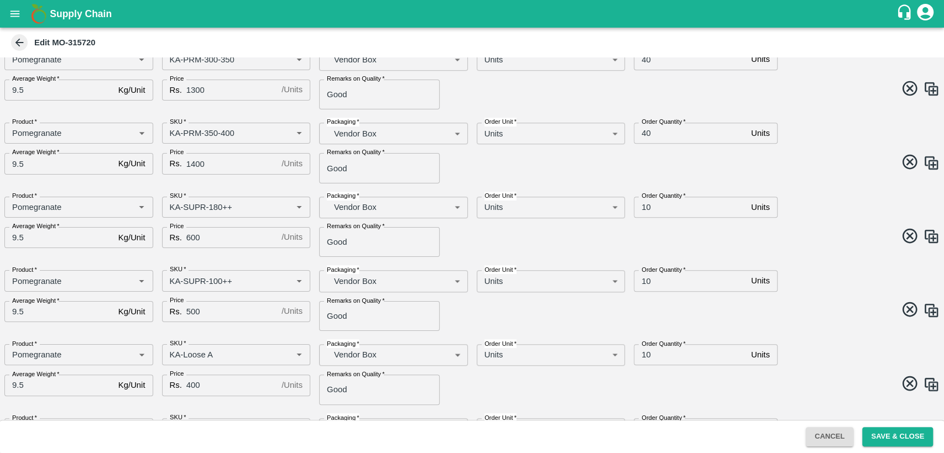
scroll to position [439, 0]
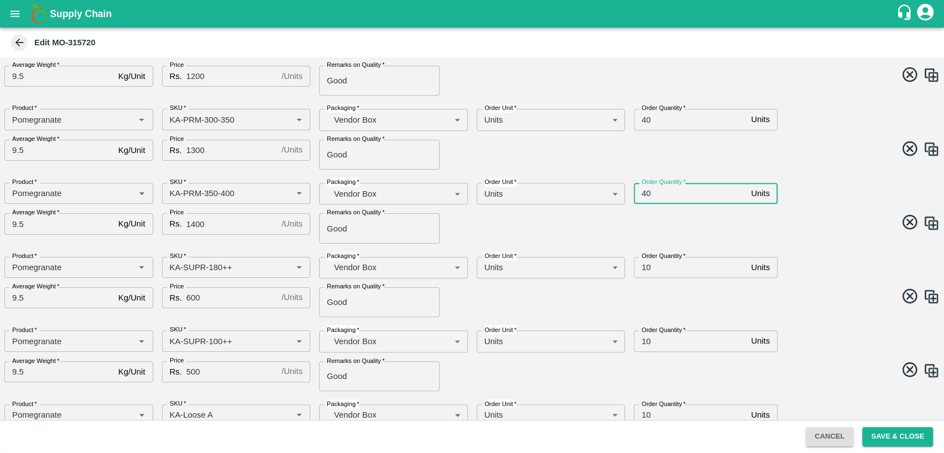
click at [645, 195] on input "40" at bounding box center [689, 193] width 113 height 21
type input "20"
click at [768, 216] on span at bounding box center [704, 224] width 472 height 22
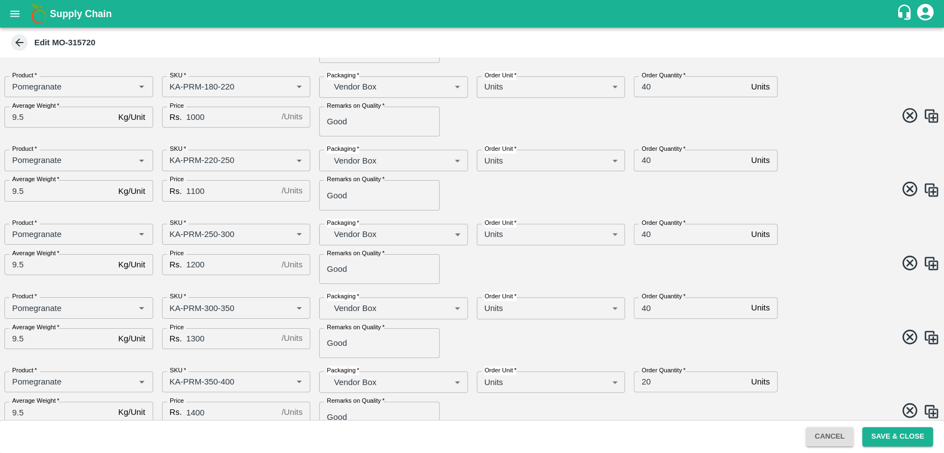
scroll to position [0, 0]
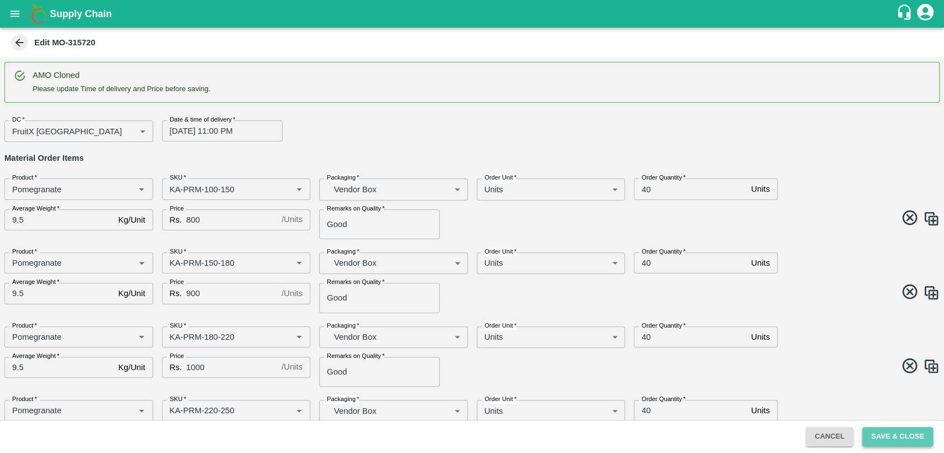
click at [884, 434] on button "Save & Close" at bounding box center [897, 436] width 71 height 19
